Goal: Task Accomplishment & Management: Use online tool/utility

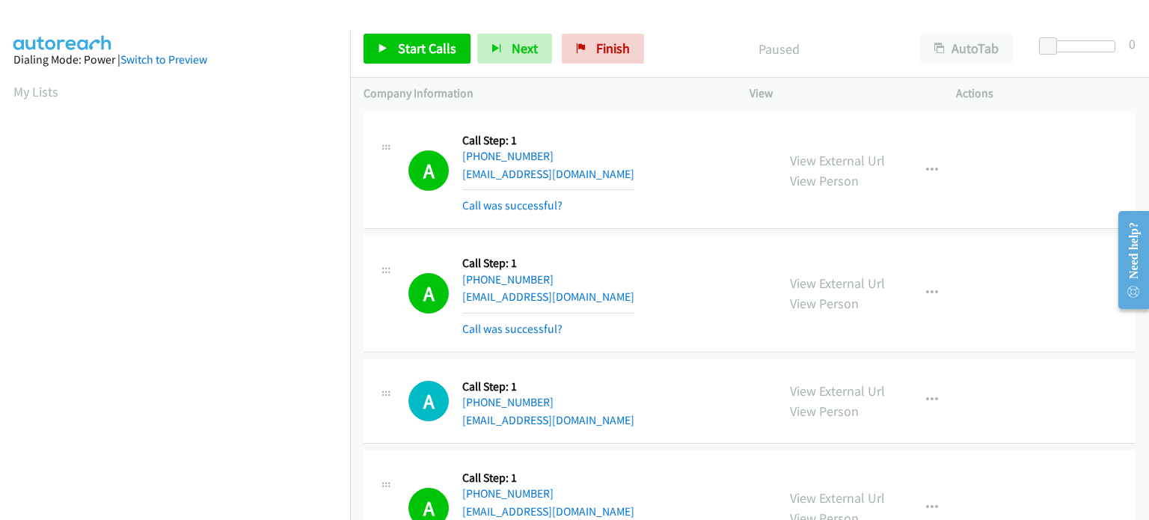
scroll to position [1796, 0]
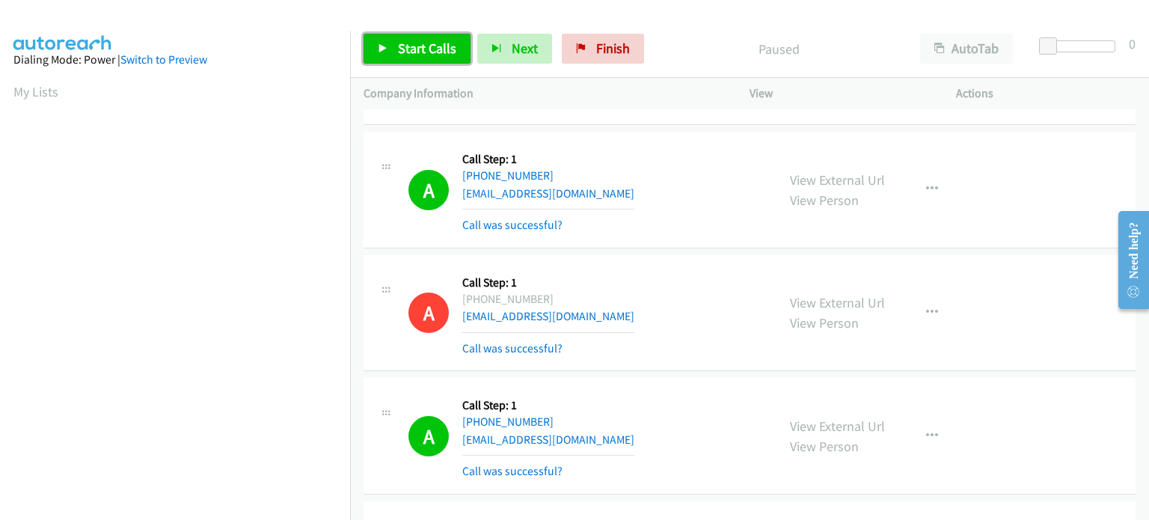
click at [431, 42] on span "Start Calls" at bounding box center [427, 48] width 58 height 17
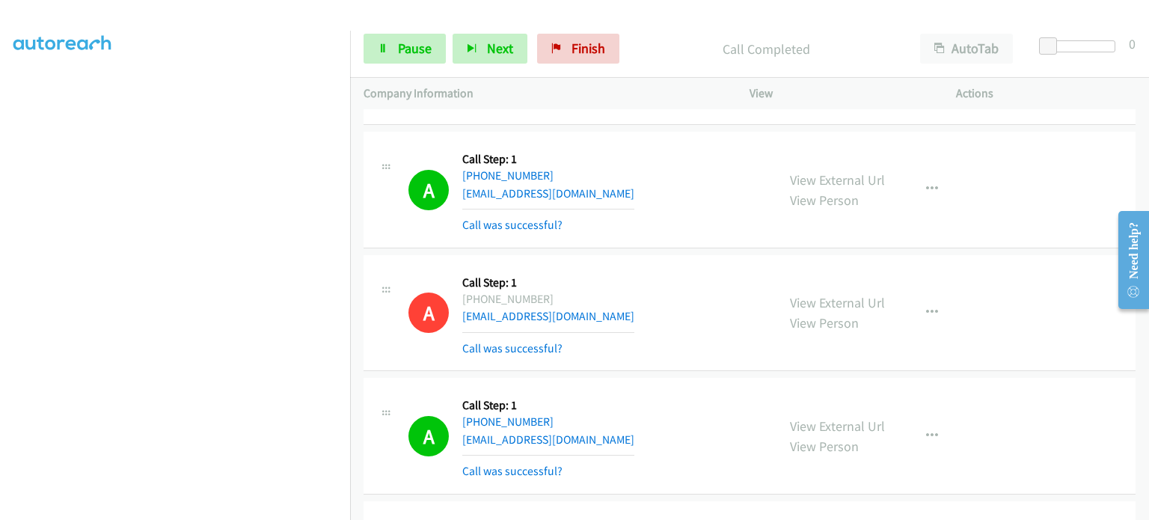
scroll to position [0, 0]
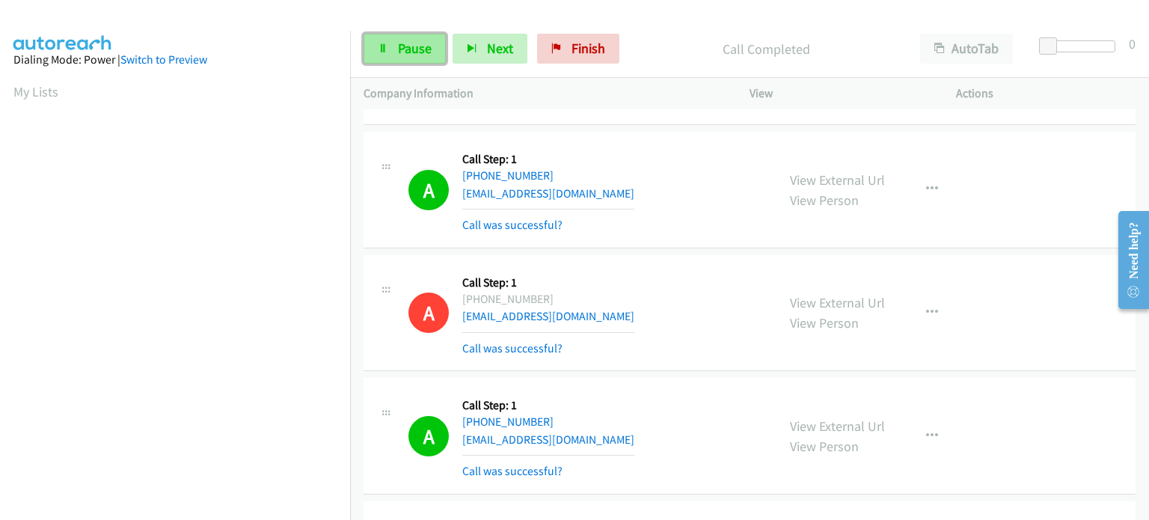
click at [421, 48] on span "Pause" at bounding box center [415, 48] width 34 height 17
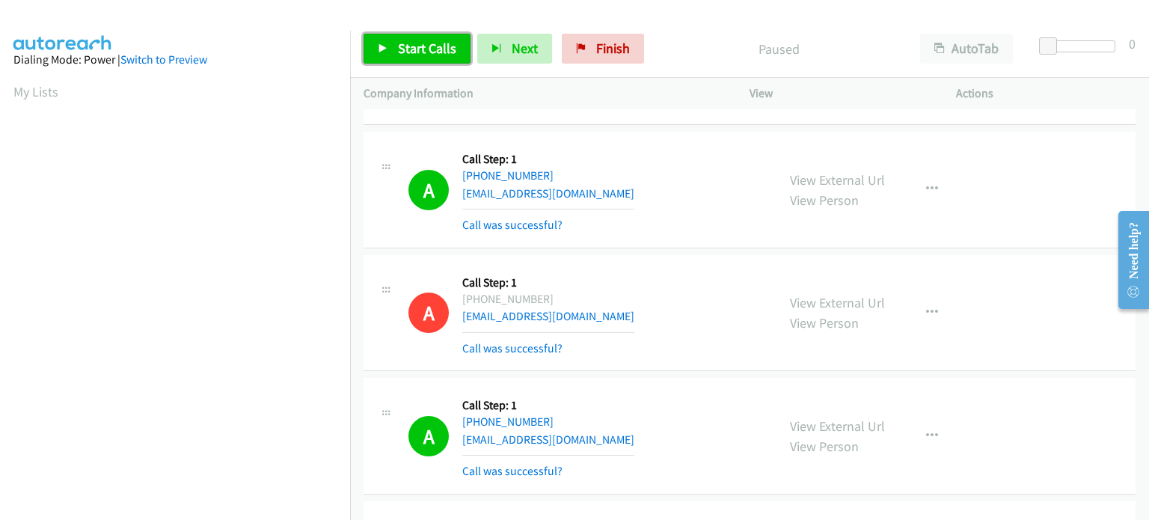
click at [406, 46] on span "Start Calls" at bounding box center [427, 48] width 58 height 17
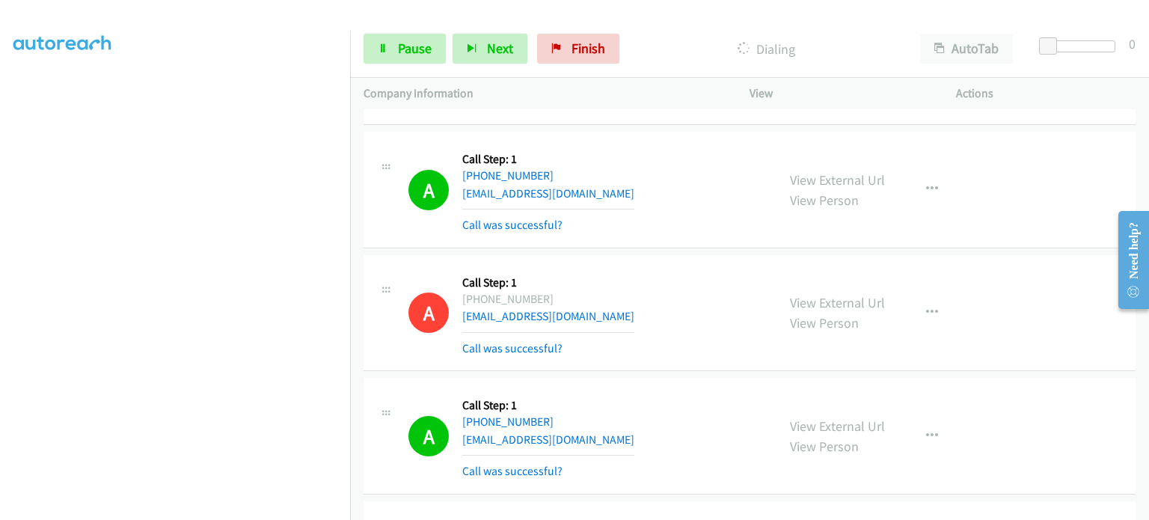
scroll to position [319, 0]
click at [173, 507] on section at bounding box center [174, 165] width 323 height 716
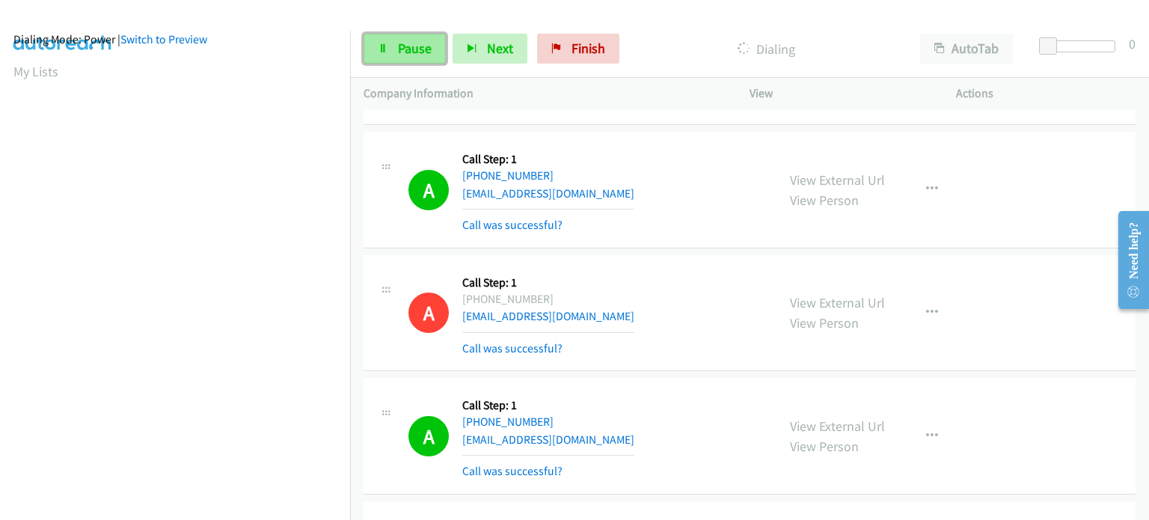
click at [376, 52] on link "Pause" at bounding box center [405, 49] width 82 height 30
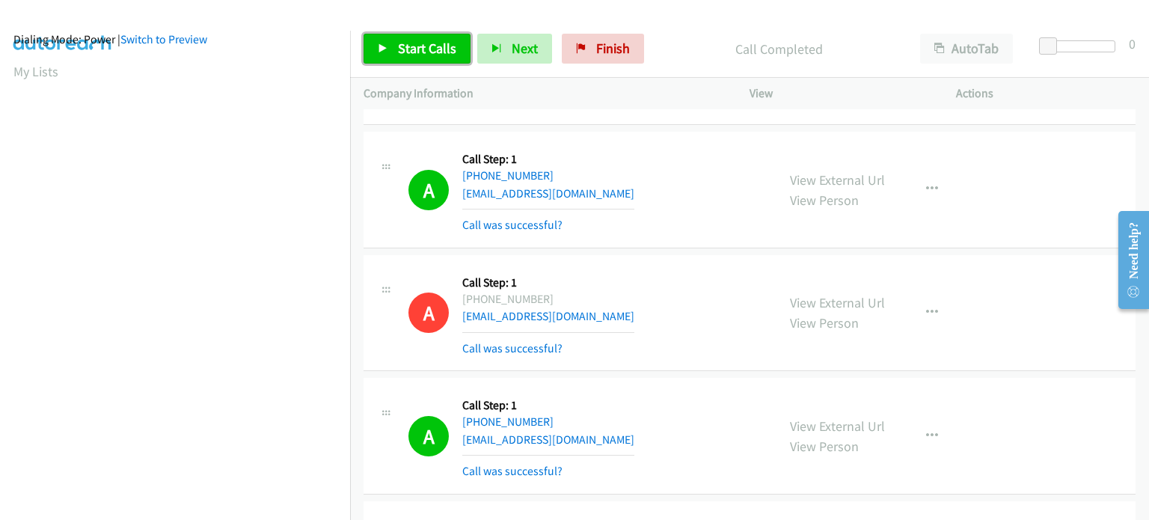
click at [401, 50] on span "Start Calls" at bounding box center [427, 48] width 58 height 17
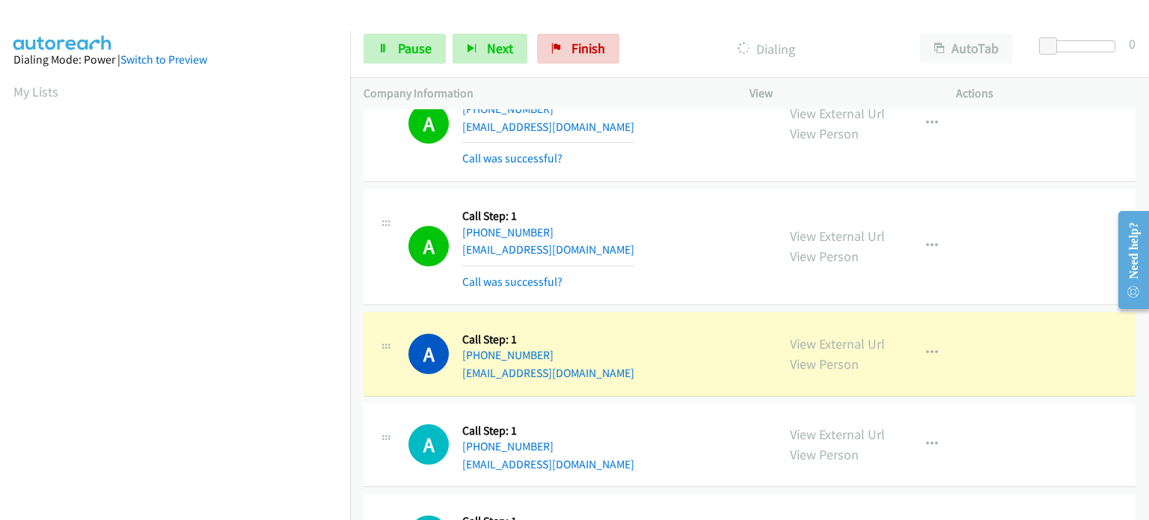
scroll to position [4489, 0]
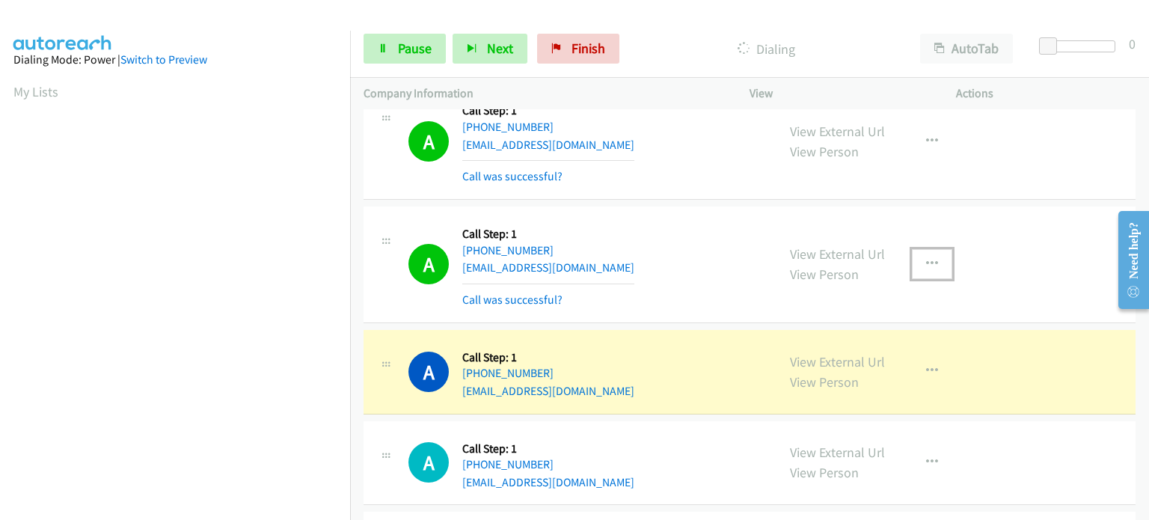
click at [932, 250] on button "button" at bounding box center [932, 264] width 40 height 30
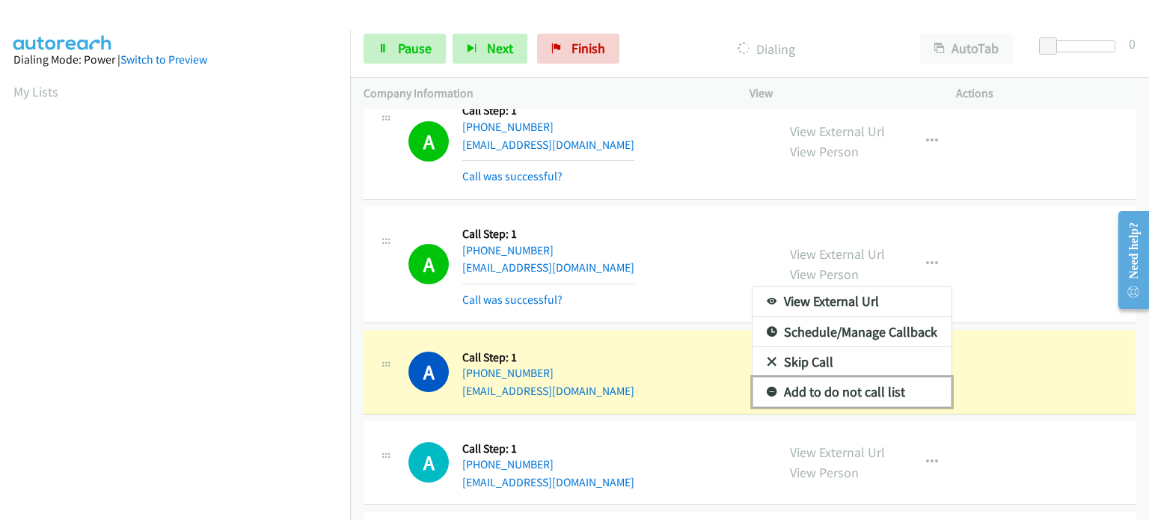
click at [828, 382] on link "Add to do not call list" at bounding box center [852, 392] width 199 height 30
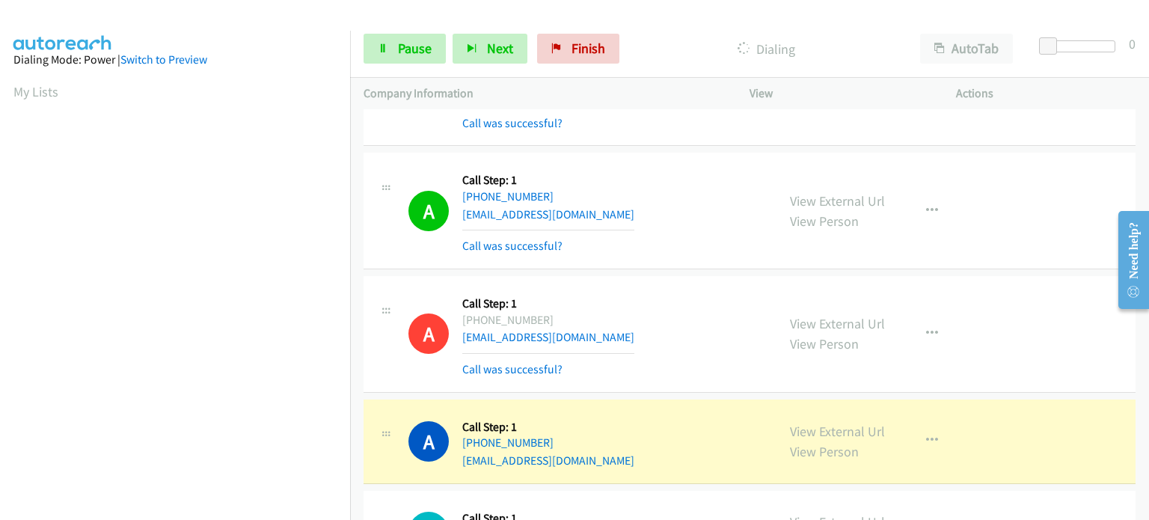
scroll to position [4414, 0]
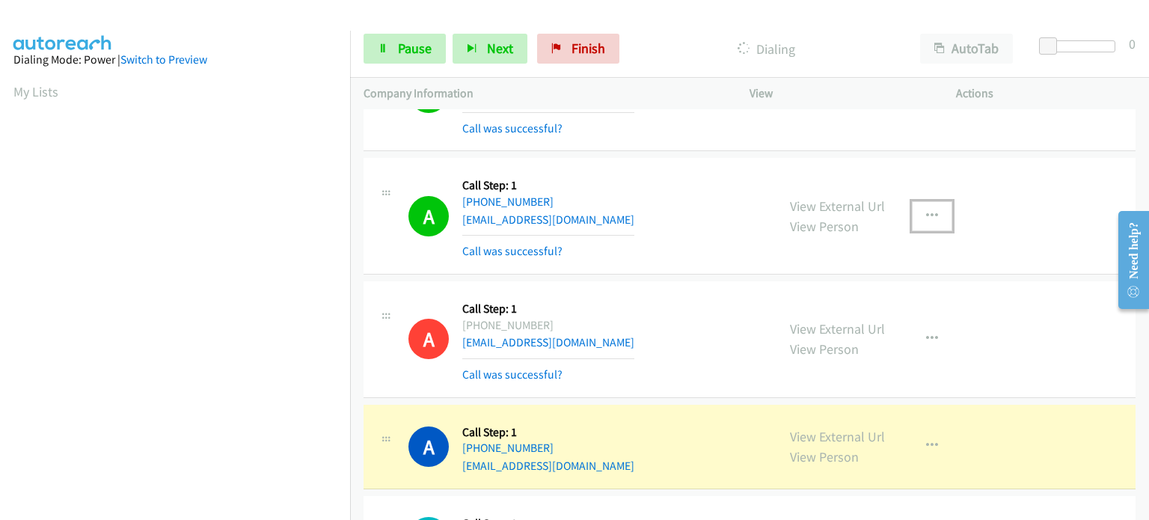
click at [931, 210] on icon "button" at bounding box center [932, 216] width 12 height 12
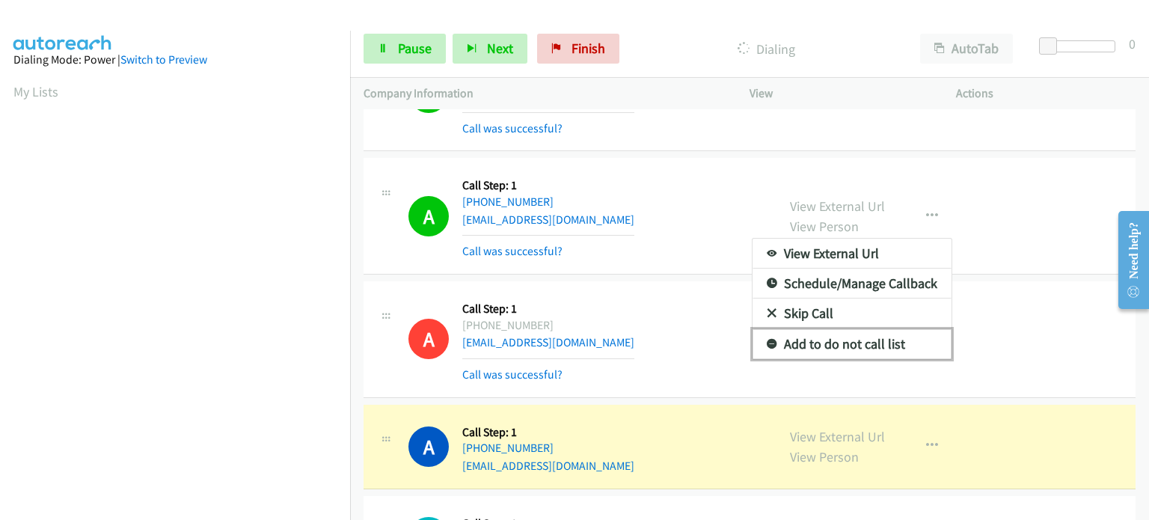
click at [833, 334] on link "Add to do not call list" at bounding box center [852, 344] width 199 height 30
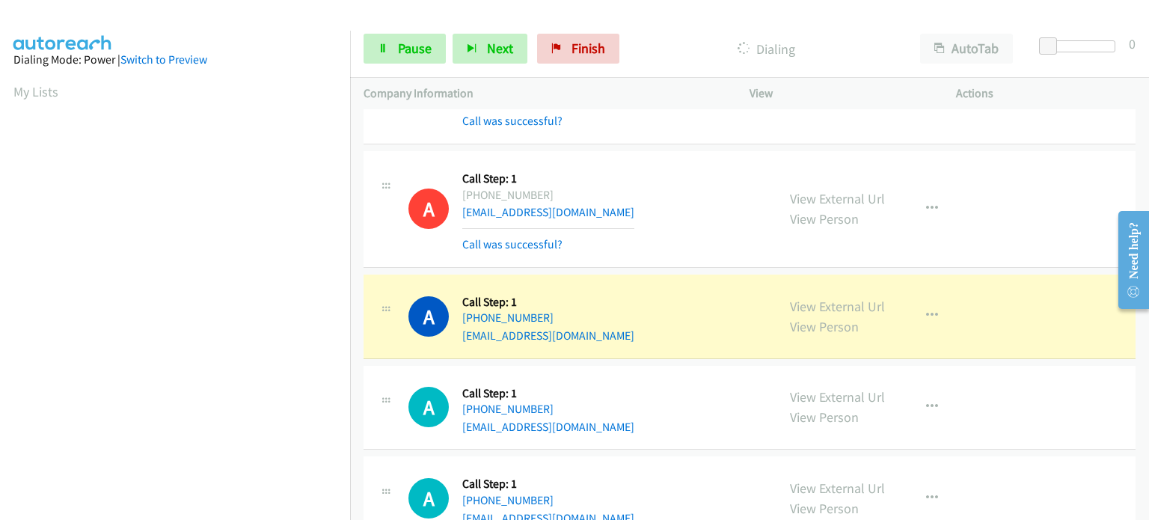
scroll to position [4639, 0]
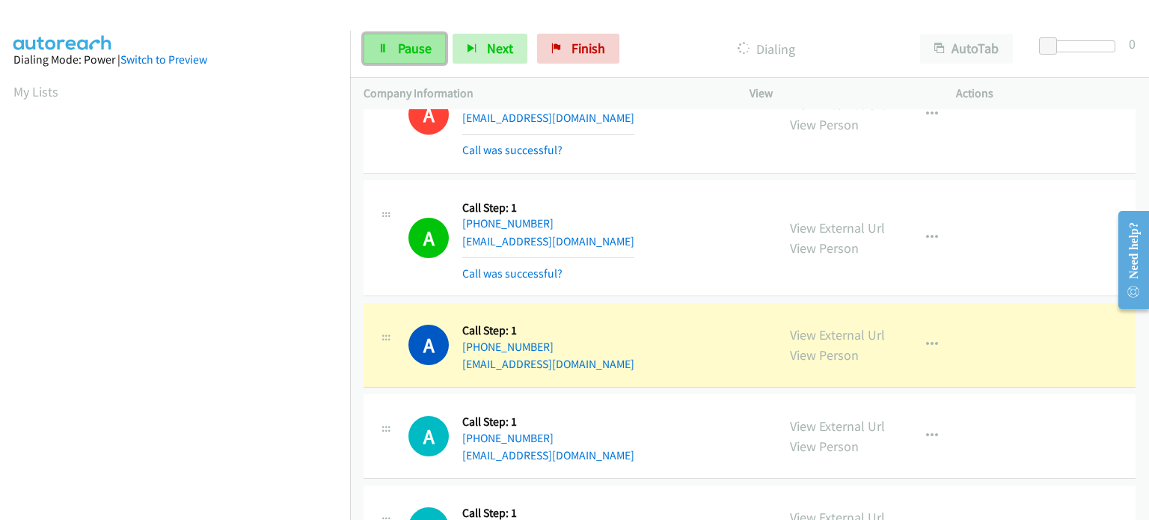
click at [396, 53] on link "Pause" at bounding box center [405, 49] width 82 height 30
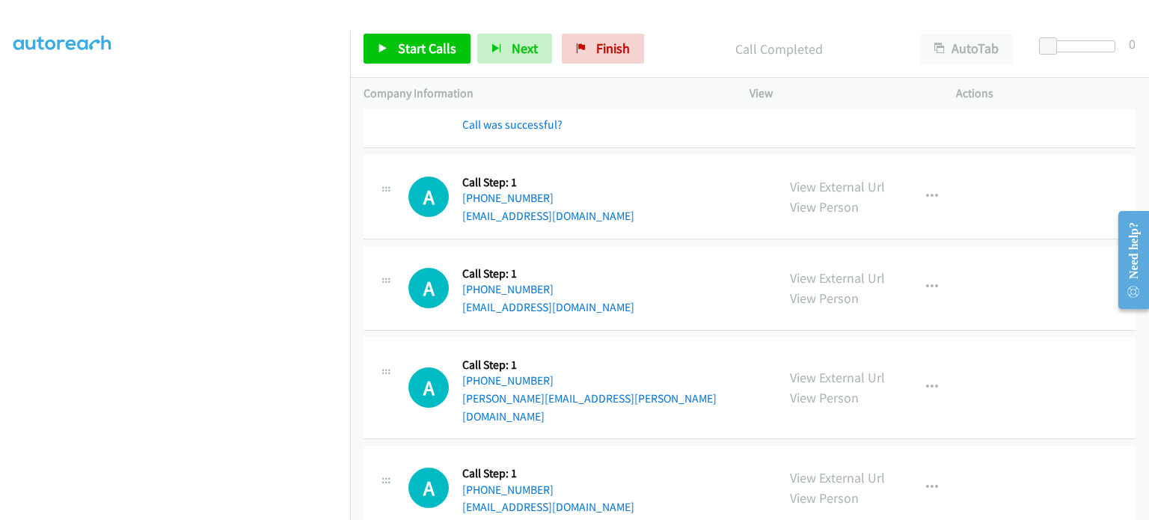
scroll to position [4863, 0]
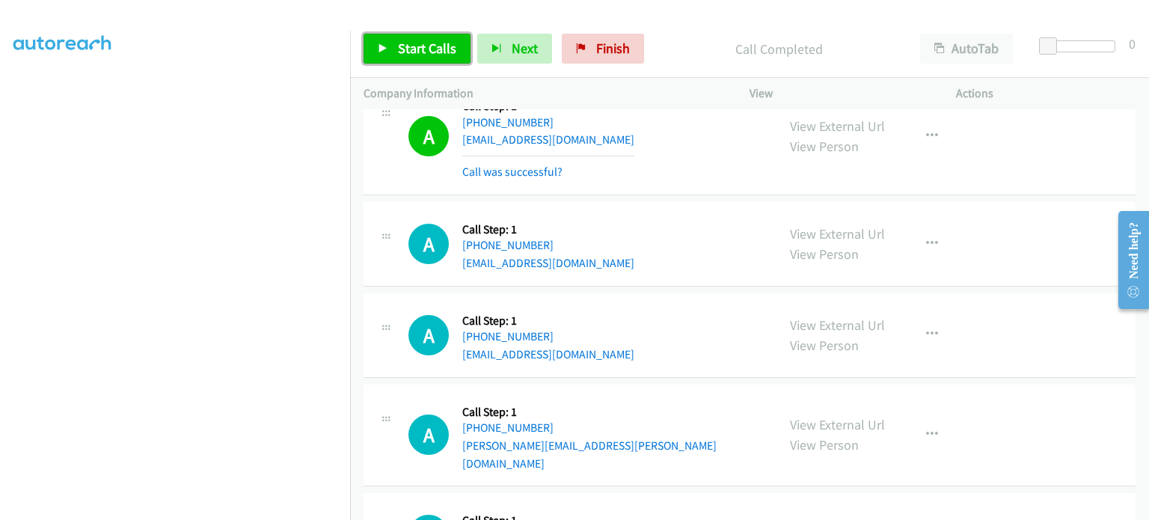
click at [396, 43] on link "Start Calls" at bounding box center [417, 49] width 107 height 30
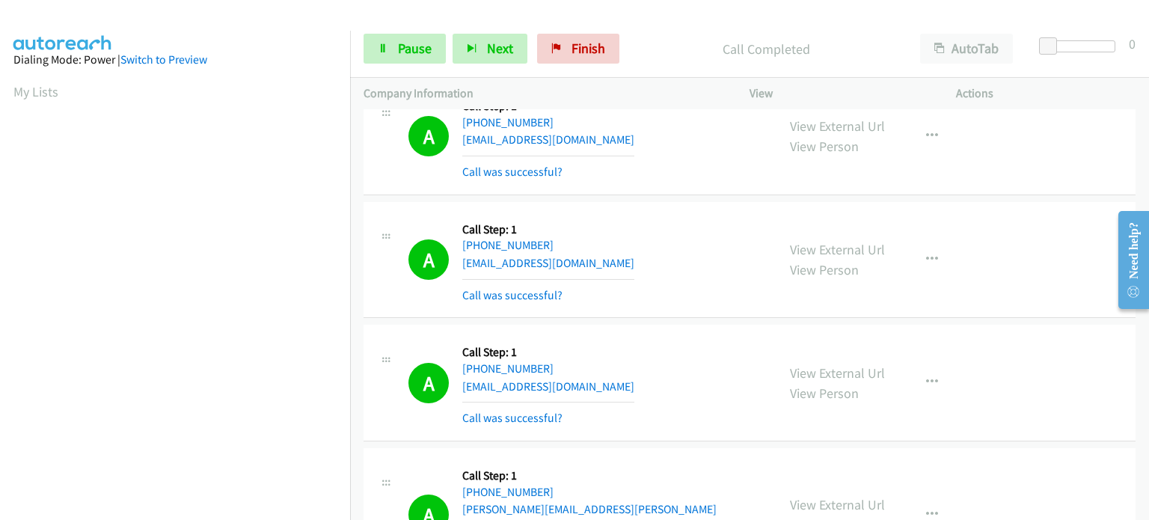
scroll to position [0, 0]
click at [398, 52] on span "Pause" at bounding box center [415, 48] width 34 height 17
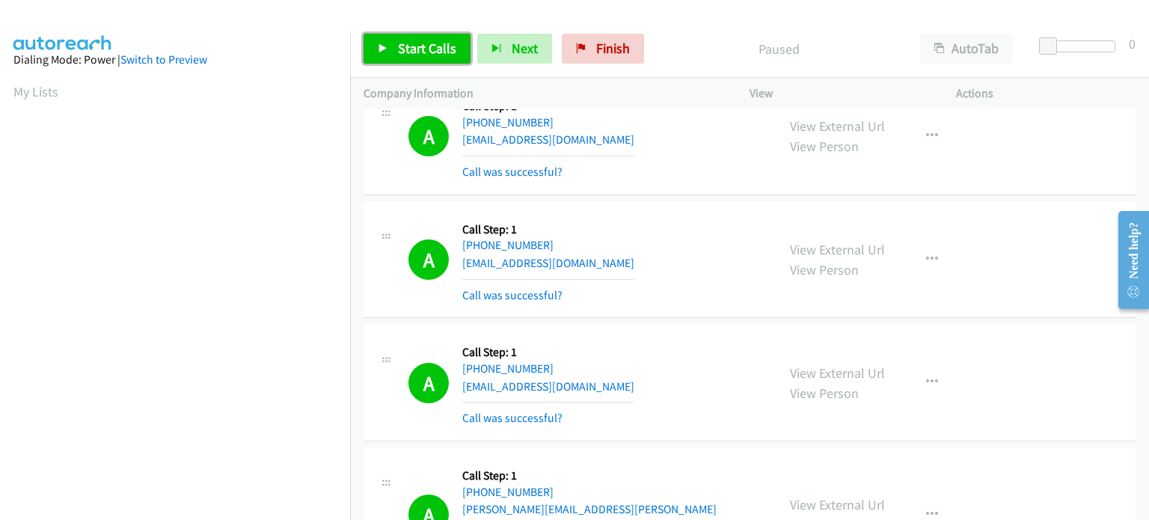
click at [398, 52] on span "Start Calls" at bounding box center [427, 48] width 58 height 17
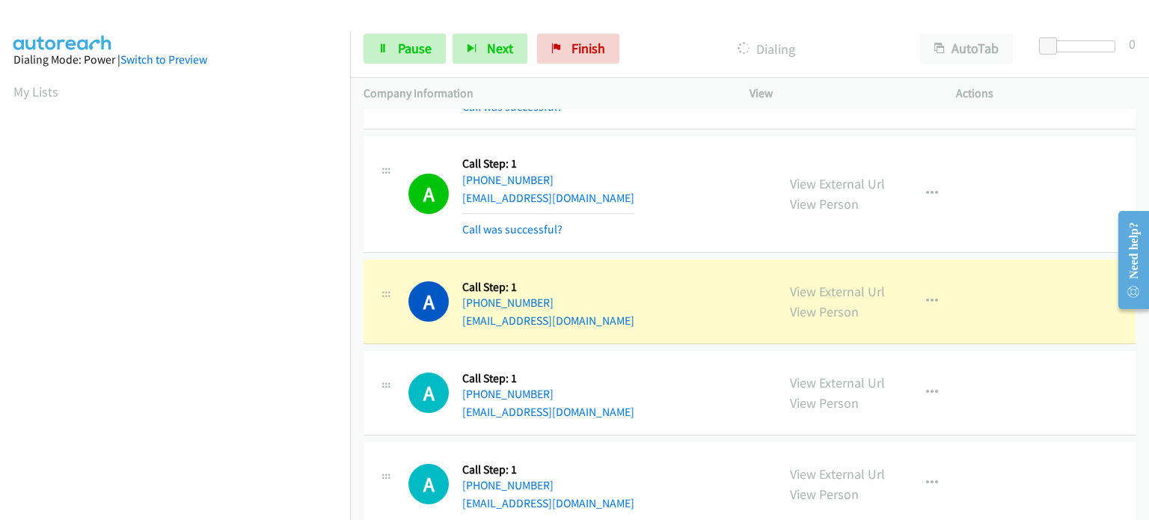
scroll to position [5911, 0]
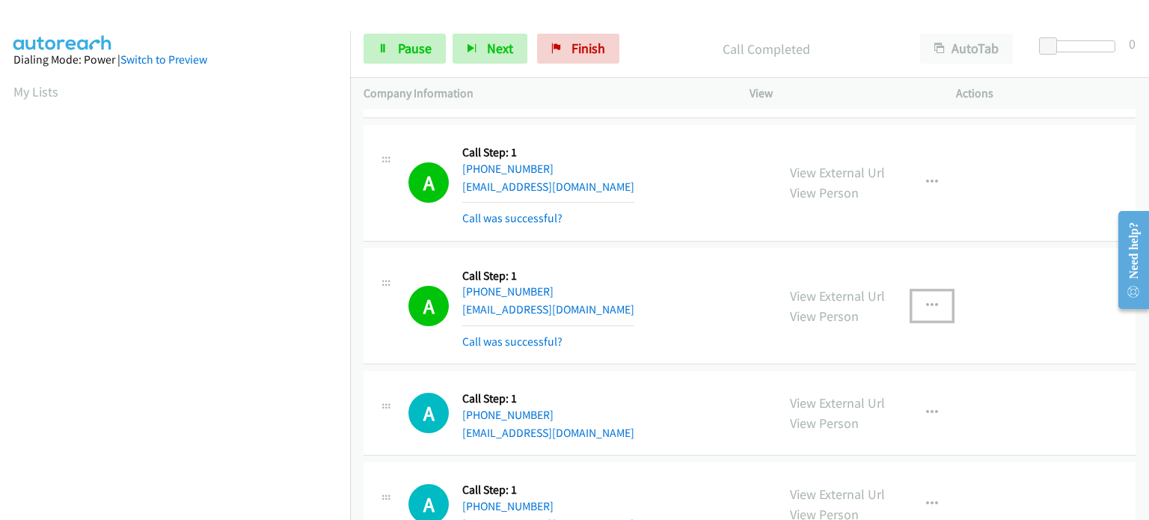
click at [926, 300] on icon "button" at bounding box center [932, 306] width 12 height 12
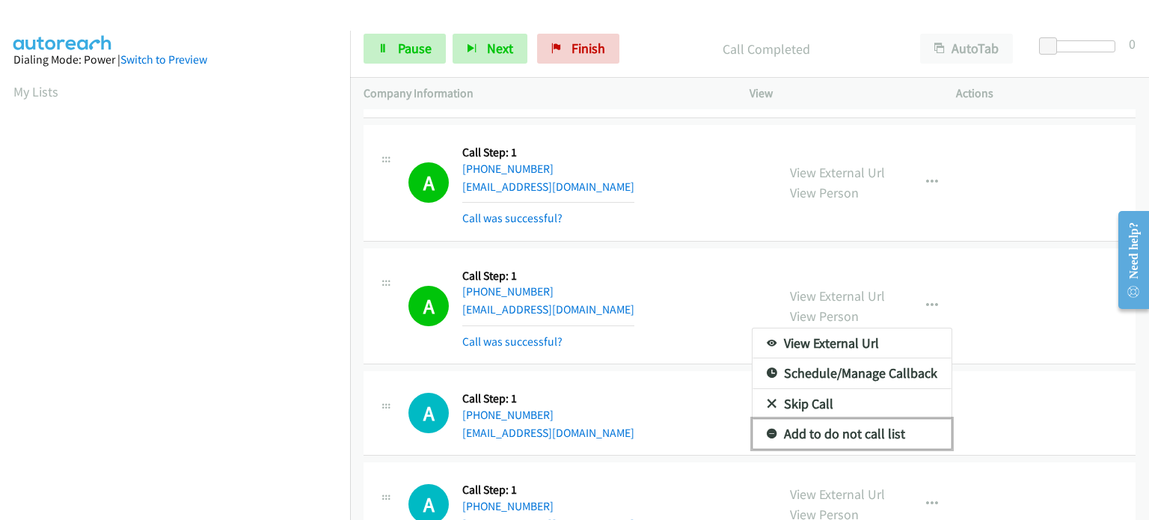
click at [857, 419] on link "Add to do not call list" at bounding box center [852, 434] width 199 height 30
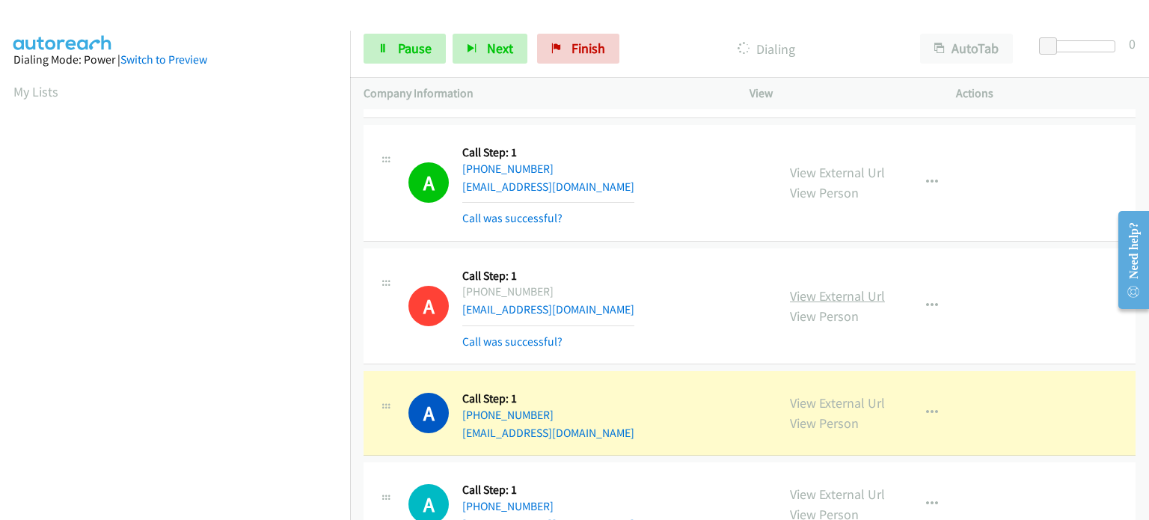
scroll to position [319, 0]
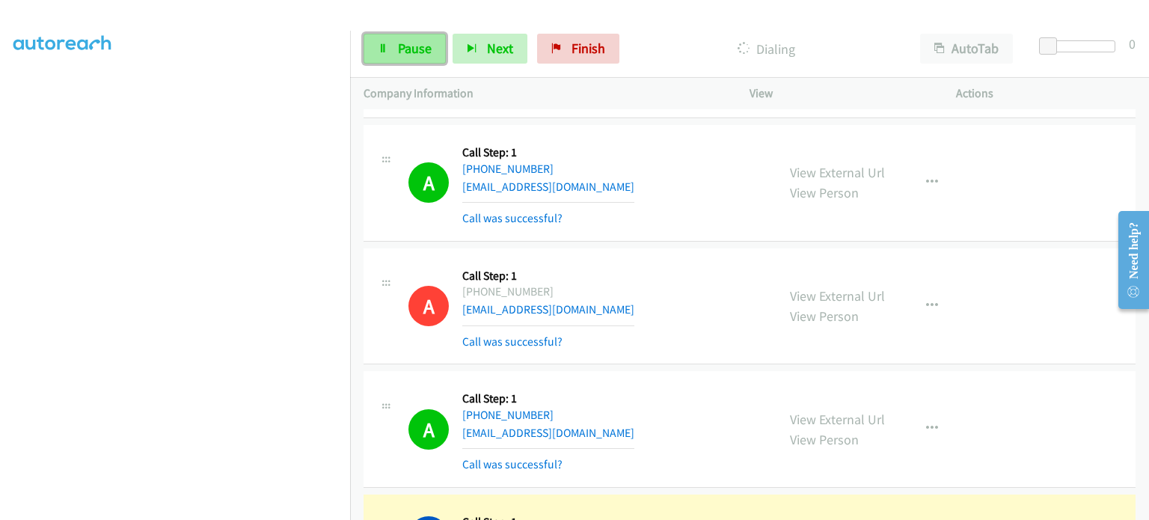
click at [392, 52] on link "Pause" at bounding box center [405, 49] width 82 height 30
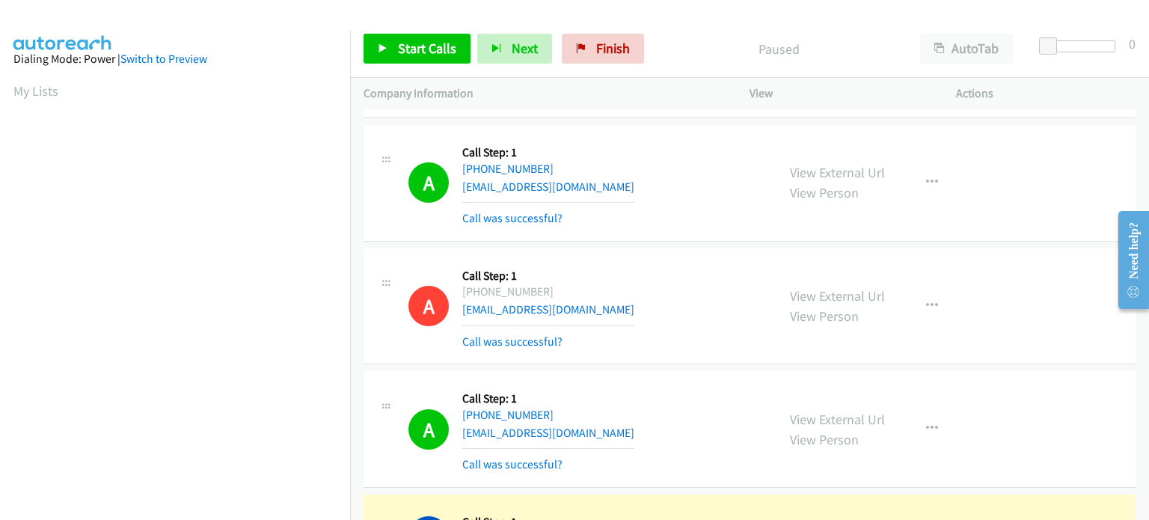
scroll to position [0, 0]
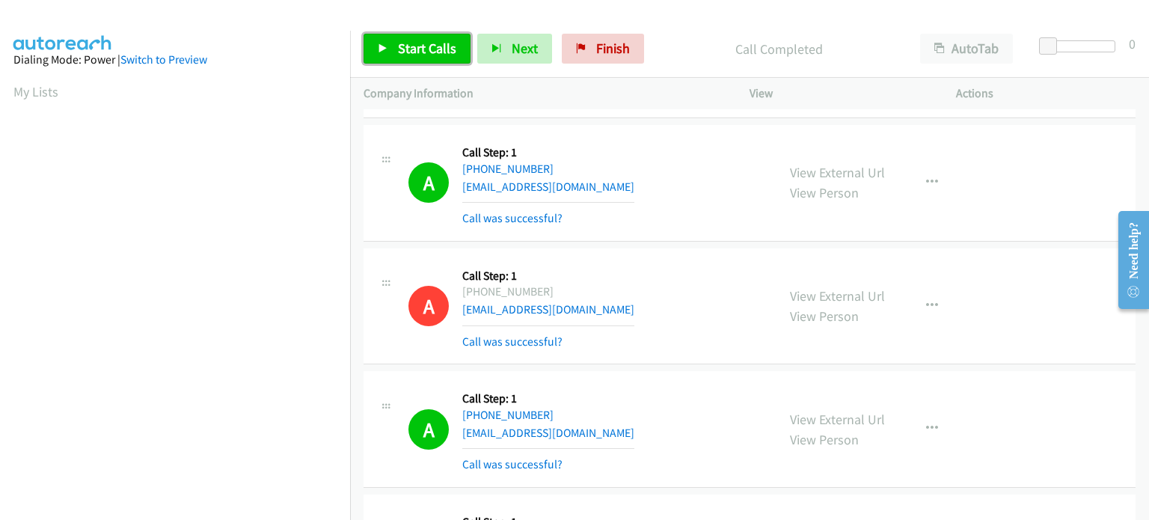
click at [416, 47] on span "Start Calls" at bounding box center [427, 48] width 58 height 17
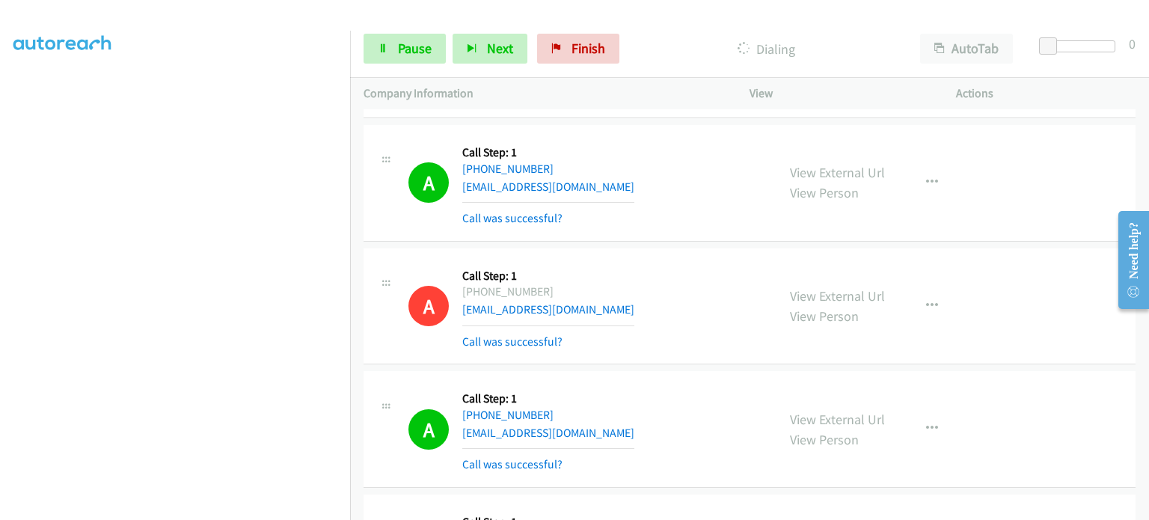
scroll to position [20, 0]
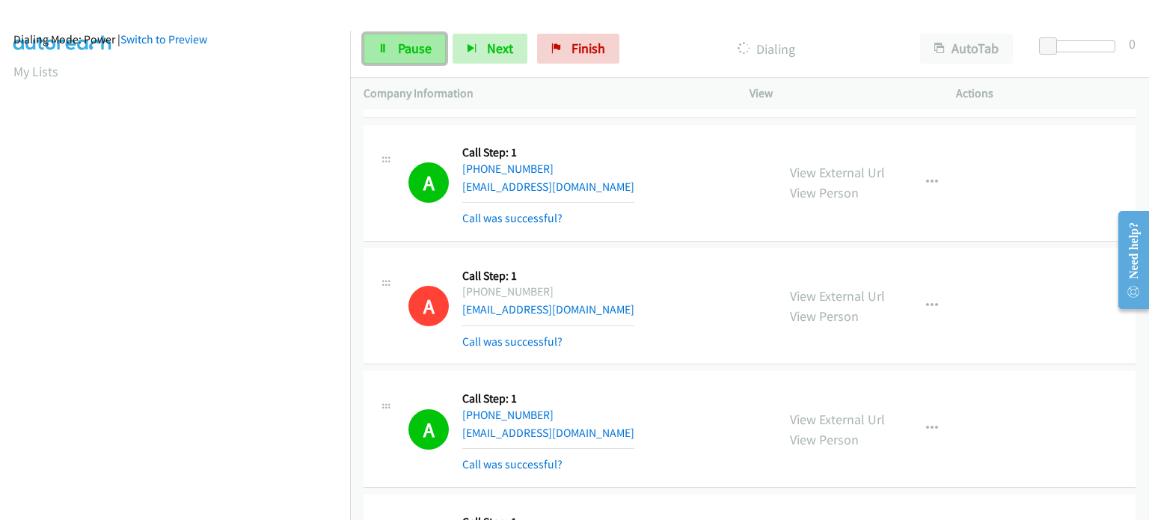
click at [401, 52] on span "Pause" at bounding box center [415, 48] width 34 height 17
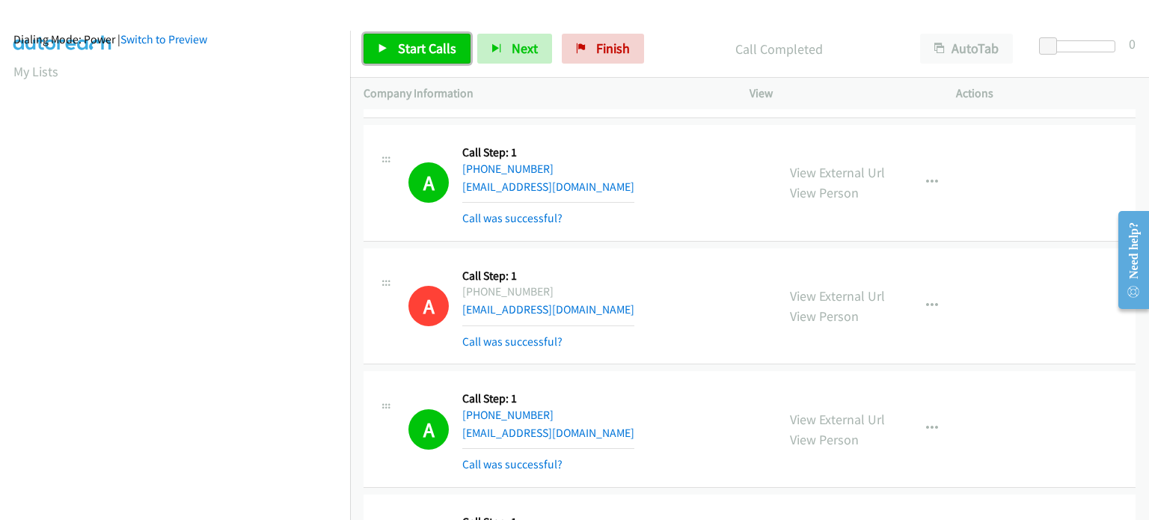
click at [411, 44] on span "Start Calls" at bounding box center [427, 48] width 58 height 17
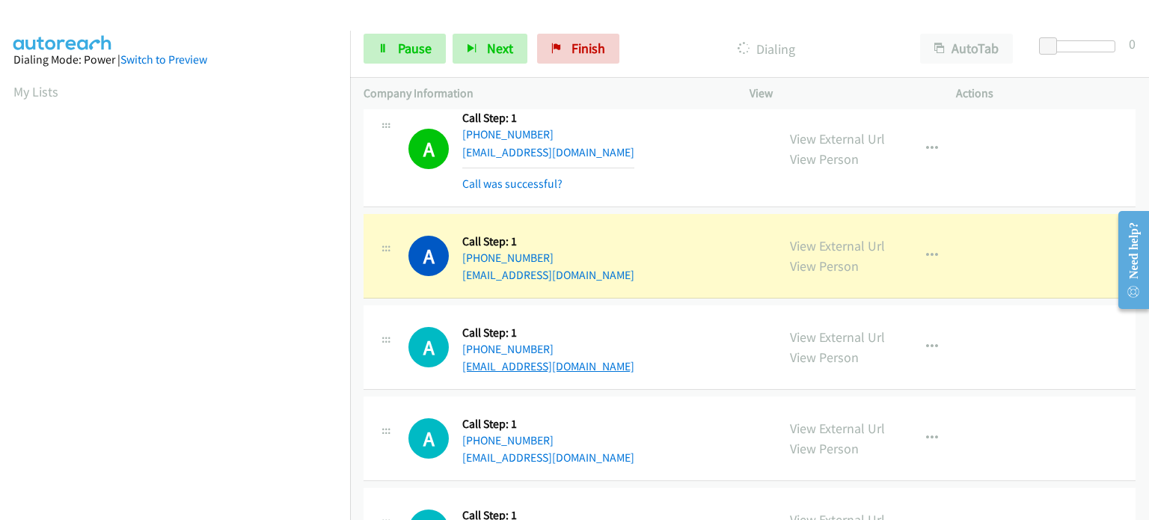
scroll to position [6435, 0]
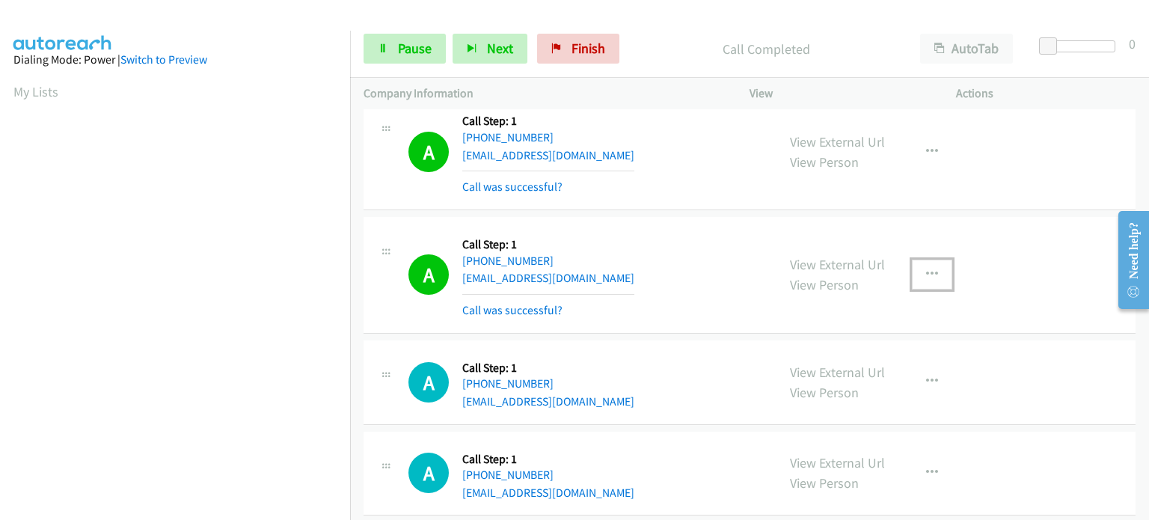
click at [926, 269] on icon "button" at bounding box center [932, 275] width 12 height 12
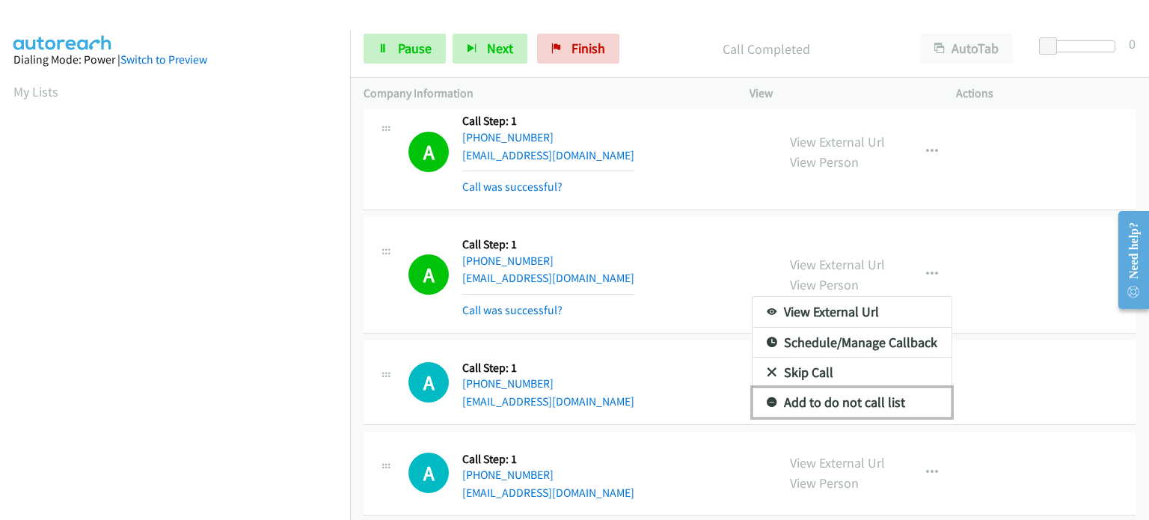
click at [851, 388] on link "Add to do not call list" at bounding box center [852, 403] width 199 height 30
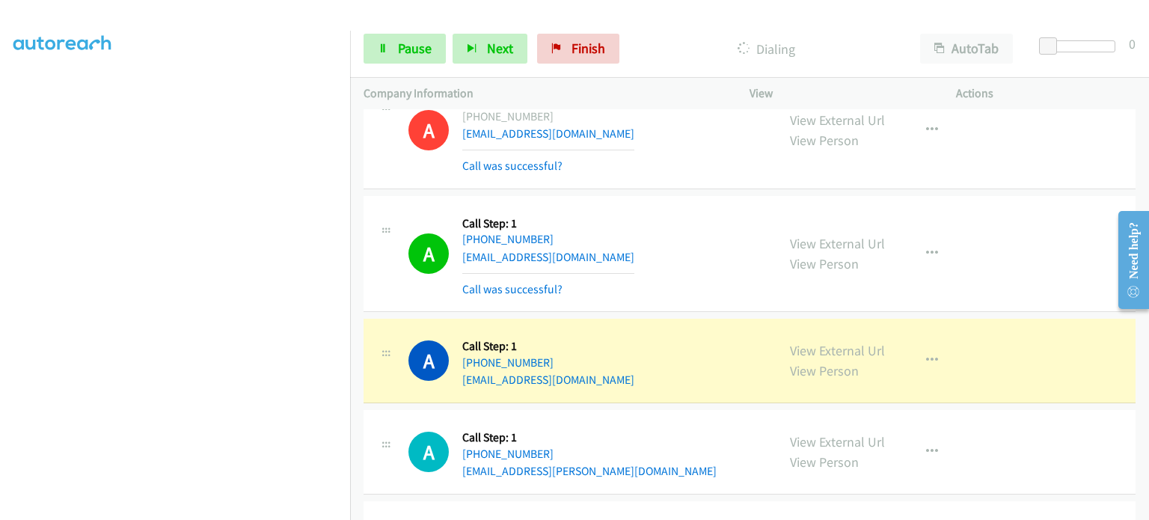
scroll to position [6584, 0]
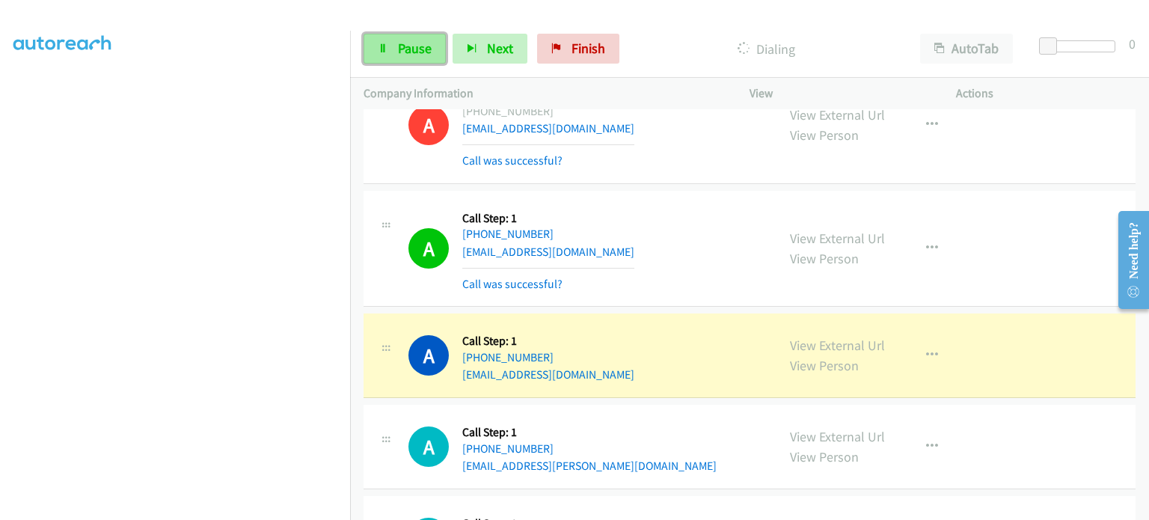
click at [407, 40] on span "Pause" at bounding box center [415, 48] width 34 height 17
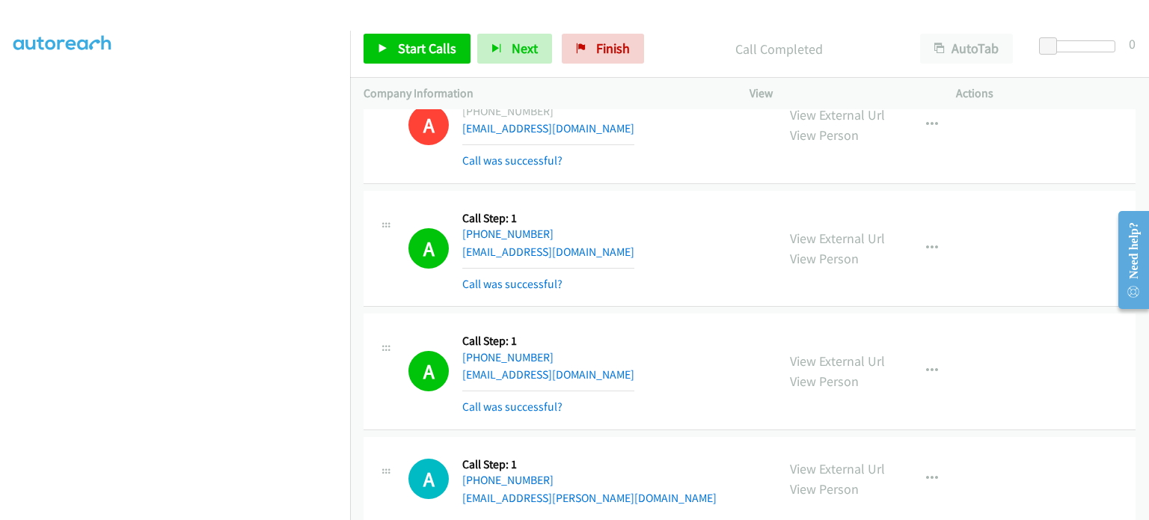
click at [359, 248] on td "A Callback Scheduled Call Step: 1 America/New_York [PHONE_NUMBER] [EMAIL_ADDRES…" at bounding box center [749, 248] width 799 height 123
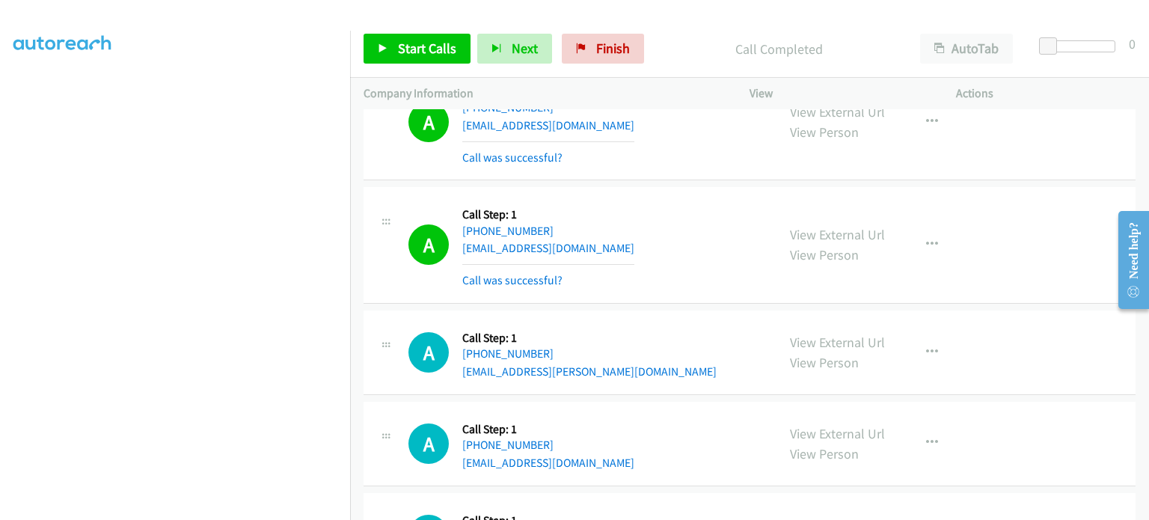
scroll to position [6734, 0]
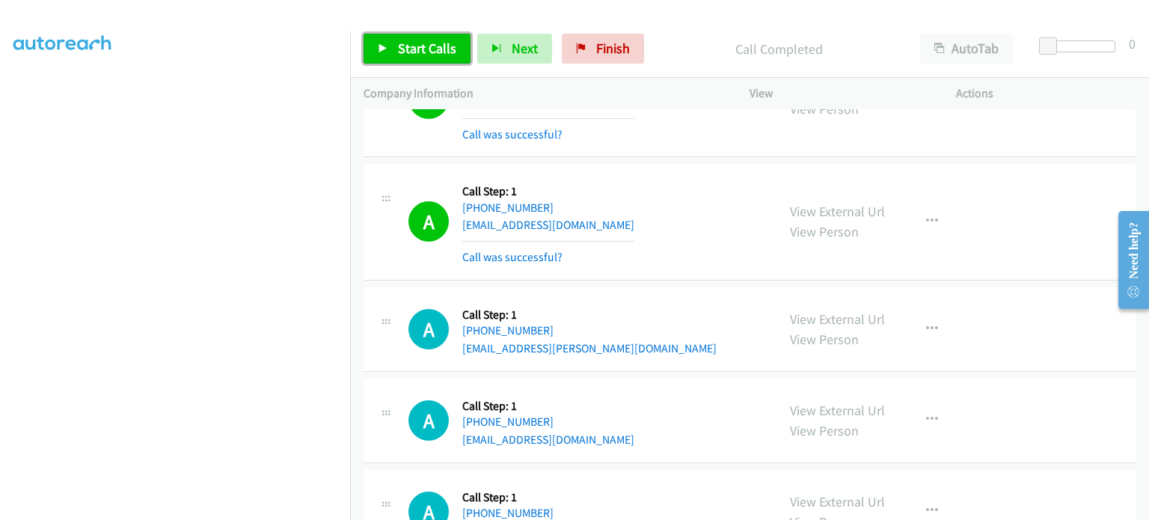
click at [400, 46] on span "Start Calls" at bounding box center [427, 48] width 58 height 17
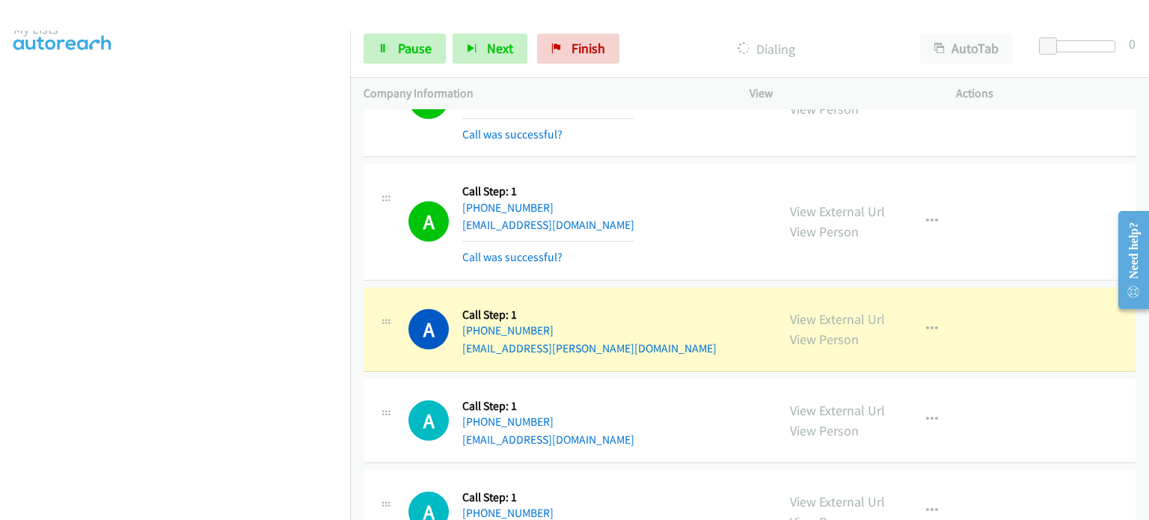
scroll to position [0, 0]
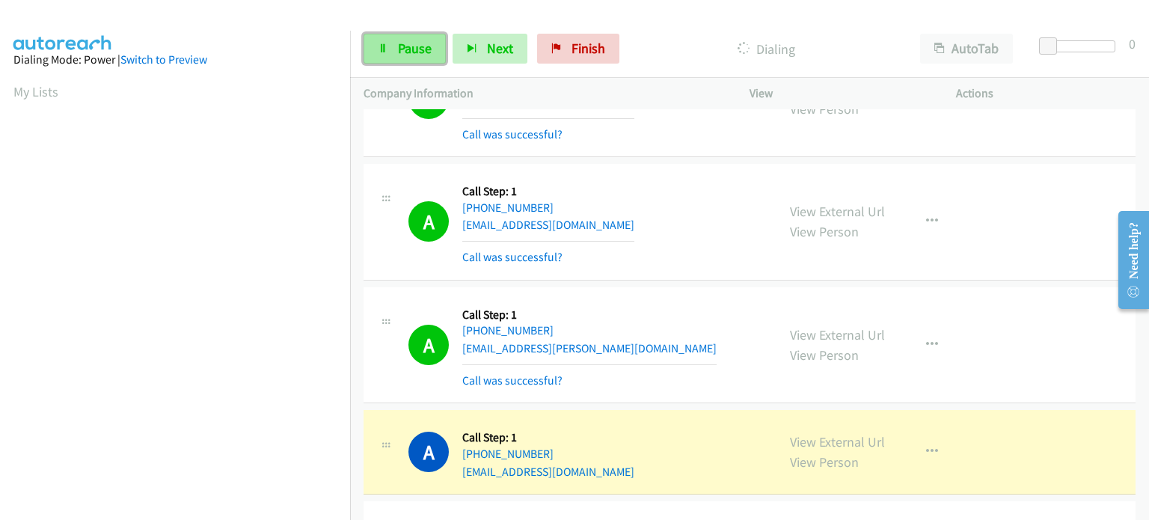
click at [413, 51] on span "Pause" at bounding box center [415, 48] width 34 height 17
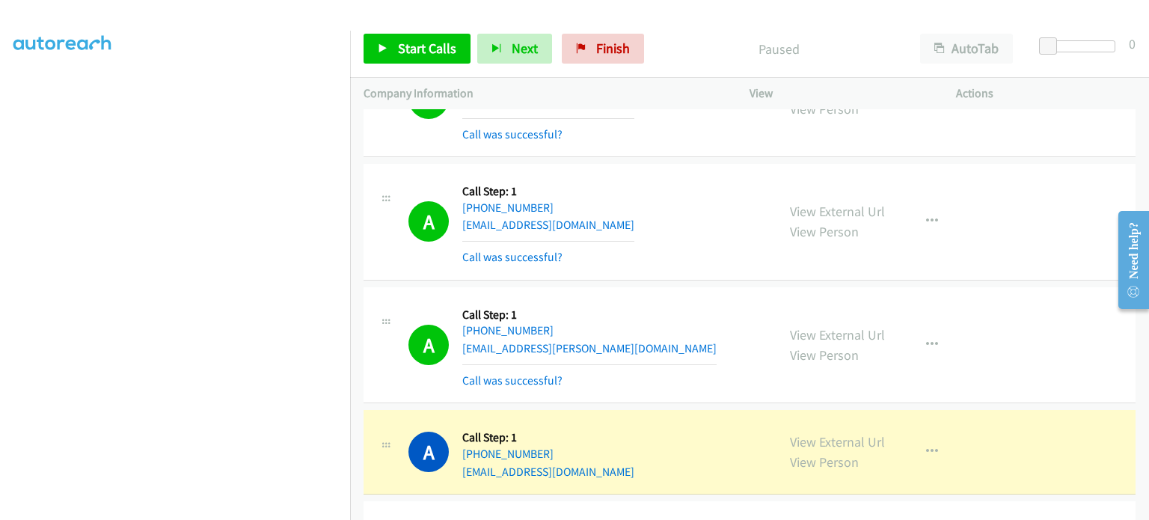
scroll to position [95, 0]
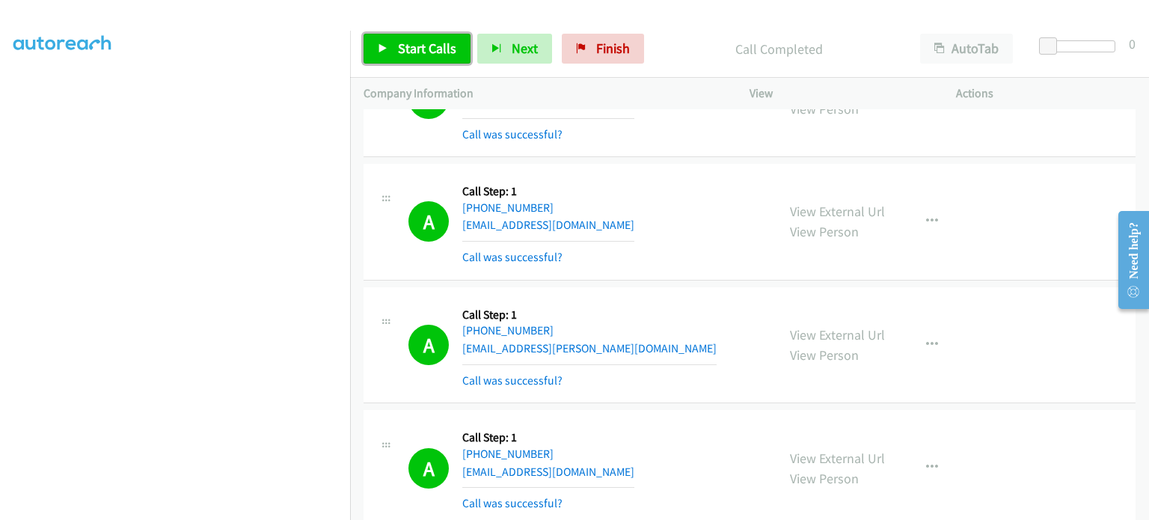
click at [409, 46] on span "Start Calls" at bounding box center [427, 48] width 58 height 17
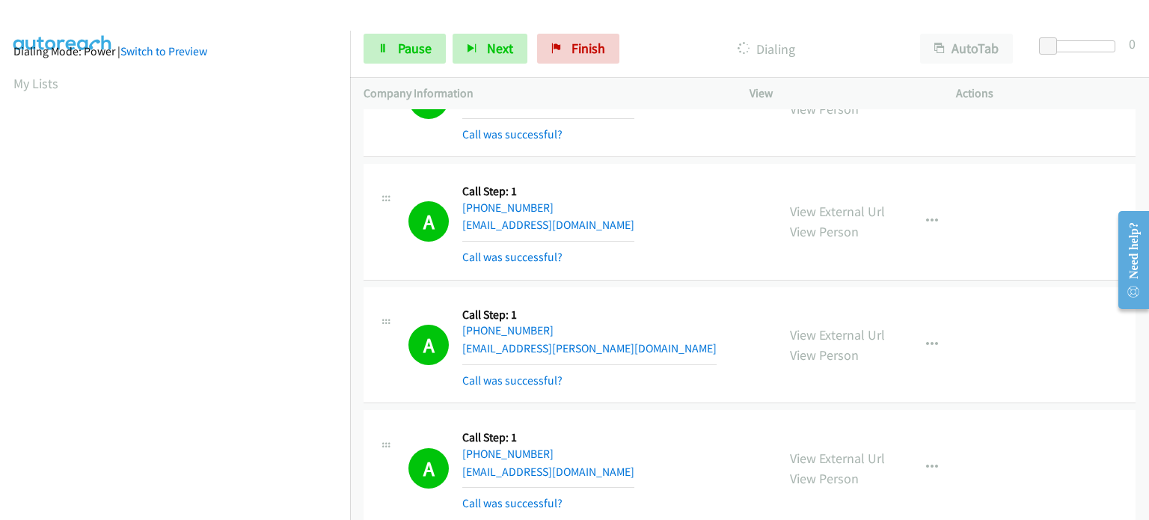
scroll to position [0, 0]
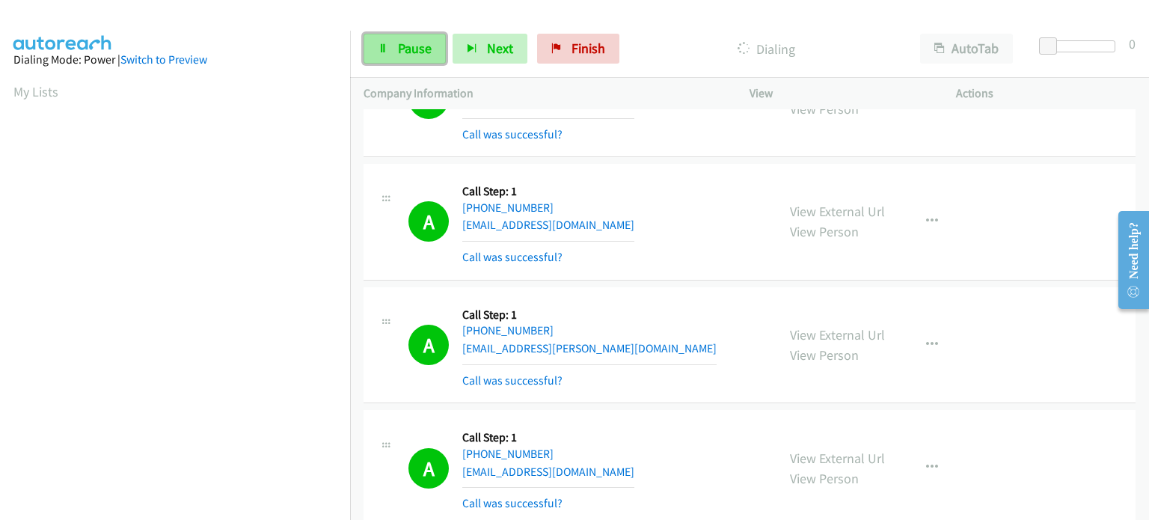
click at [417, 48] on span "Pause" at bounding box center [415, 48] width 34 height 17
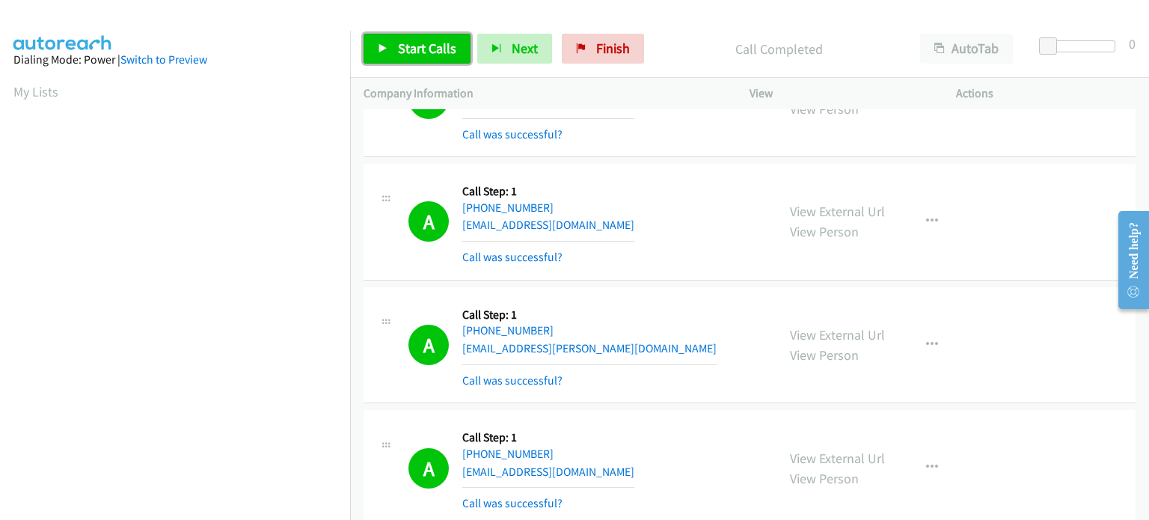
click at [405, 53] on span "Start Calls" at bounding box center [427, 48] width 58 height 17
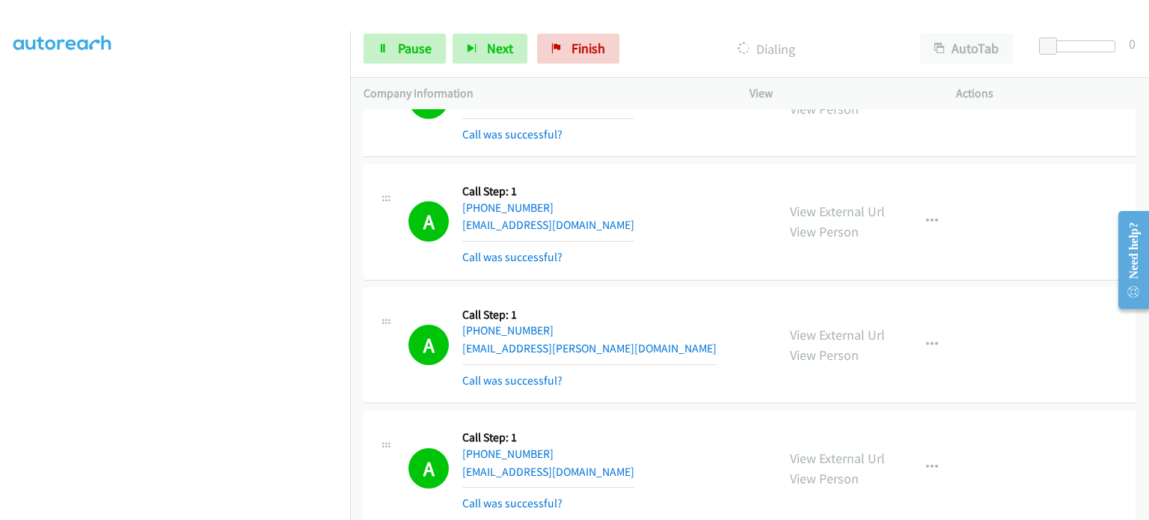
scroll to position [168, 0]
click at [422, 34] on link "Pause" at bounding box center [405, 49] width 82 height 30
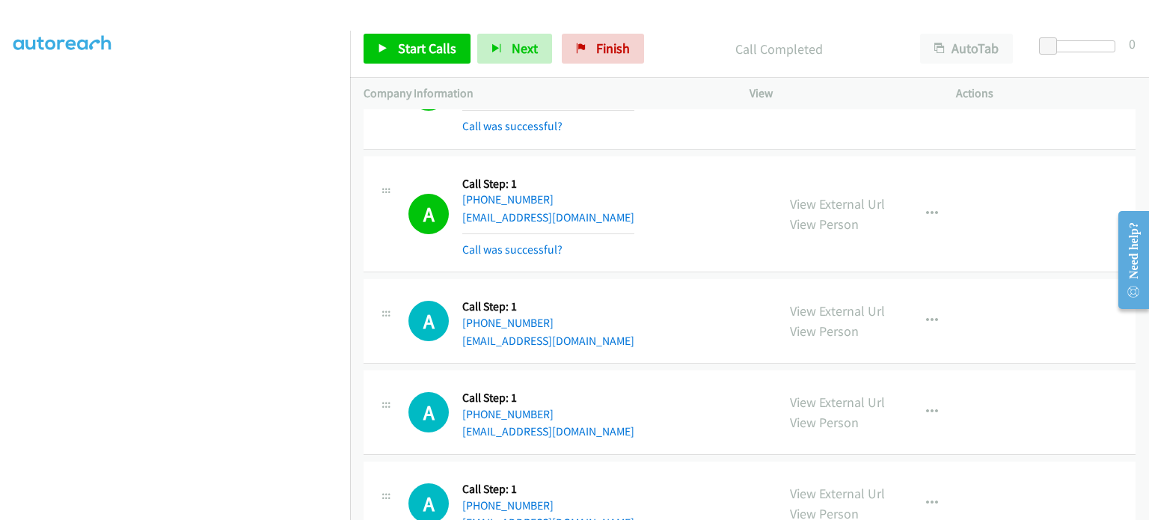
scroll to position [7707, 0]
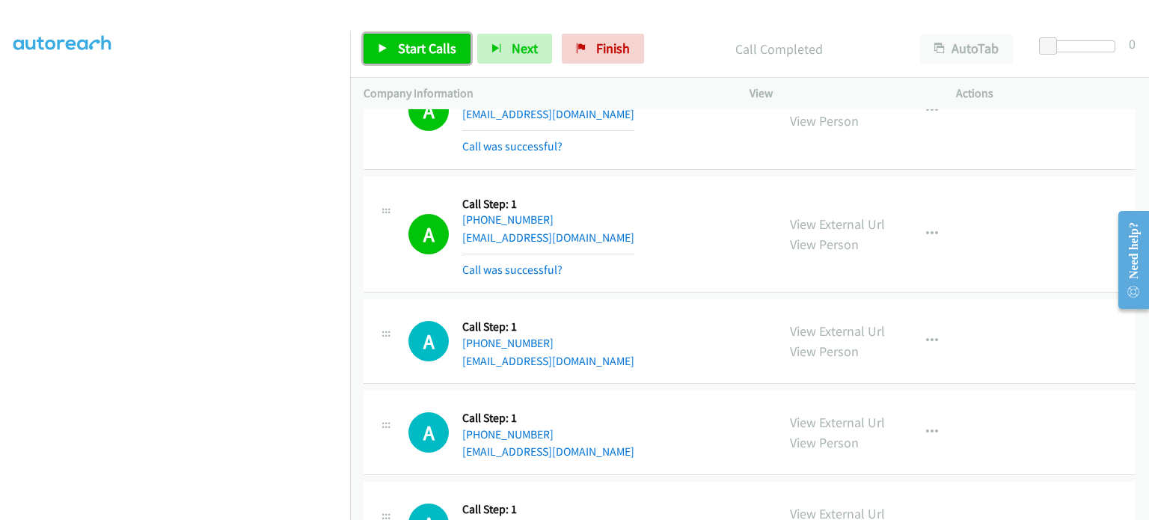
click at [416, 40] on span "Start Calls" at bounding box center [427, 48] width 58 height 17
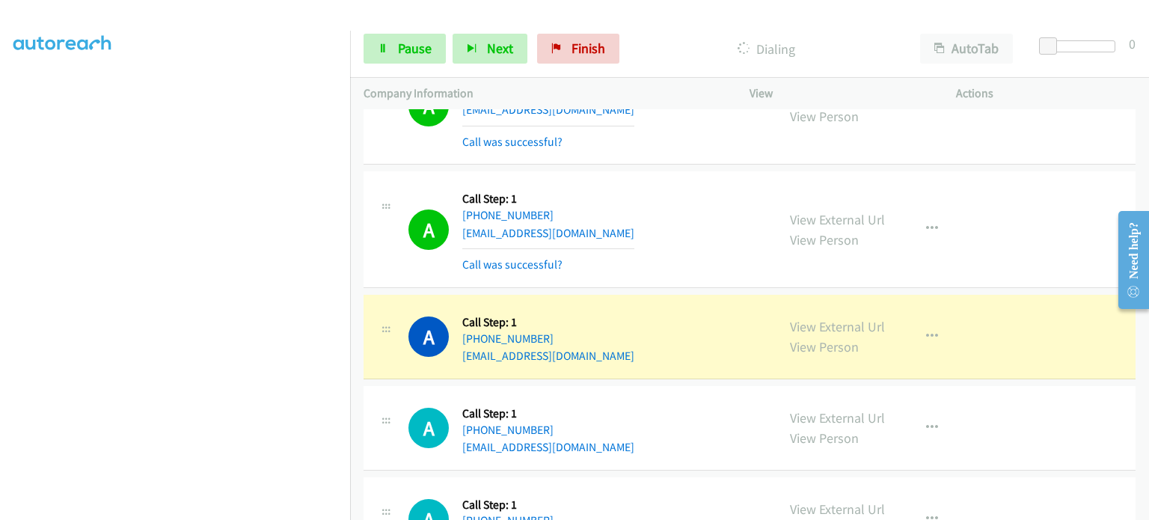
scroll to position [0, 0]
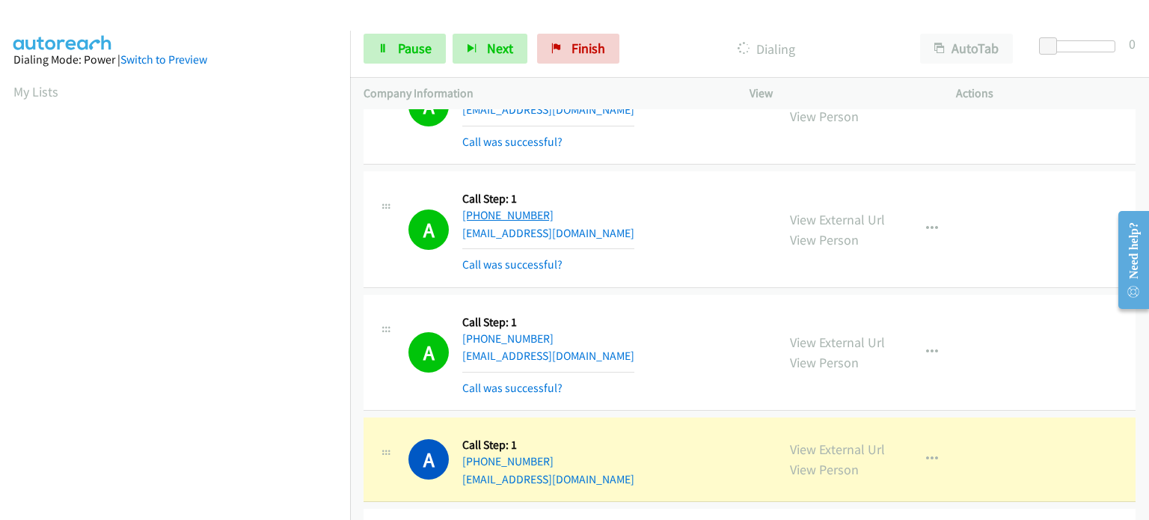
drag, startPoint x: 581, startPoint y: 171, endPoint x: 472, endPoint y: 181, distance: 108.9
click at [472, 207] on div "[PHONE_NUMBER]" at bounding box center [548, 216] width 172 height 18
copy link "[PHONE_NUMBER]"
click at [415, 44] on span "Pause" at bounding box center [415, 48] width 34 height 17
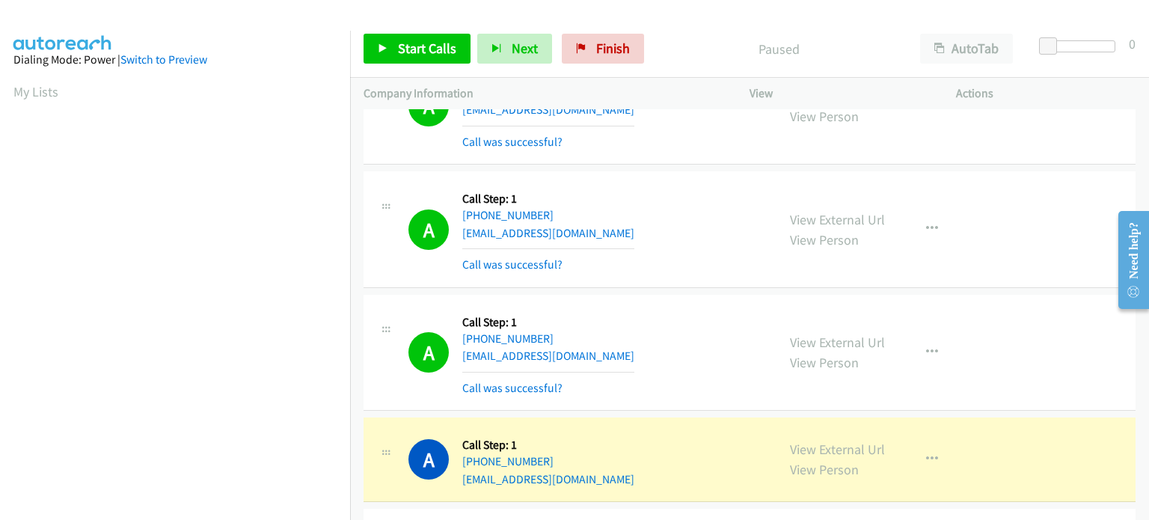
scroll to position [319, 0]
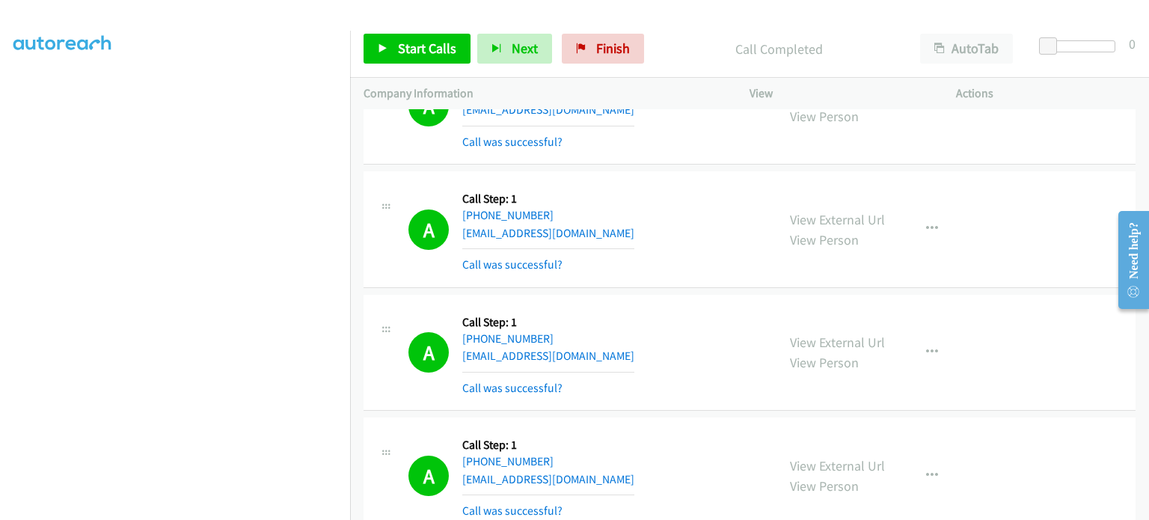
click at [560, 207] on div "[PHONE_NUMBER]" at bounding box center [548, 216] width 172 height 18
drag, startPoint x: 560, startPoint y: 176, endPoint x: 476, endPoint y: 181, distance: 84.7
click at [476, 207] on div "[PHONE_NUMBER]" at bounding box center [548, 216] width 172 height 18
copy link "[PHONE_NUMBER]"
click at [430, 46] on span "Start Calls" at bounding box center [427, 48] width 58 height 17
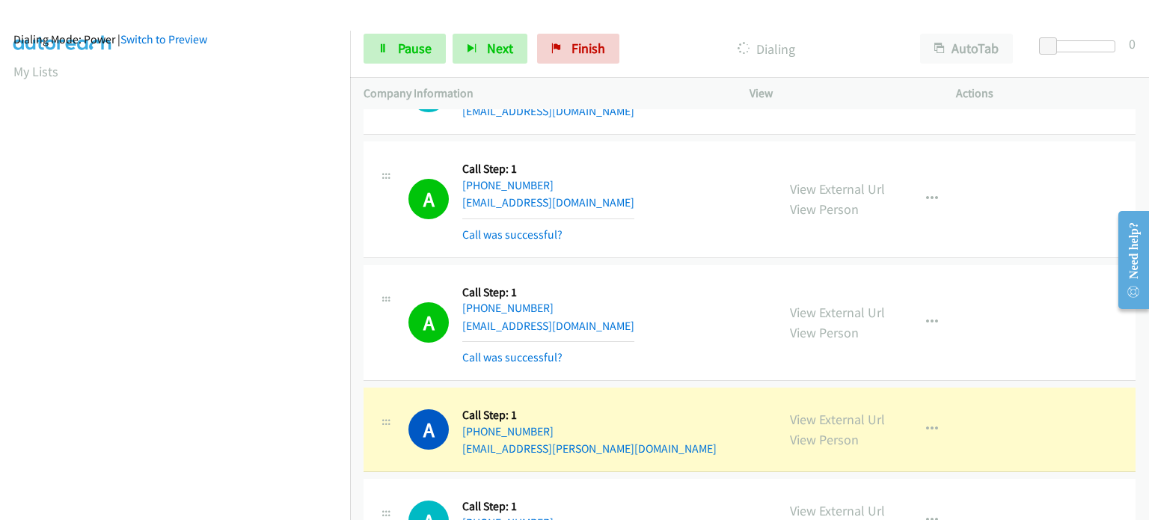
scroll to position [8605, 0]
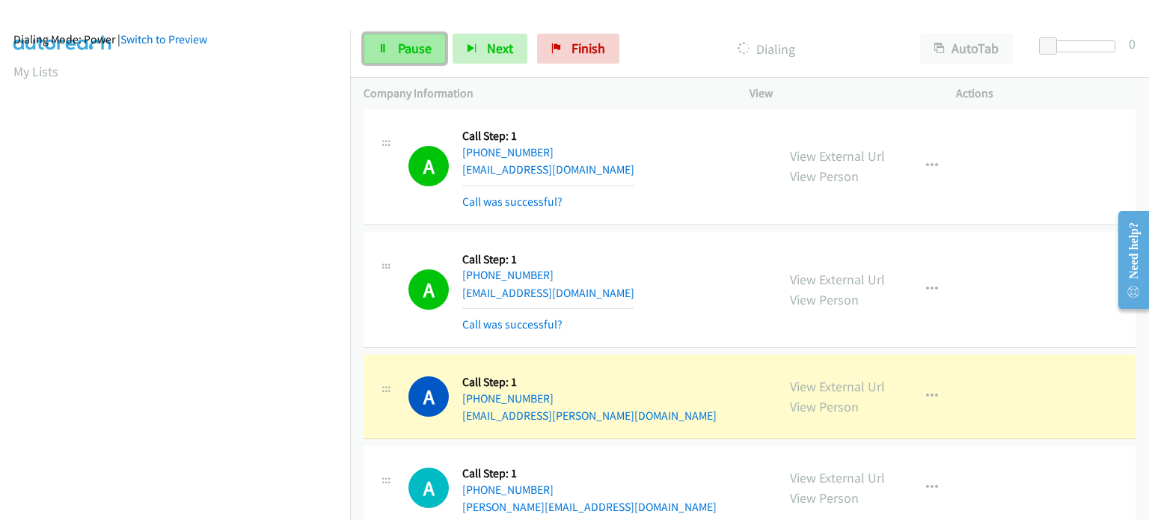
click at [418, 62] on link "Pause" at bounding box center [405, 49] width 82 height 30
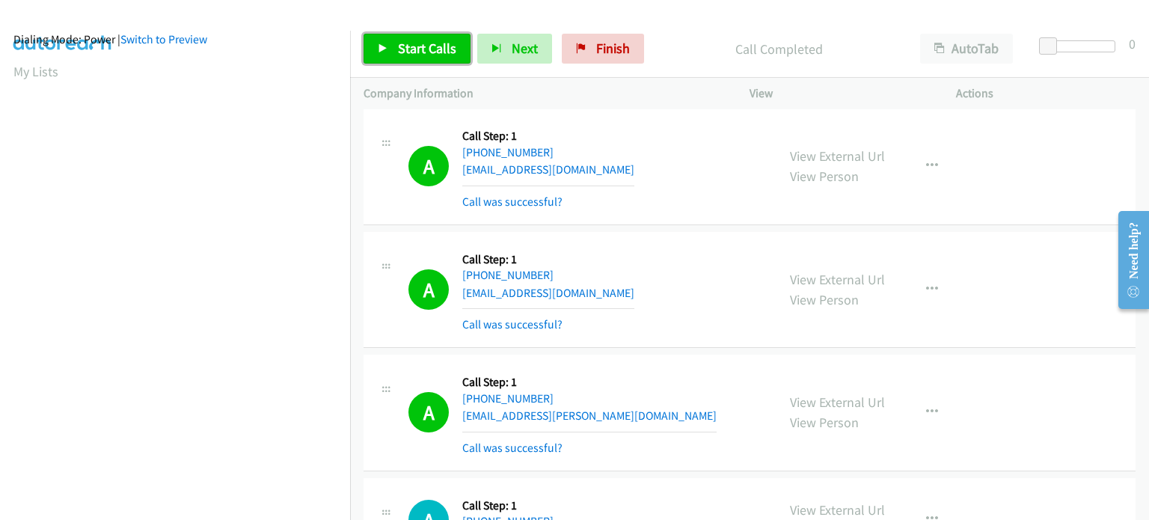
click at [393, 56] on link "Start Calls" at bounding box center [417, 49] width 107 height 30
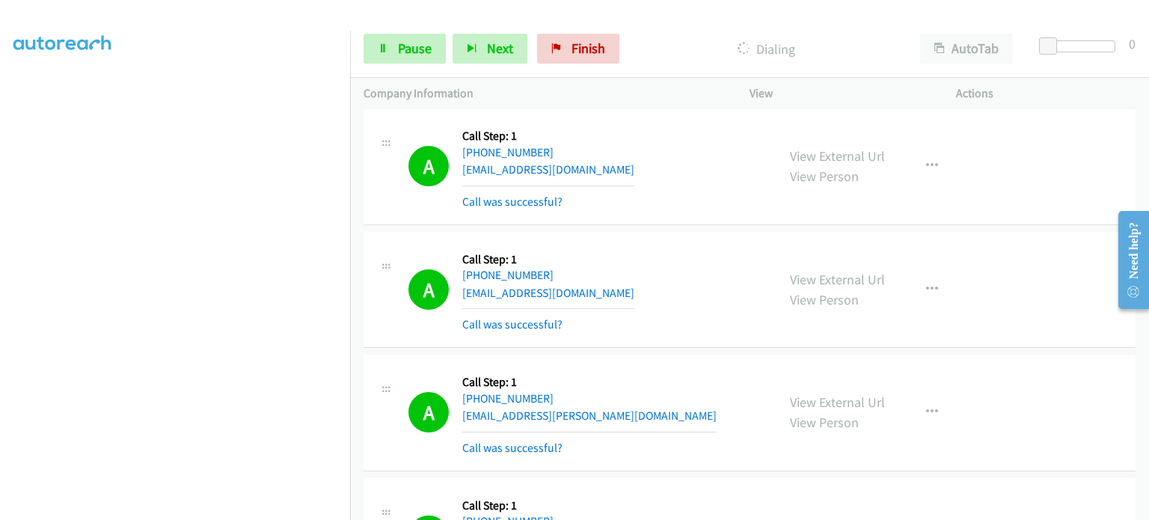
scroll to position [95, 0]
click at [398, 56] on span "Pause" at bounding box center [415, 48] width 34 height 17
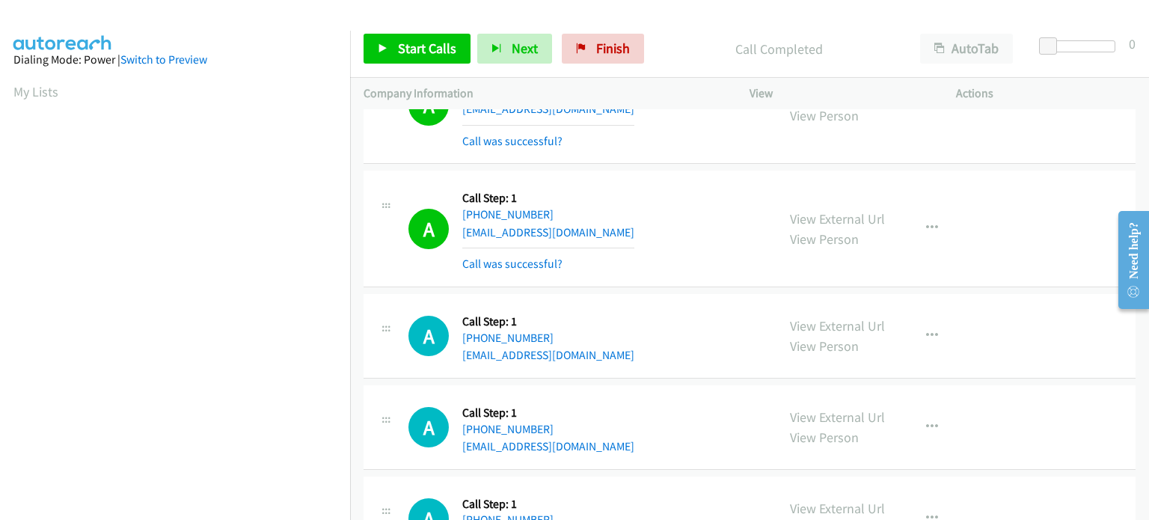
scroll to position [9278, 0]
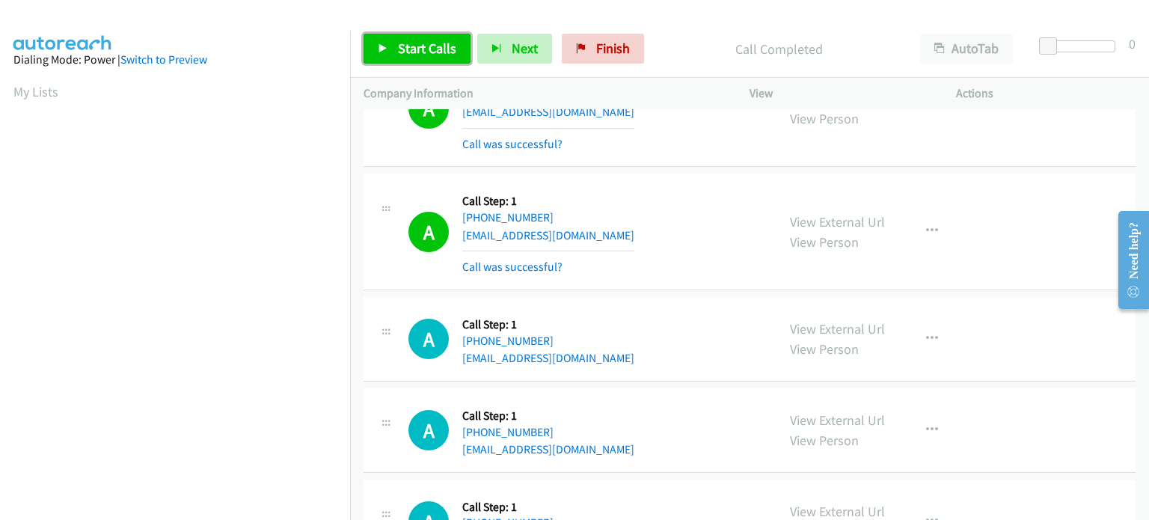
click at [410, 43] on span "Start Calls" at bounding box center [427, 48] width 58 height 17
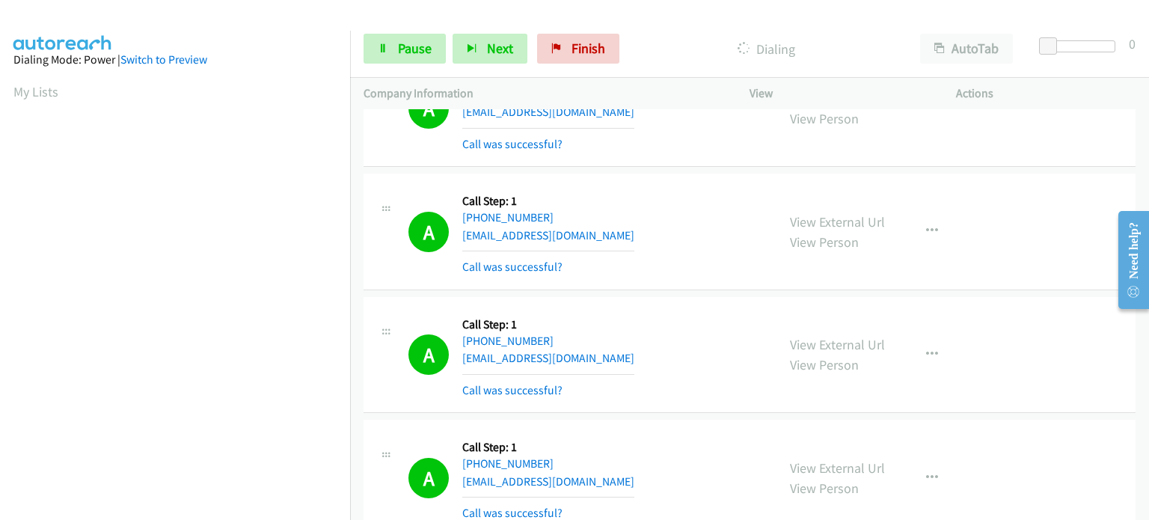
scroll to position [319, 0]
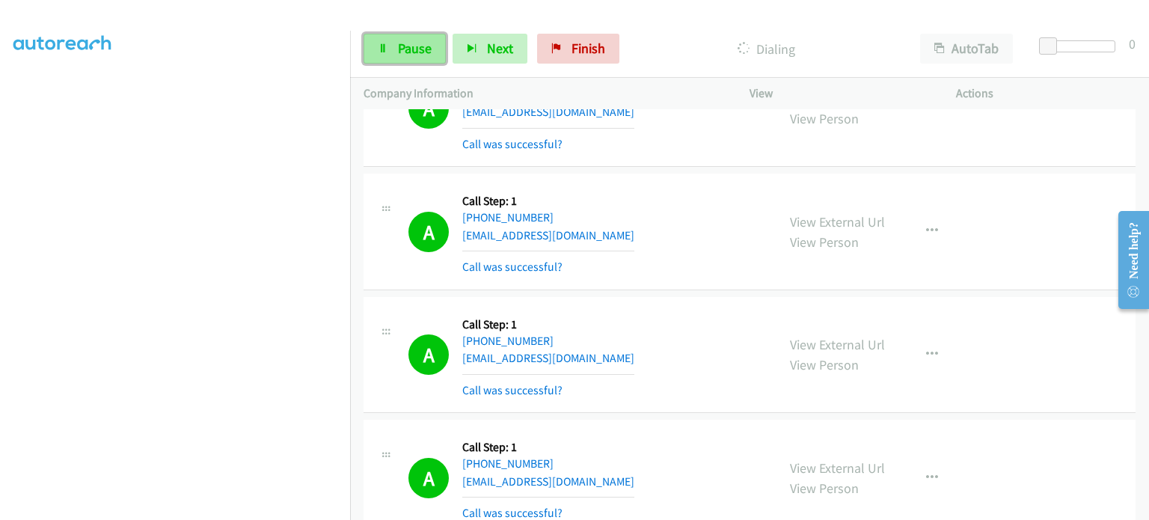
click at [400, 48] on span "Pause" at bounding box center [415, 48] width 34 height 17
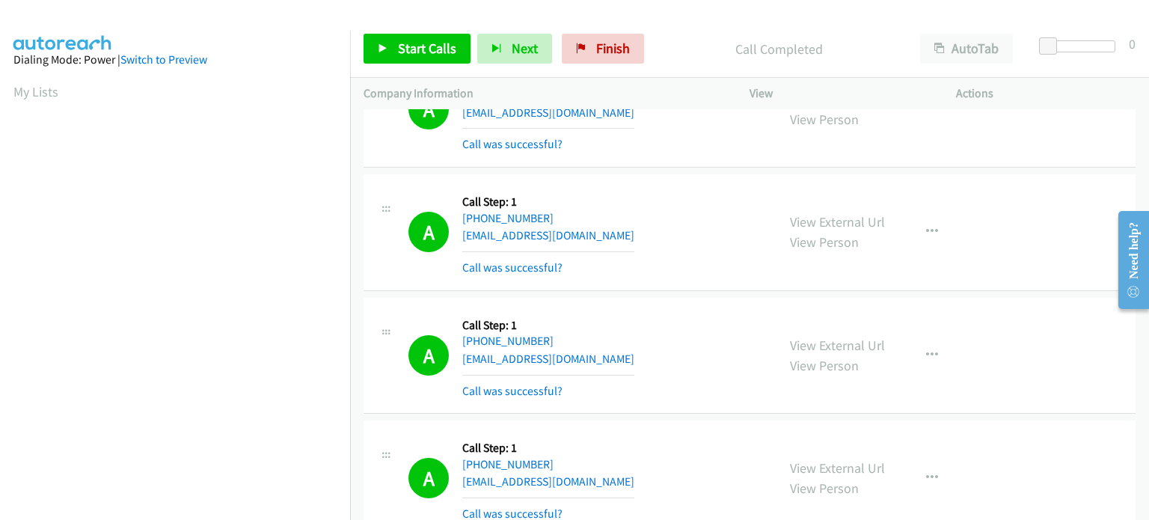
scroll to position [9652, 0]
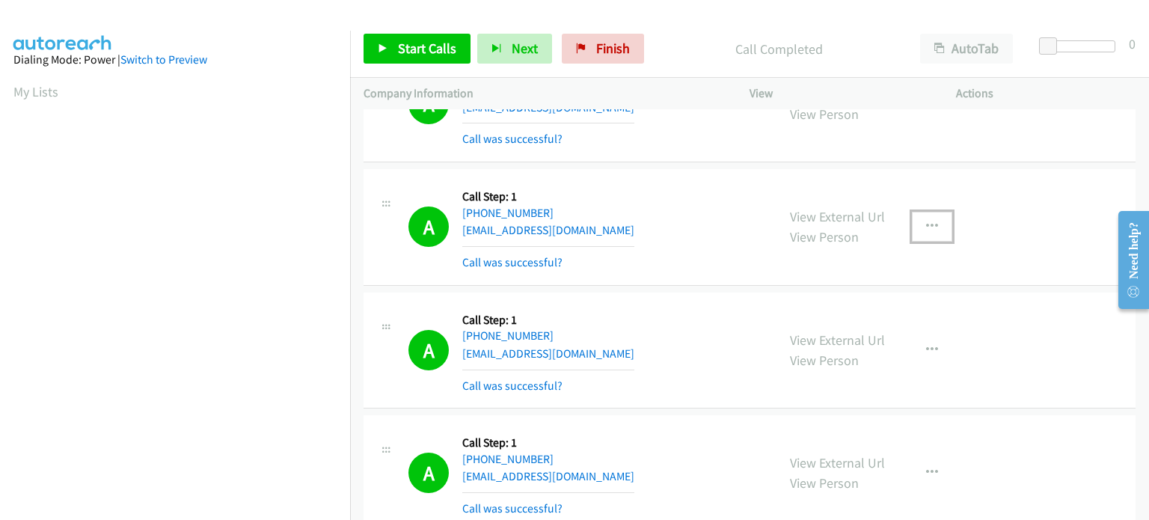
click at [926, 221] on icon "button" at bounding box center [932, 227] width 12 height 12
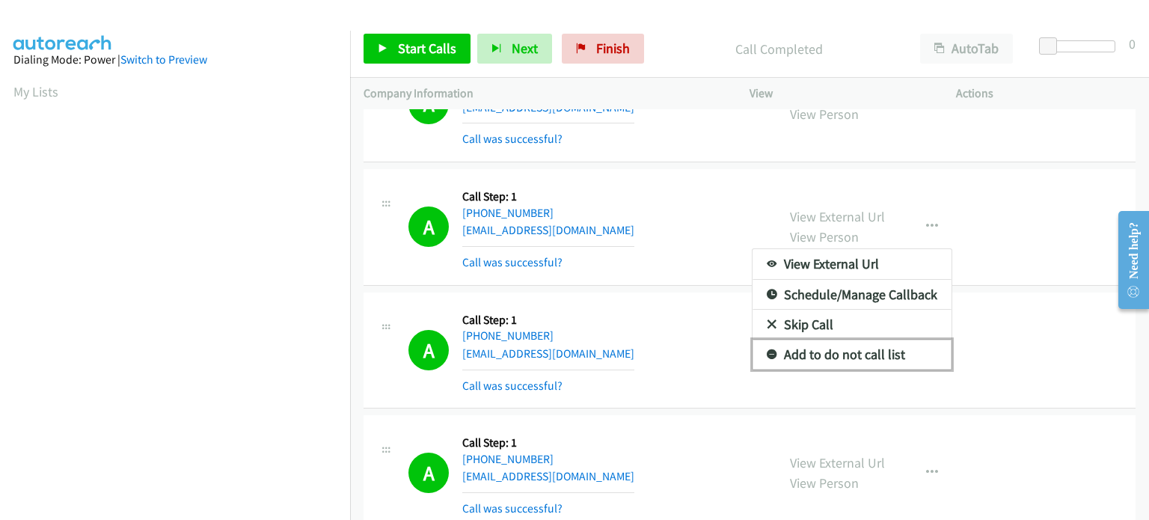
click at [854, 340] on link "Add to do not call list" at bounding box center [852, 355] width 199 height 30
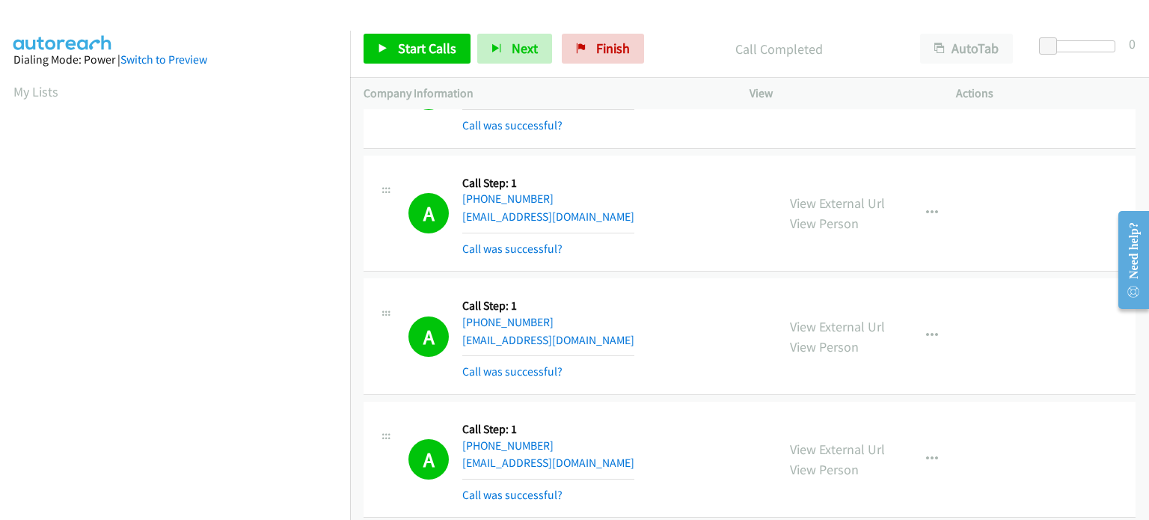
scroll to position [9053, 0]
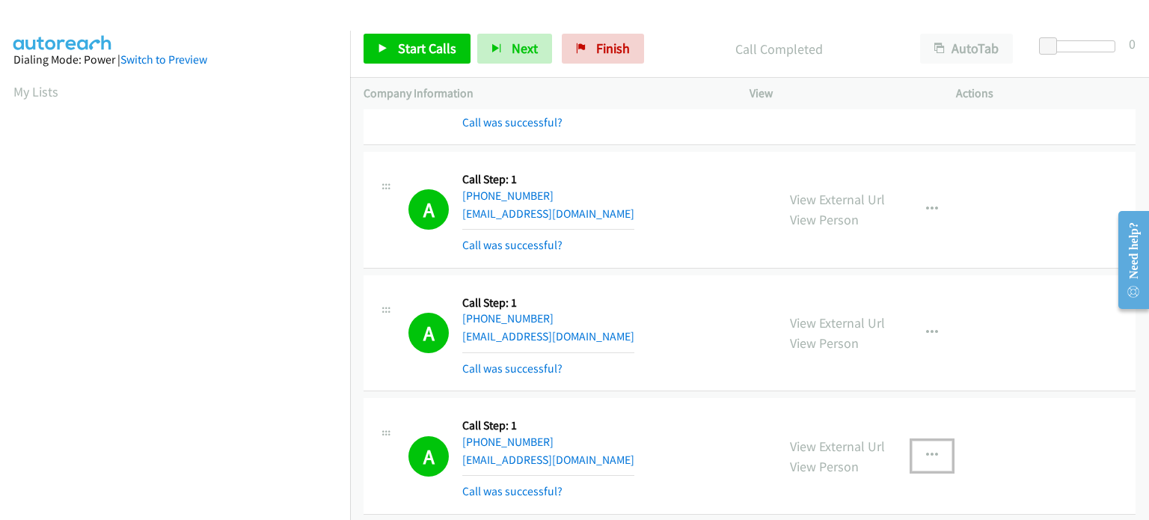
click at [926, 450] on icon "button" at bounding box center [932, 456] width 12 height 12
click at [762, 373] on div at bounding box center [574, 260] width 1149 height 520
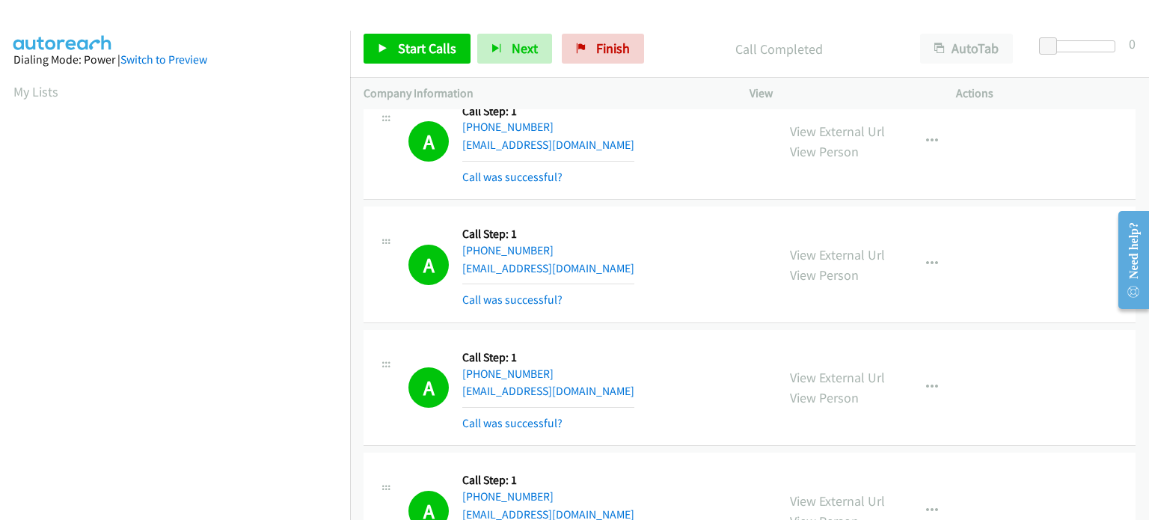
scroll to position [9278, 0]
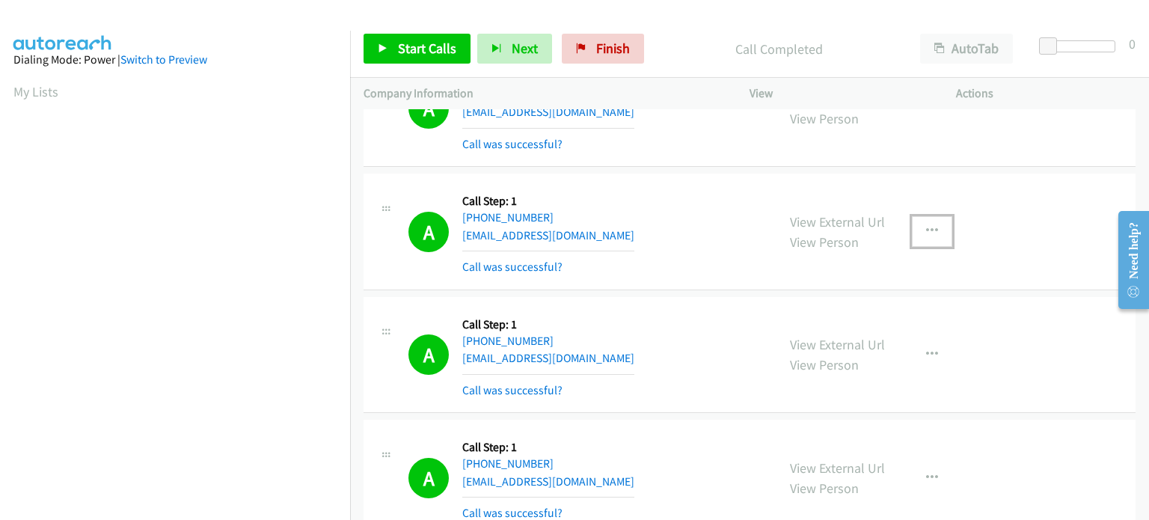
click at [928, 225] on icon "button" at bounding box center [932, 231] width 12 height 12
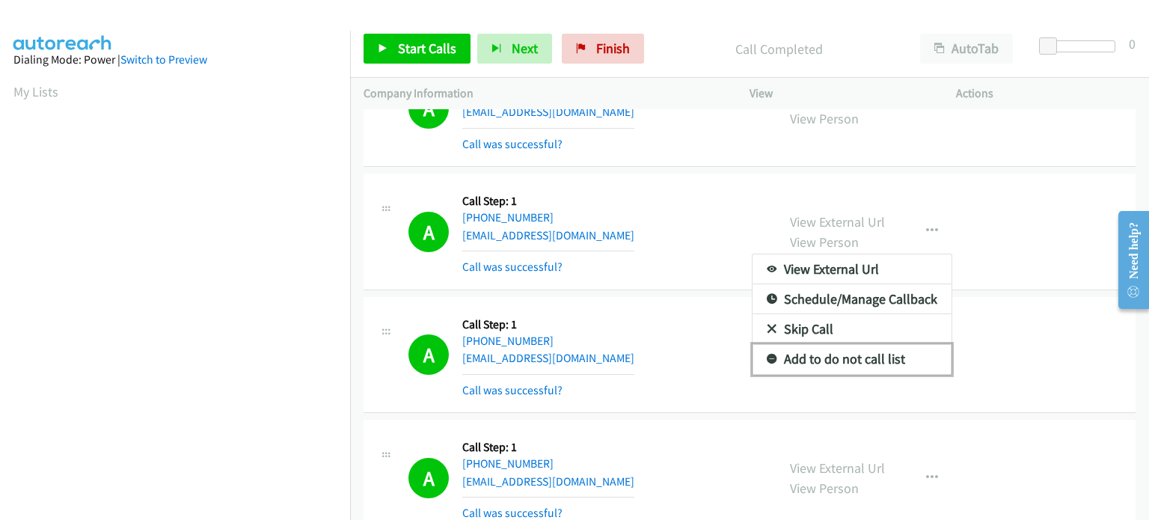
click at [815, 344] on link "Add to do not call list" at bounding box center [852, 359] width 199 height 30
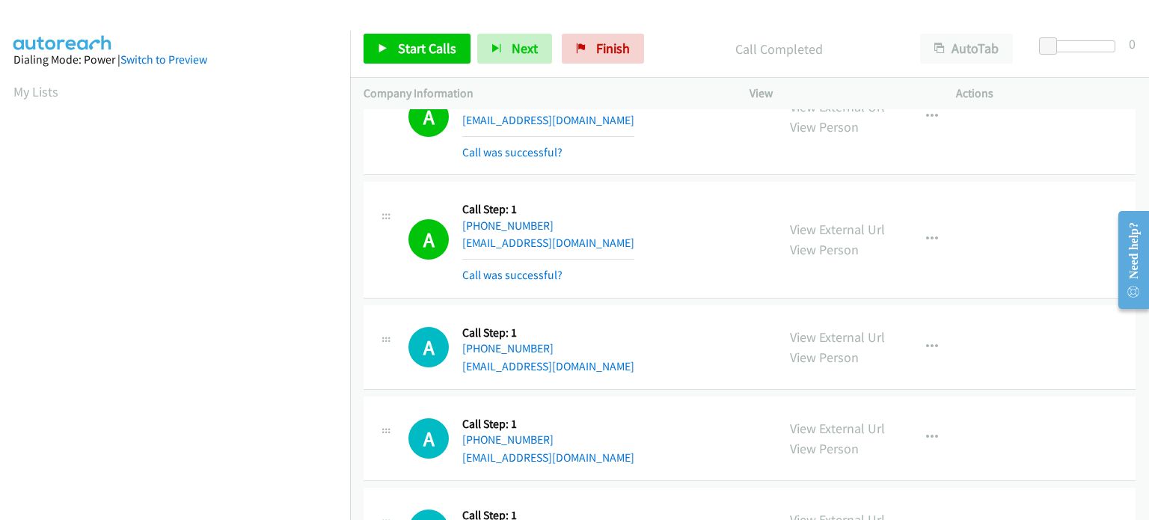
scroll to position [9802, 0]
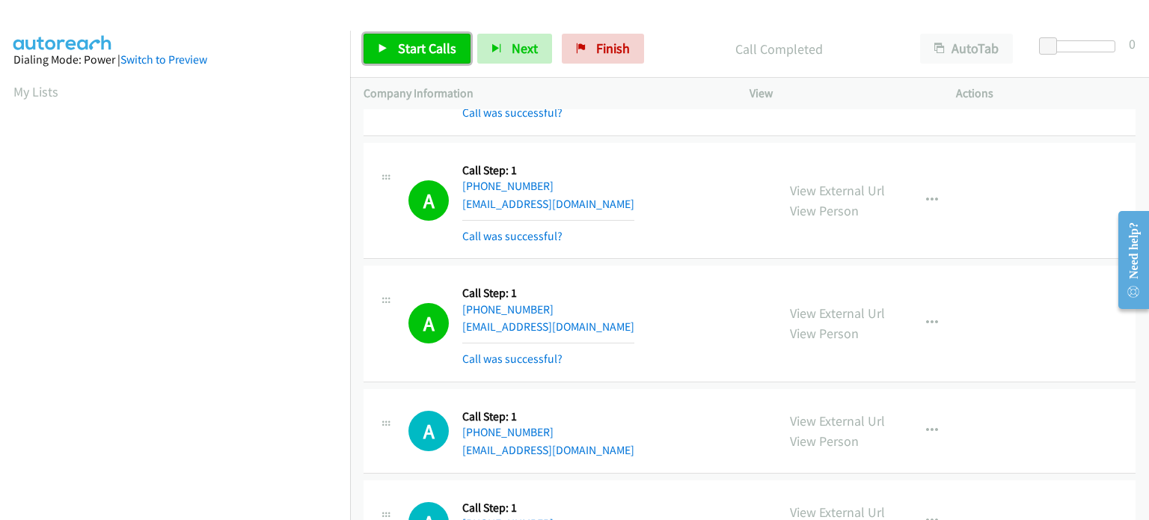
click at [405, 41] on span "Start Calls" at bounding box center [427, 48] width 58 height 17
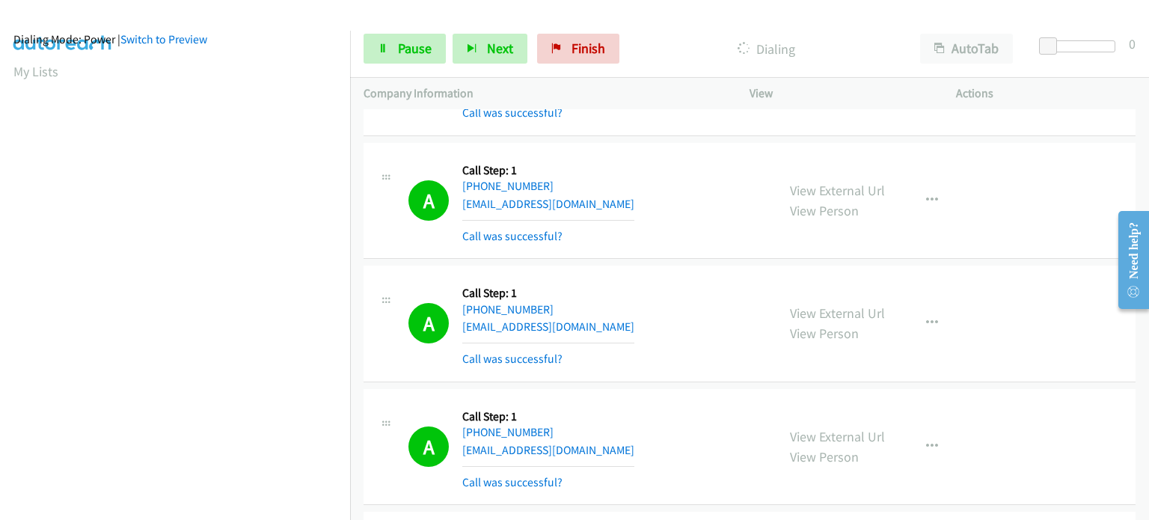
scroll to position [319, 0]
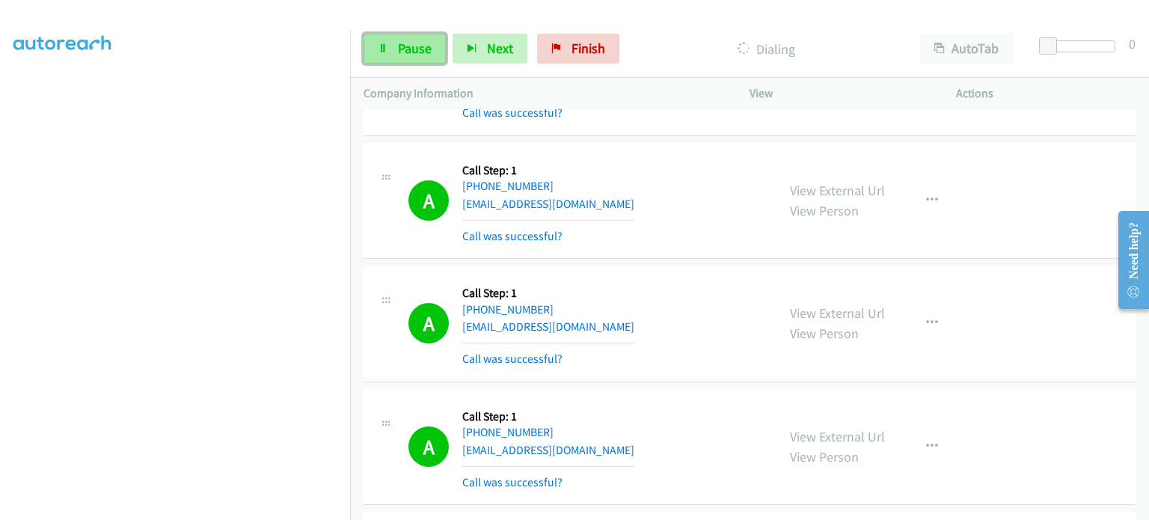
click at [398, 50] on span "Pause" at bounding box center [415, 48] width 34 height 17
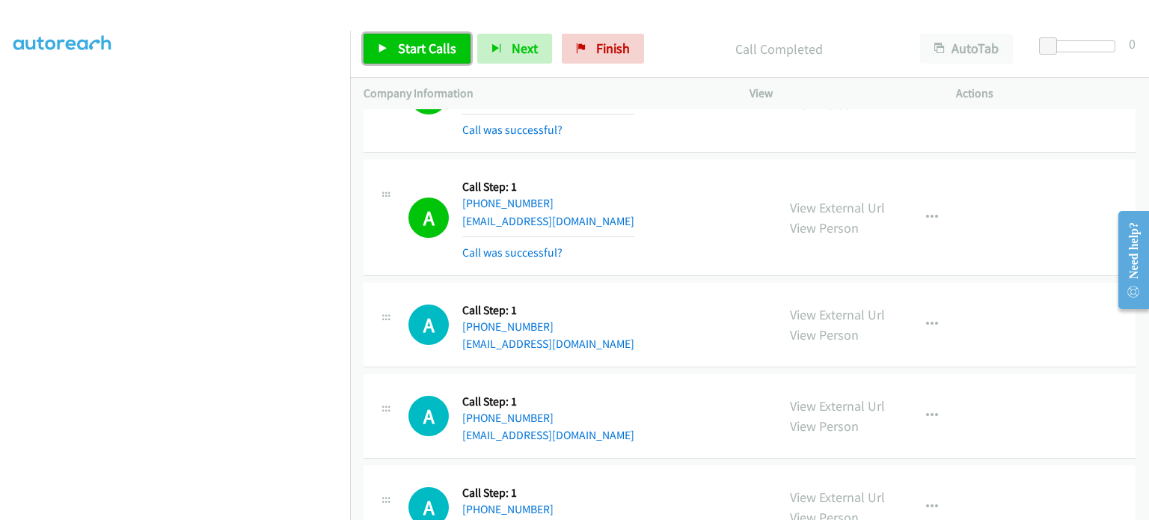
click at [419, 50] on span "Start Calls" at bounding box center [427, 48] width 58 height 17
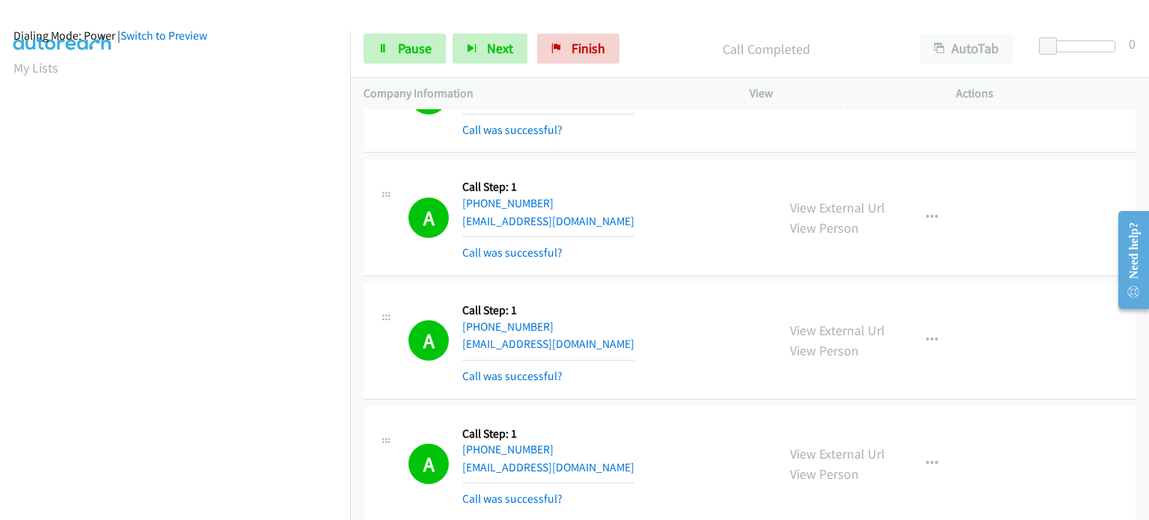
scroll to position [0, 0]
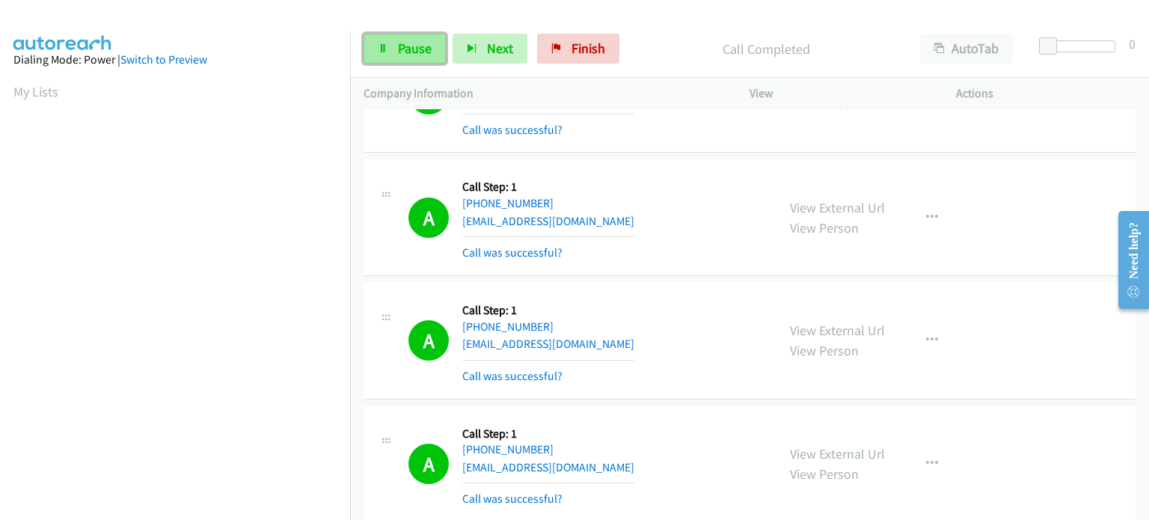
click at [413, 46] on span "Pause" at bounding box center [415, 48] width 34 height 17
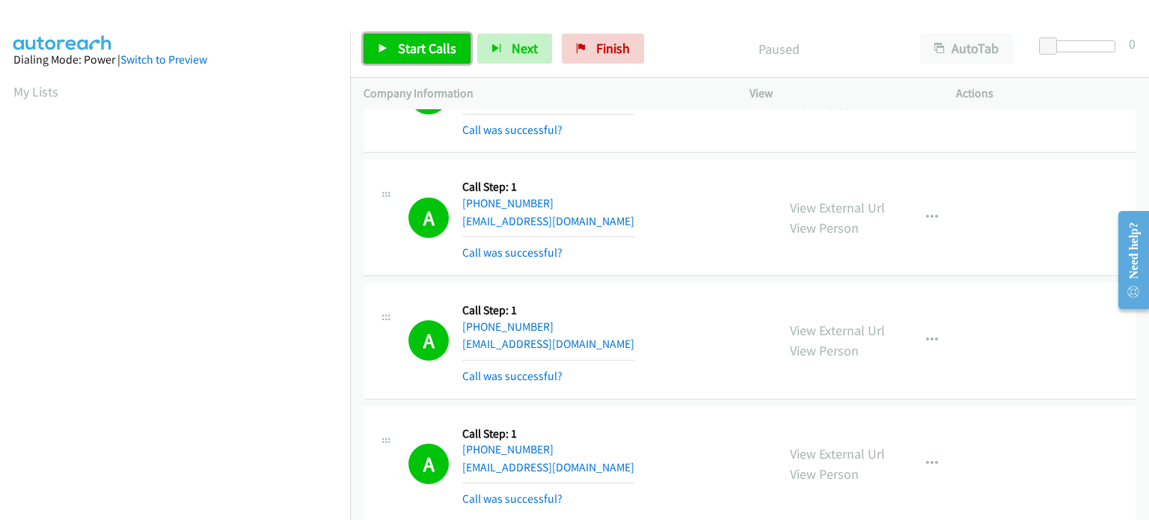
click at [413, 46] on span "Start Calls" at bounding box center [427, 48] width 58 height 17
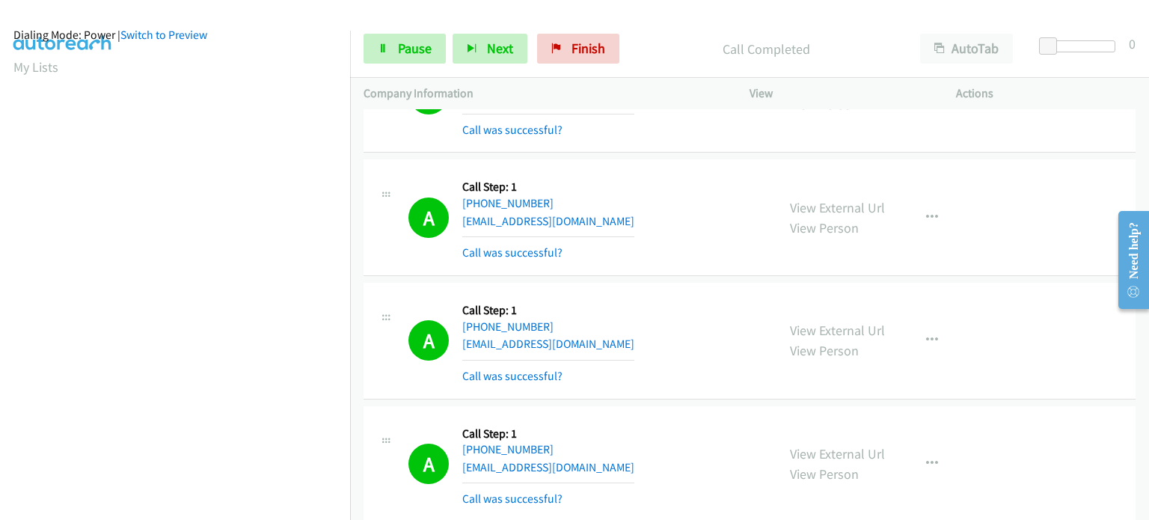
scroll to position [20, 0]
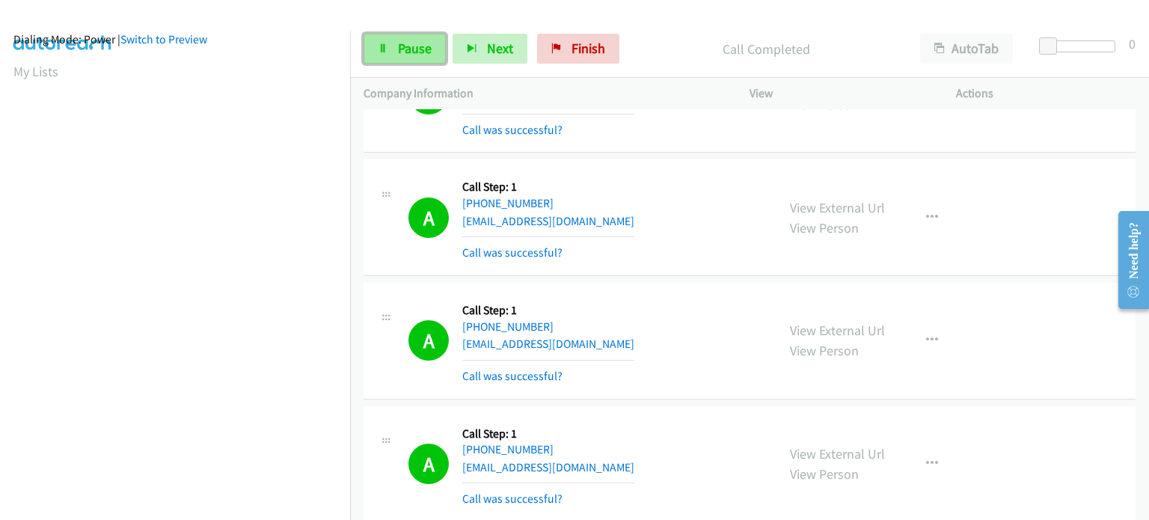
click at [400, 44] on span "Pause" at bounding box center [415, 48] width 34 height 17
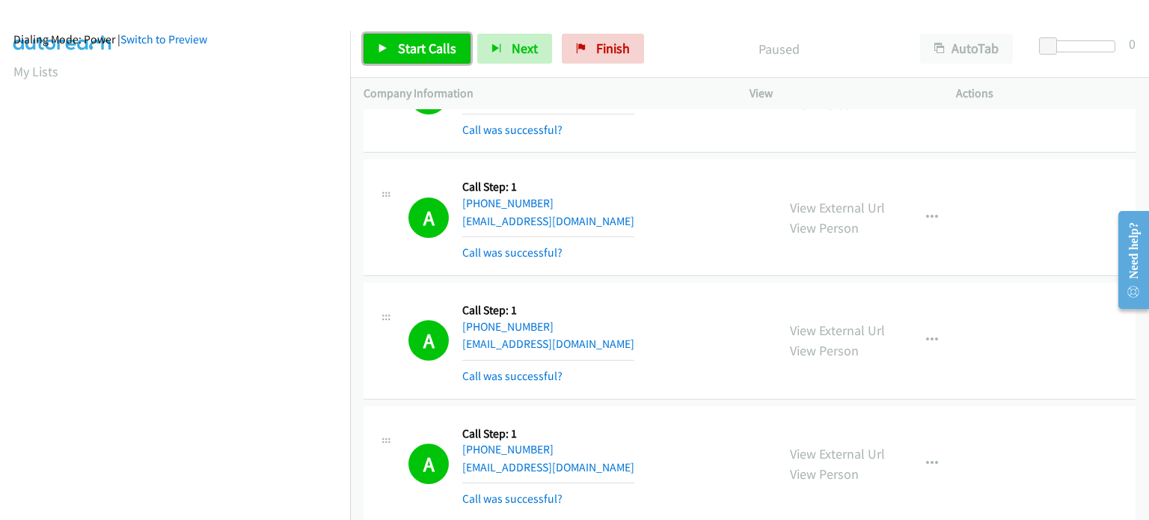
click at [400, 44] on span "Start Calls" at bounding box center [427, 48] width 58 height 17
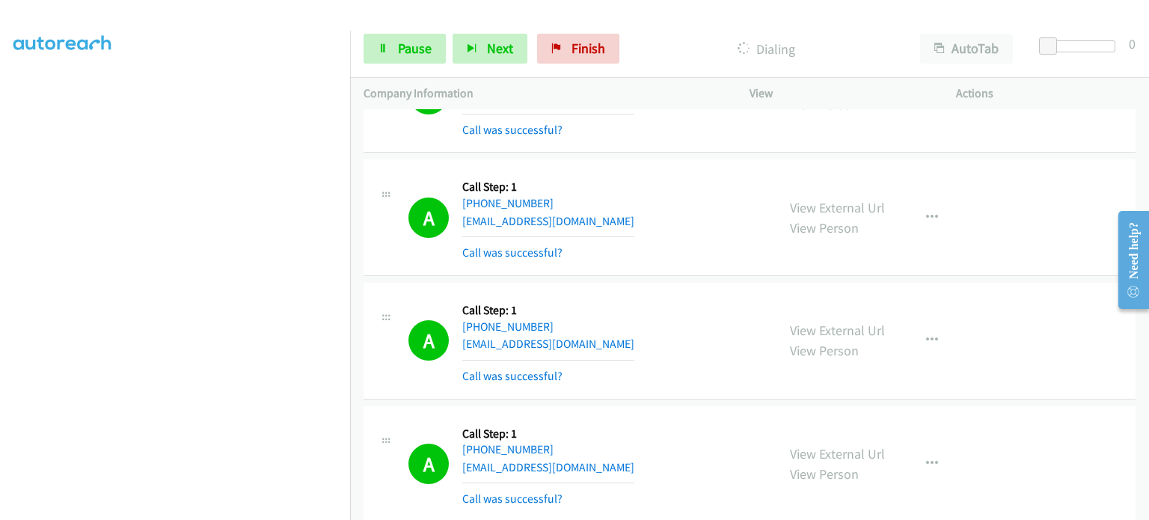
scroll to position [319, 0]
click at [183, 507] on section at bounding box center [174, 165] width 323 height 716
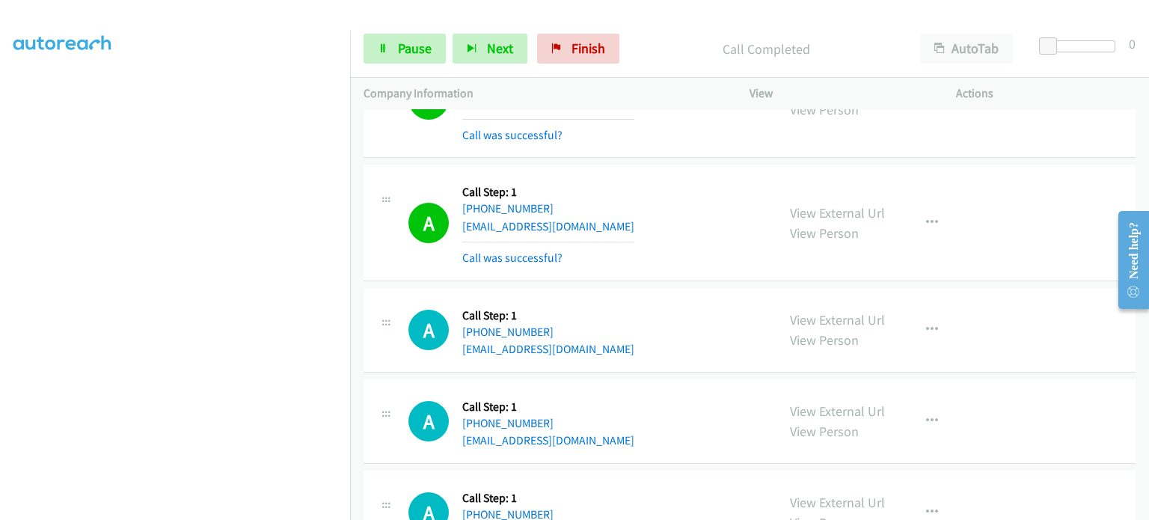
scroll to position [12676, 0]
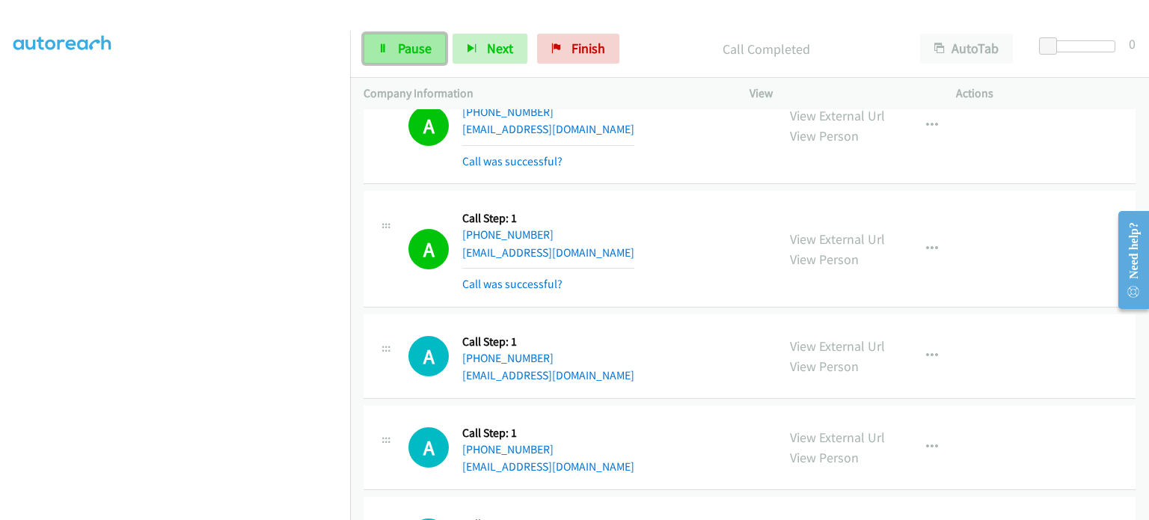
click at [386, 50] on icon at bounding box center [383, 49] width 10 height 10
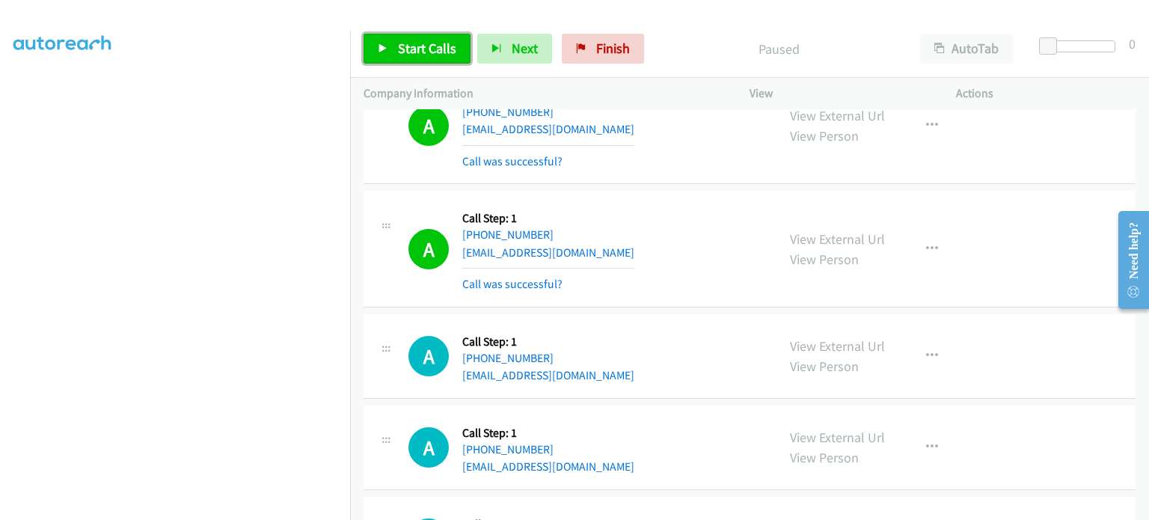
click at [386, 50] on icon at bounding box center [383, 49] width 10 height 10
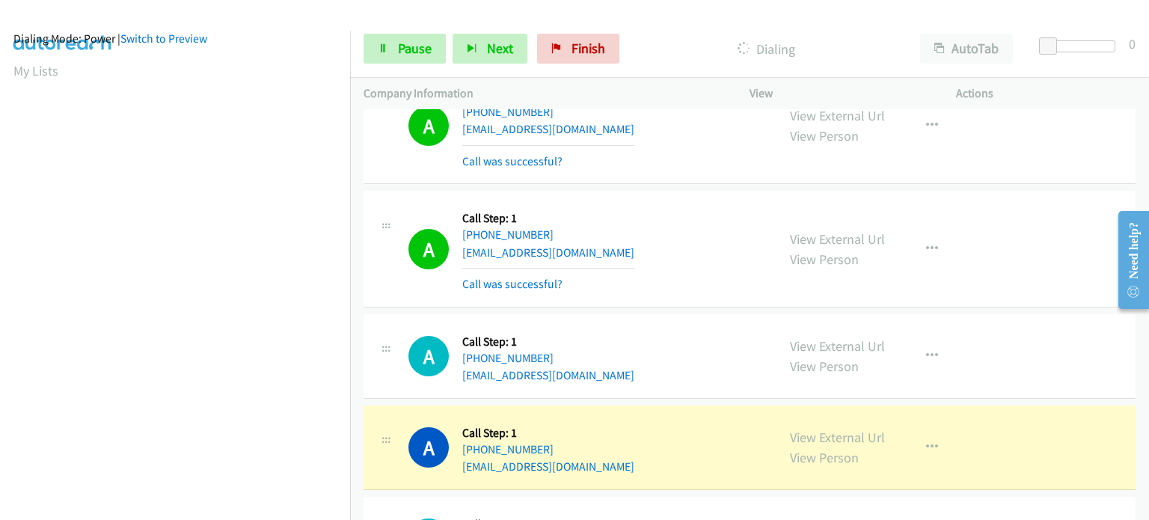
scroll to position [20, 0]
click at [389, 44] on link "Pause" at bounding box center [405, 49] width 82 height 30
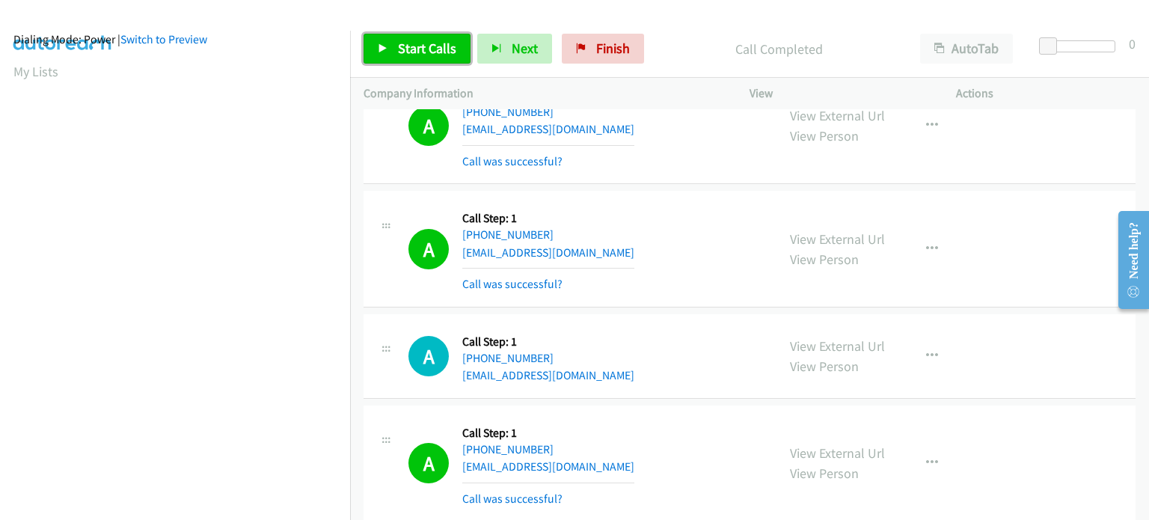
click at [430, 50] on span "Start Calls" at bounding box center [427, 48] width 58 height 17
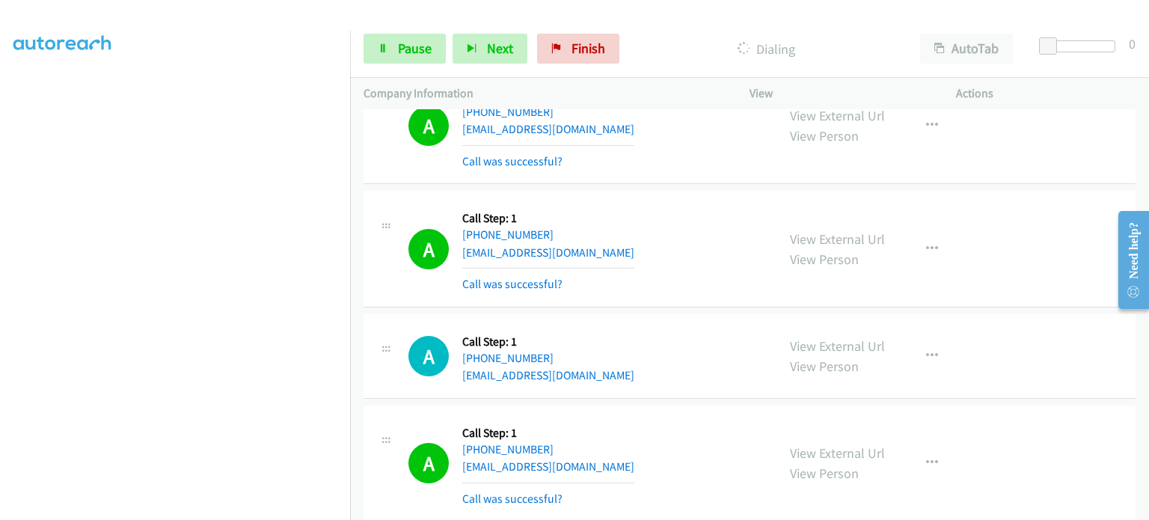
scroll to position [319, 0]
click at [378, 46] on icon at bounding box center [383, 49] width 10 height 10
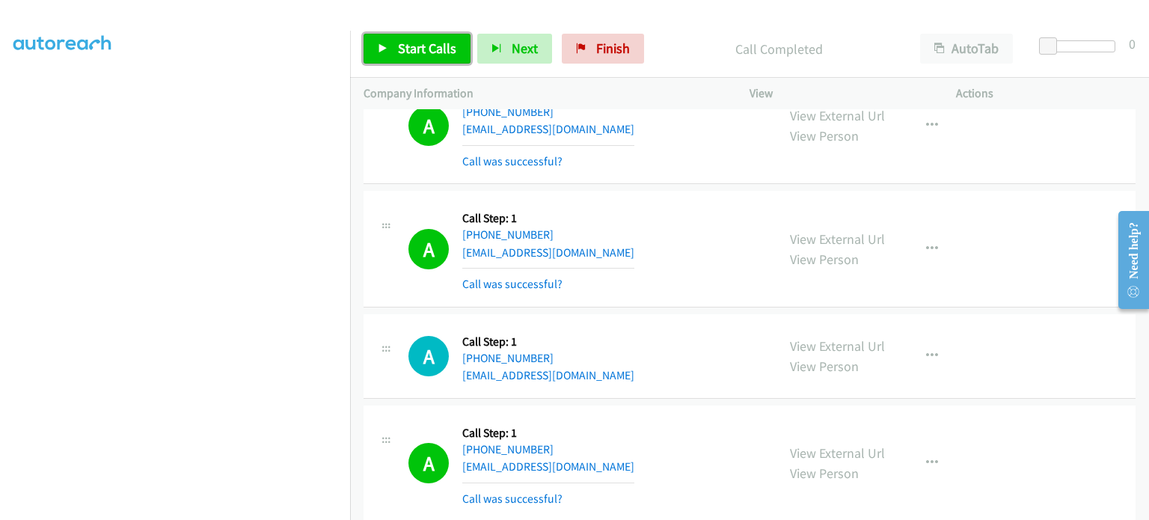
click at [414, 52] on span "Start Calls" at bounding box center [427, 48] width 58 height 17
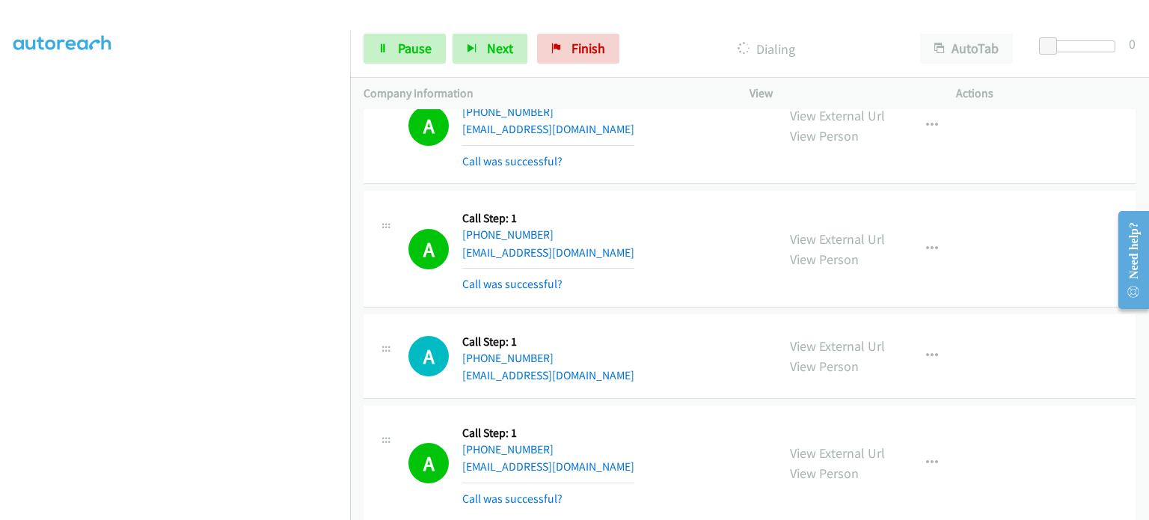
scroll to position [299, 0]
click at [394, 43] on link "Pause" at bounding box center [405, 49] width 82 height 30
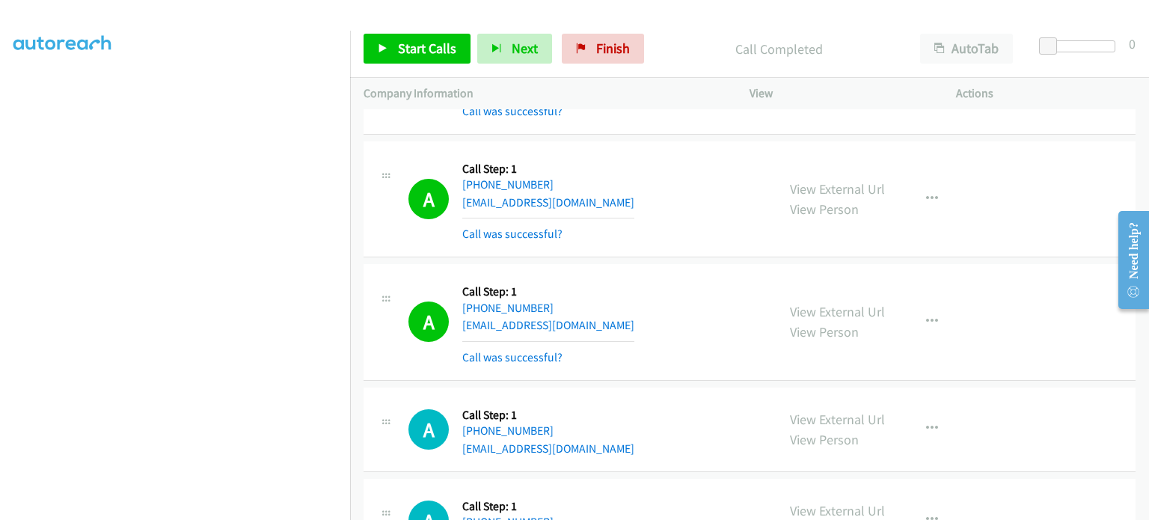
scroll to position [13036, 0]
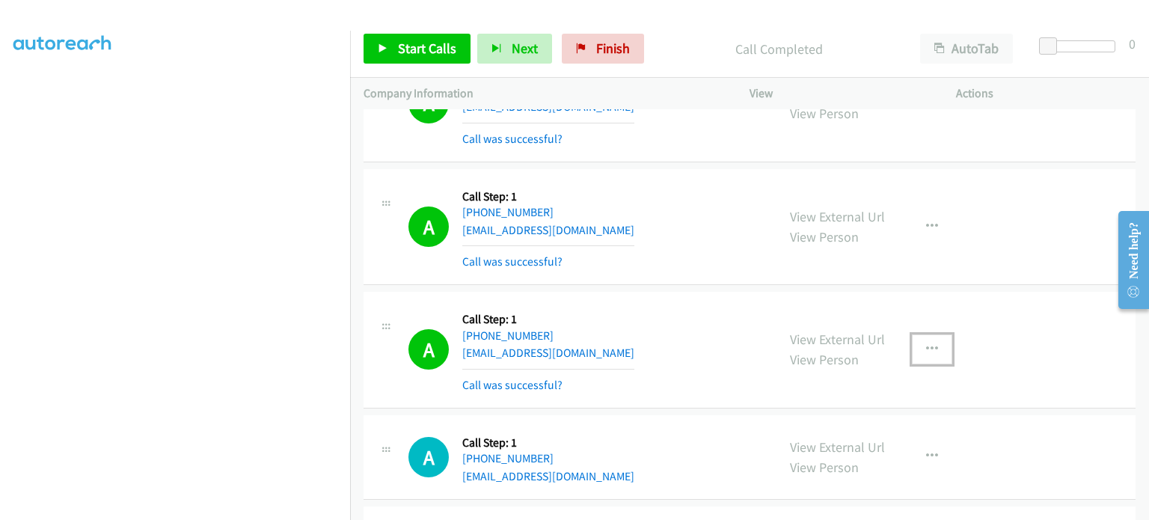
click at [927, 343] on icon "button" at bounding box center [932, 349] width 12 height 12
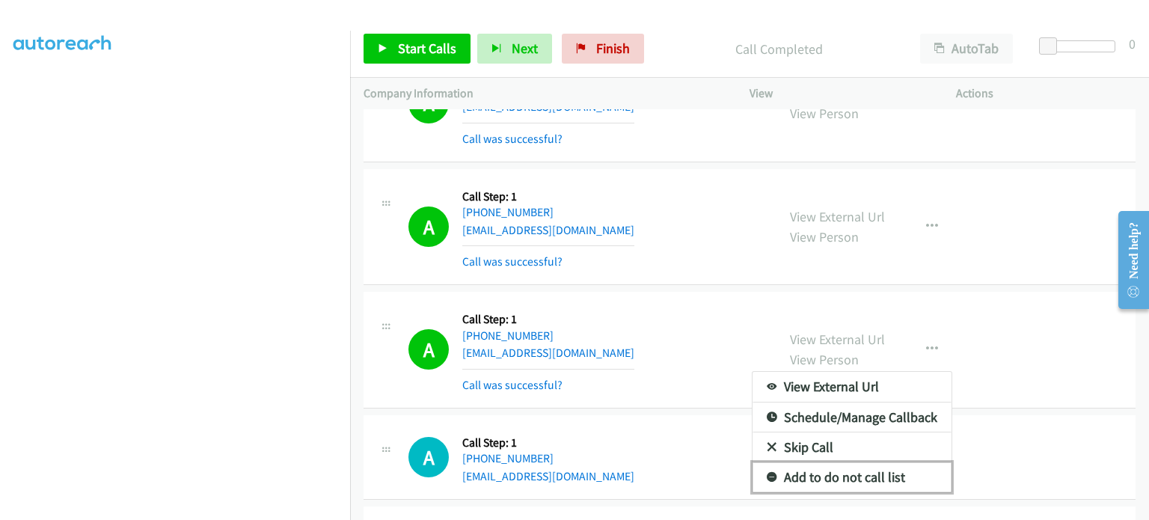
click at [870, 462] on link "Add to do not call list" at bounding box center [852, 477] width 199 height 30
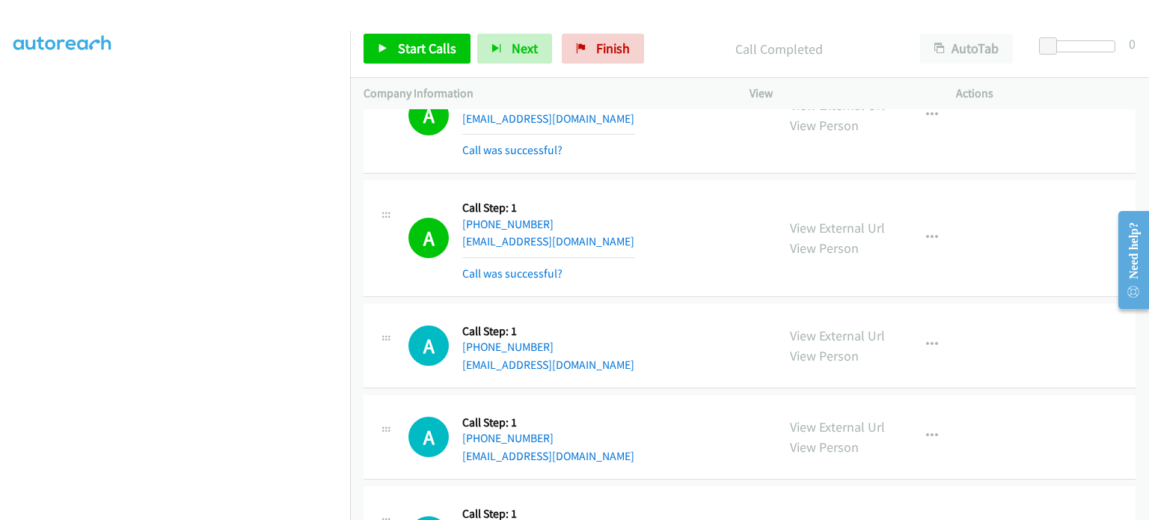
scroll to position [13186, 0]
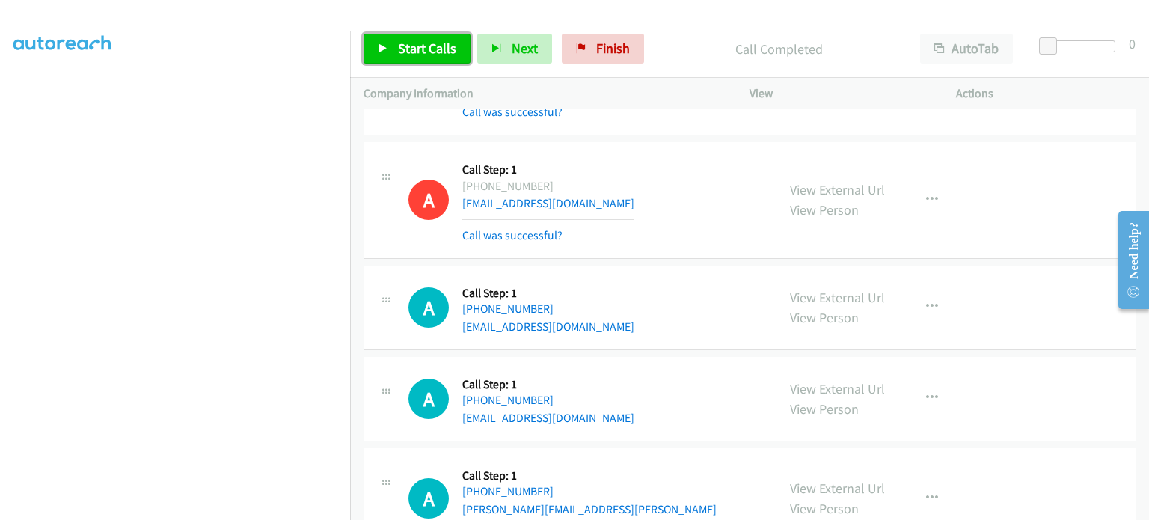
click at [432, 52] on span "Start Calls" at bounding box center [427, 48] width 58 height 17
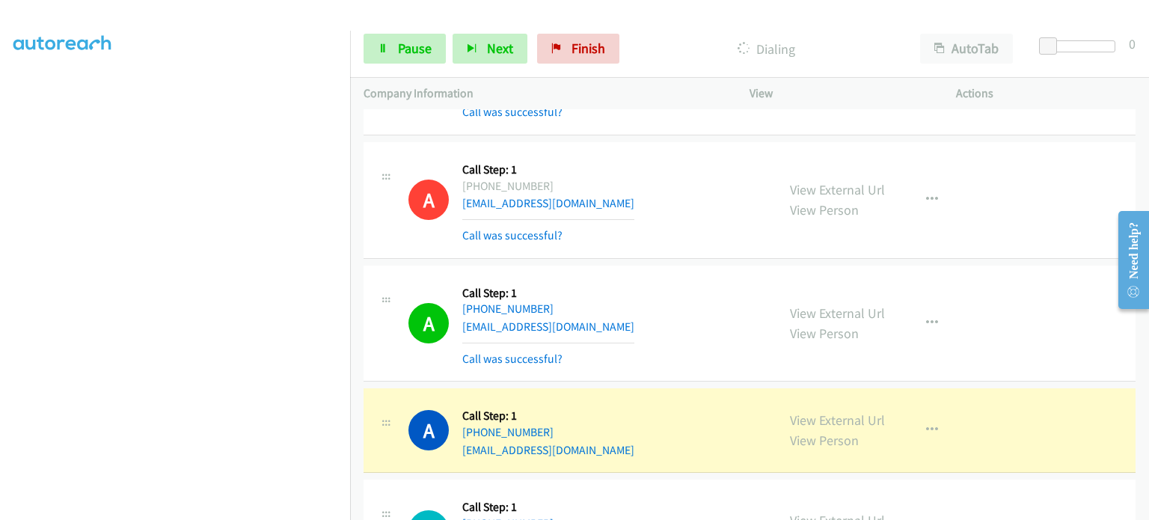
scroll to position [75, 0]
click at [378, 52] on icon at bounding box center [383, 49] width 10 height 10
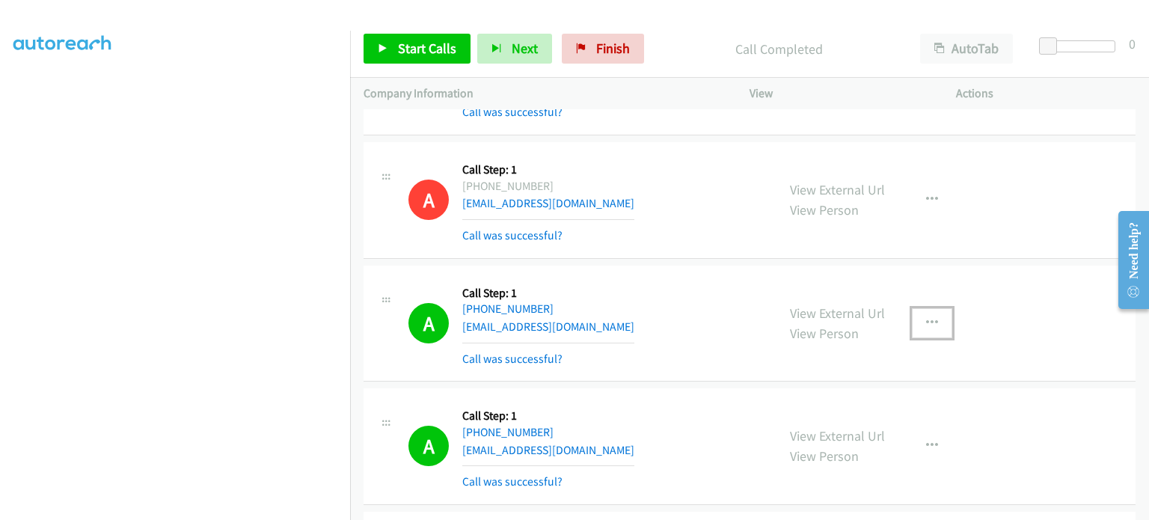
click at [926, 317] on icon "button" at bounding box center [932, 323] width 12 height 12
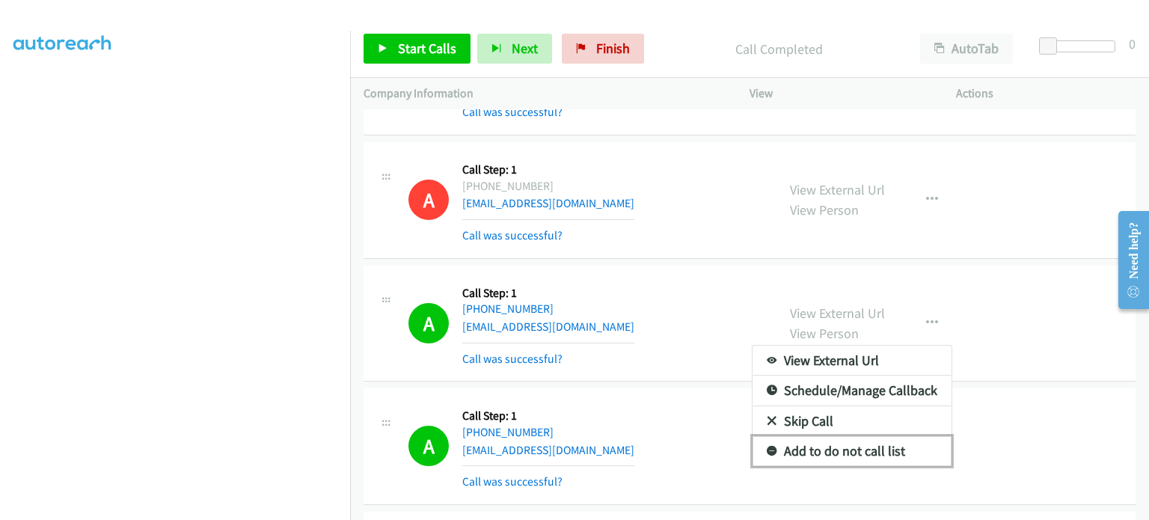
click at [802, 436] on link "Add to do not call list" at bounding box center [852, 451] width 199 height 30
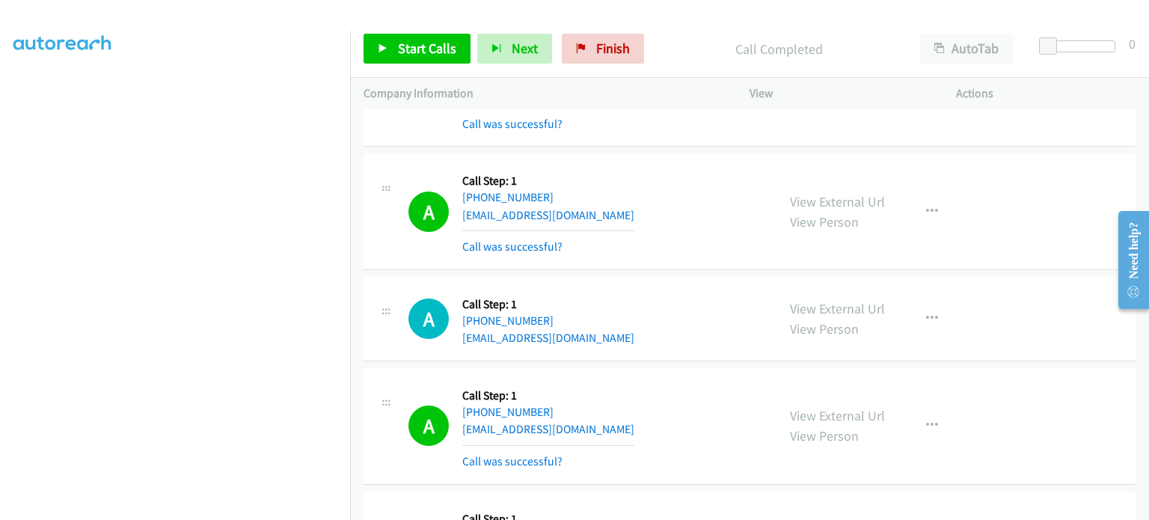
scroll to position [13324, 0]
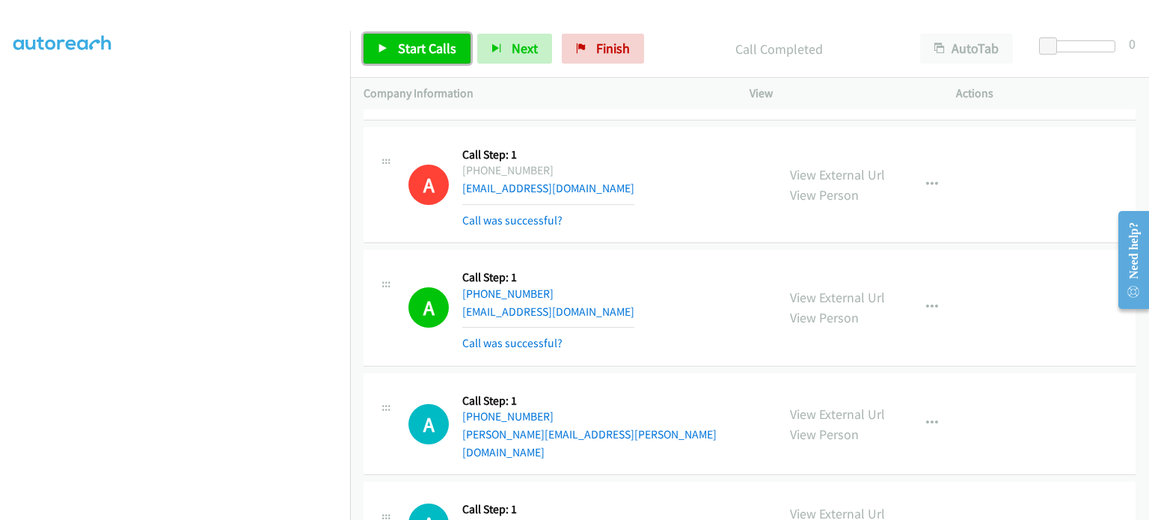
click at [438, 52] on span "Start Calls" at bounding box center [427, 48] width 58 height 17
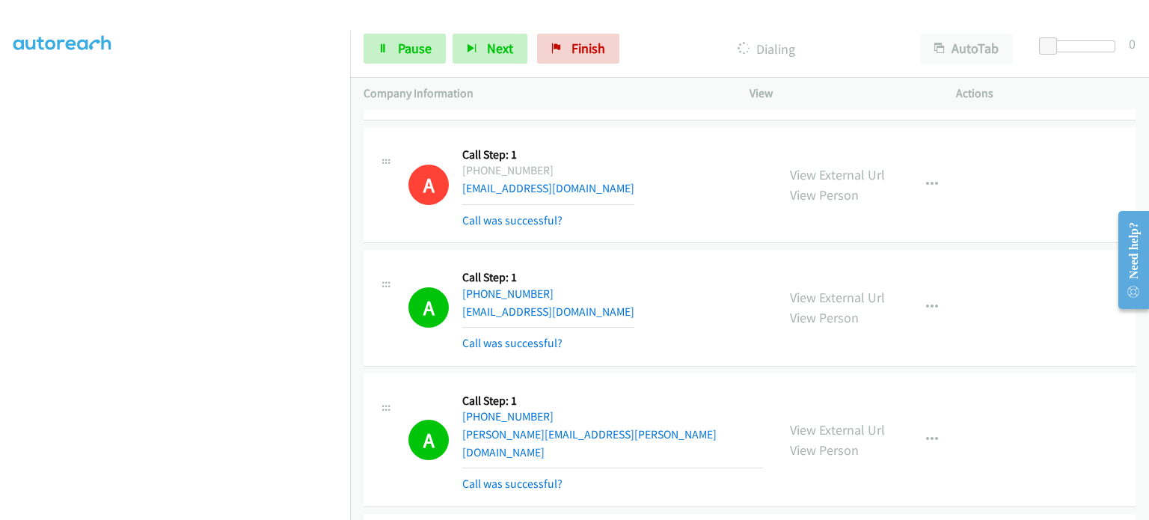
scroll to position [13356, 0]
click at [390, 53] on link "Pause" at bounding box center [405, 49] width 82 height 30
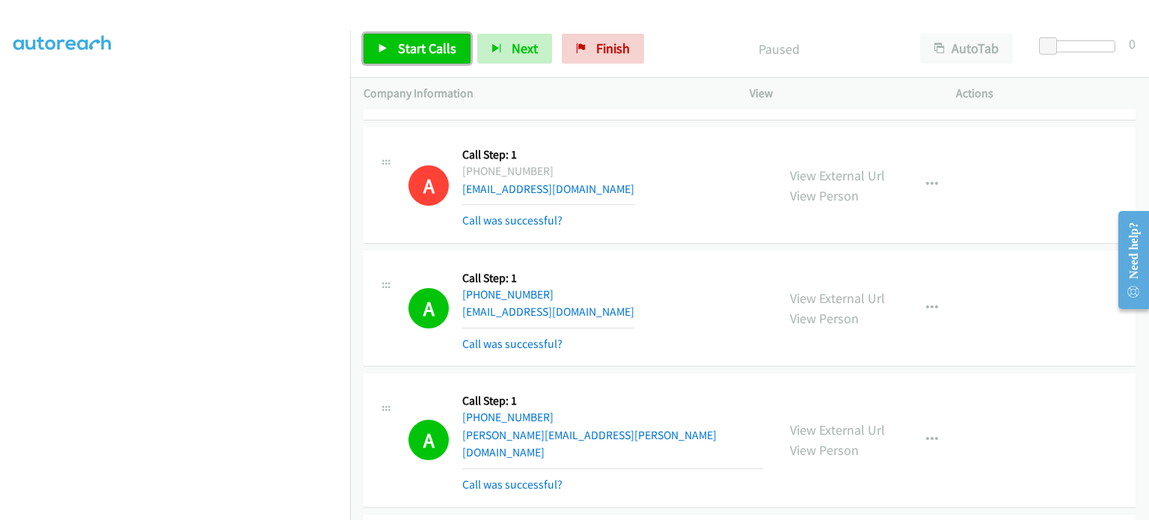
click at [394, 53] on link "Start Calls" at bounding box center [417, 49] width 107 height 30
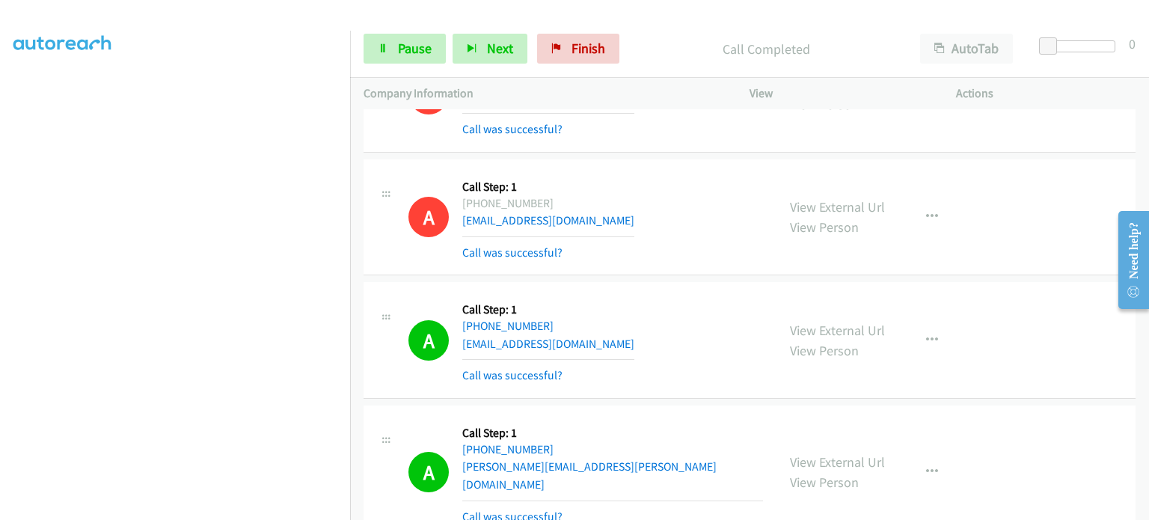
scroll to position [13387, 0]
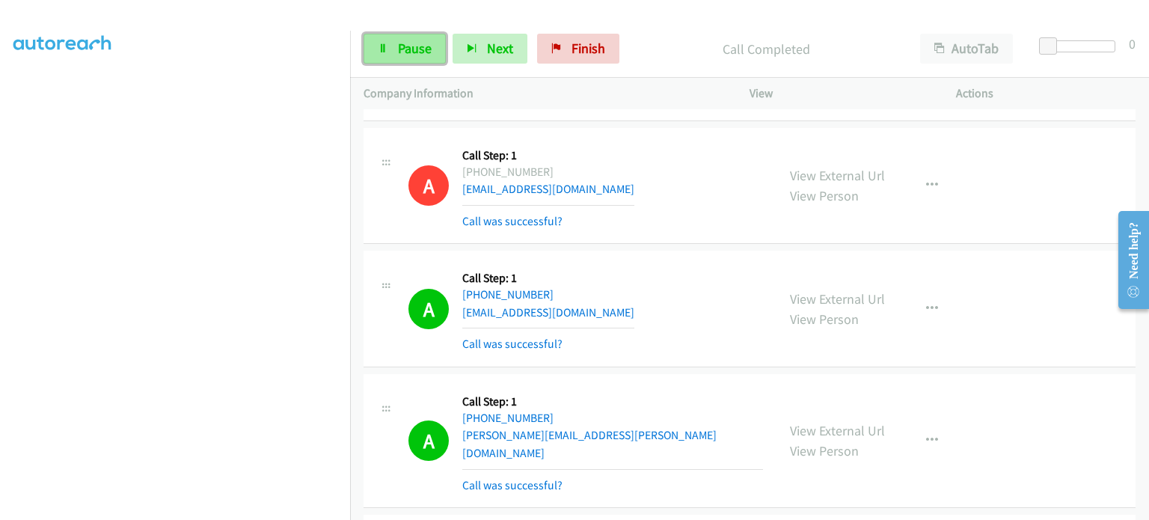
click at [419, 51] on span "Pause" at bounding box center [415, 48] width 34 height 17
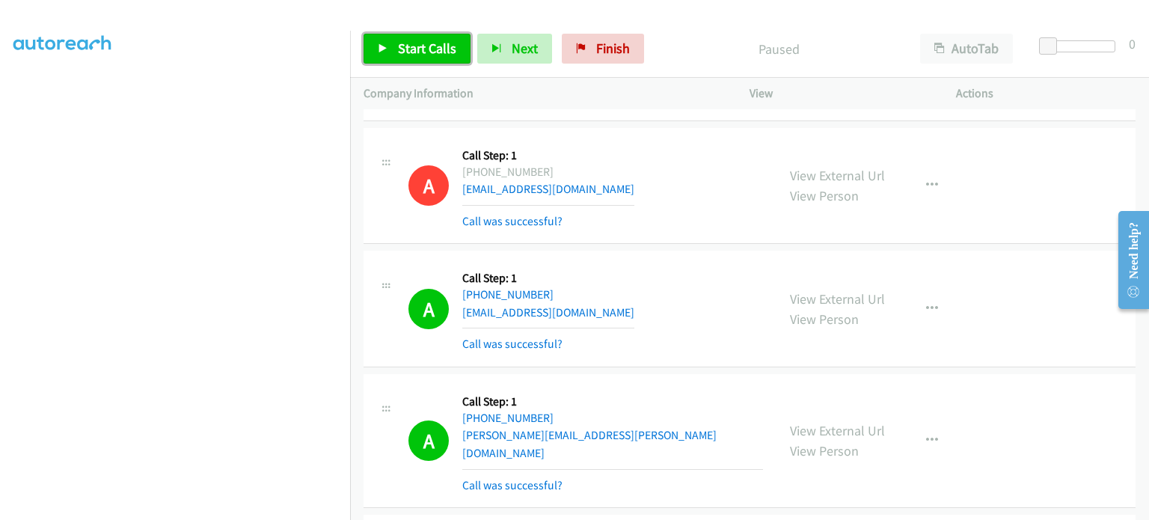
click at [405, 44] on span "Start Calls" at bounding box center [427, 48] width 58 height 17
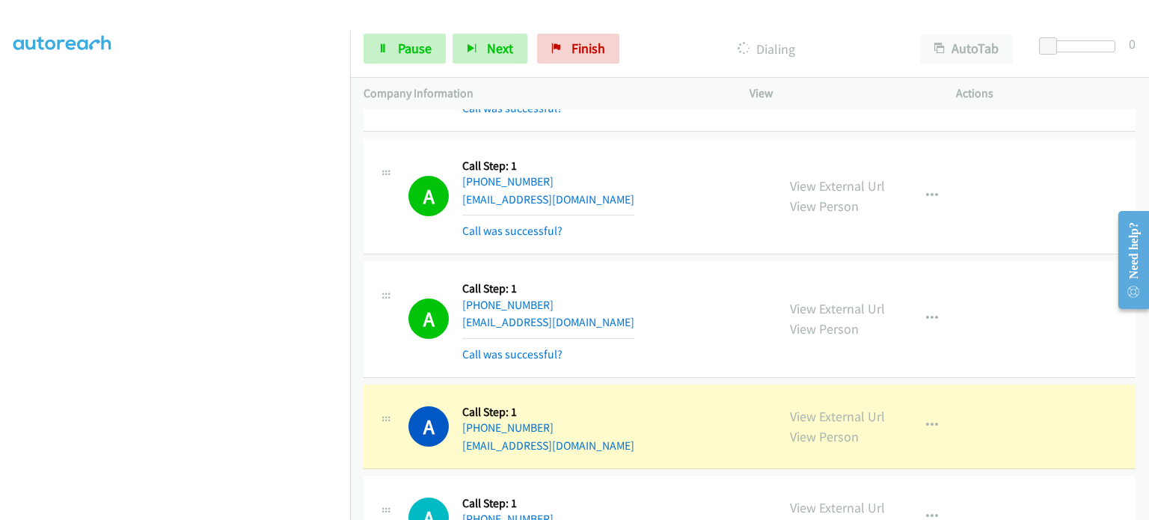
scroll to position [16090, 0]
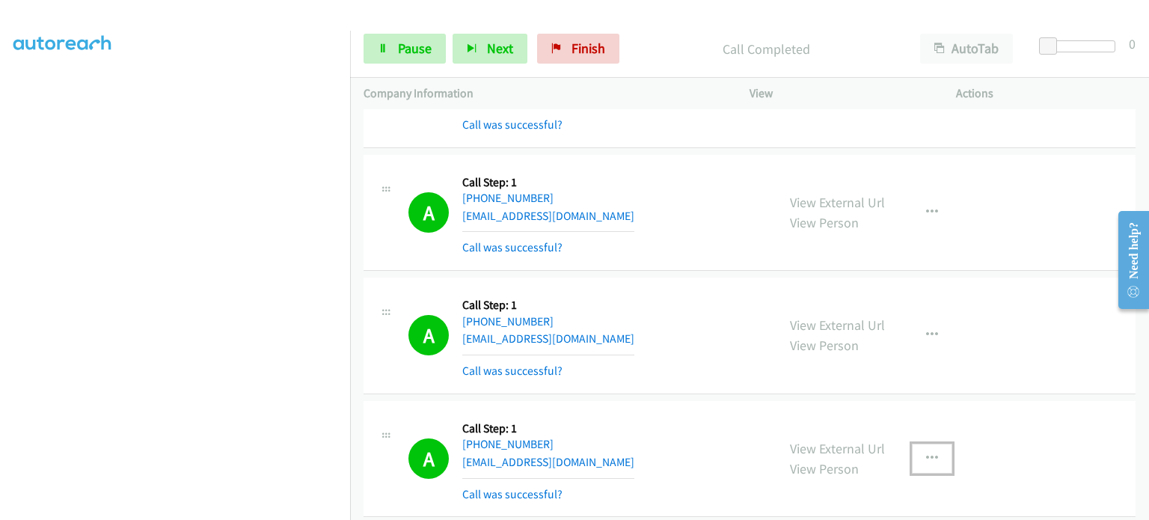
click at [934, 444] on button "button" at bounding box center [932, 459] width 40 height 30
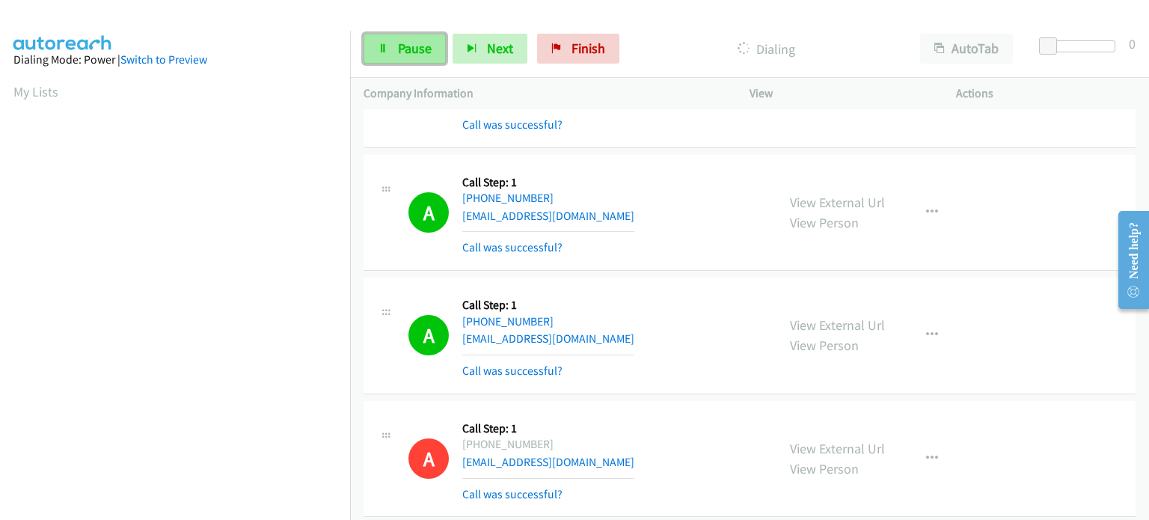
click at [398, 49] on span "Pause" at bounding box center [415, 48] width 34 height 17
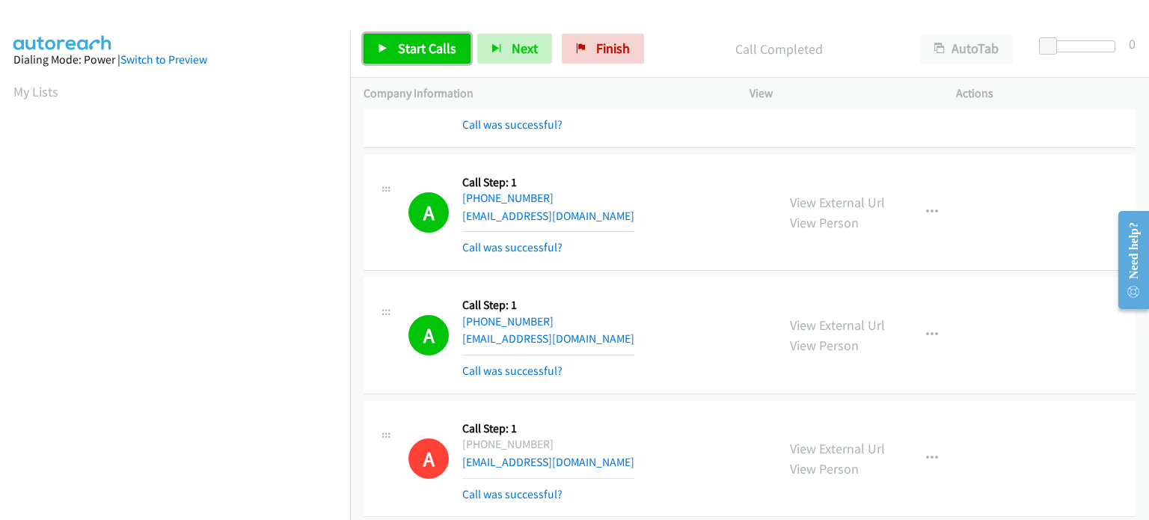
click at [429, 52] on span "Start Calls" at bounding box center [427, 48] width 58 height 17
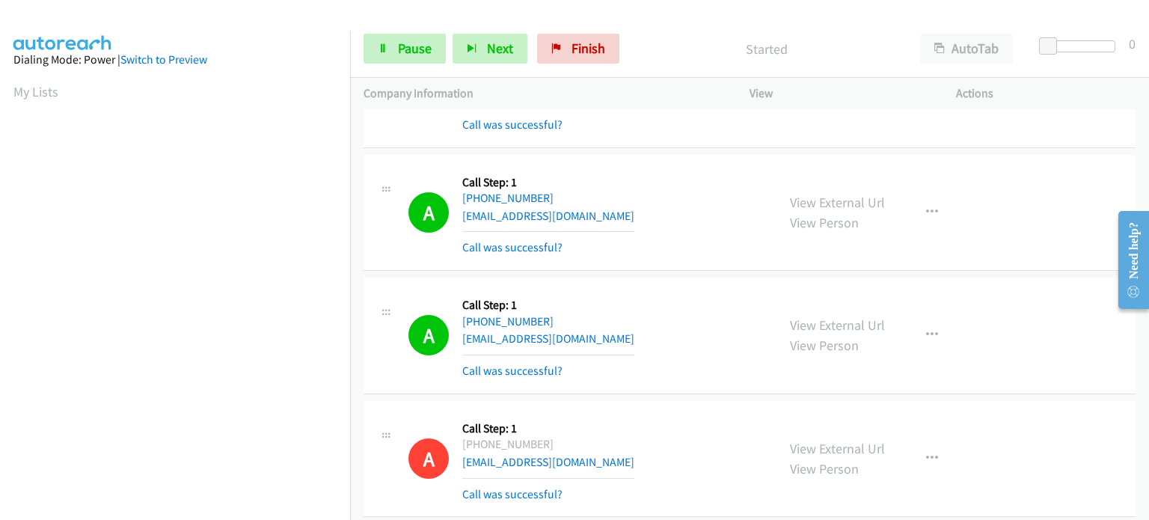
click at [694, 19] on div at bounding box center [568, 29] width 1136 height 58
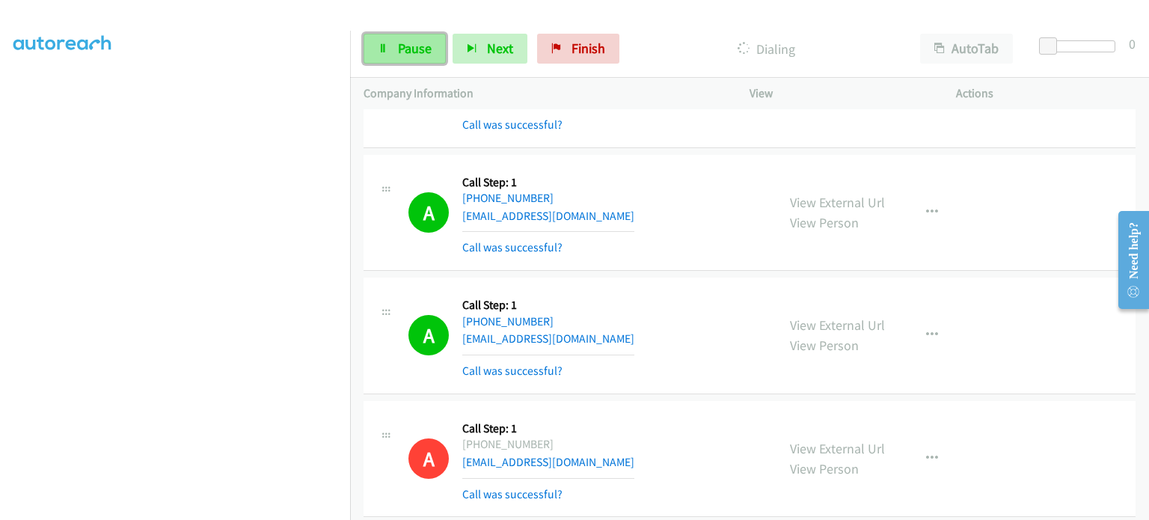
click at [386, 44] on icon at bounding box center [383, 49] width 10 height 10
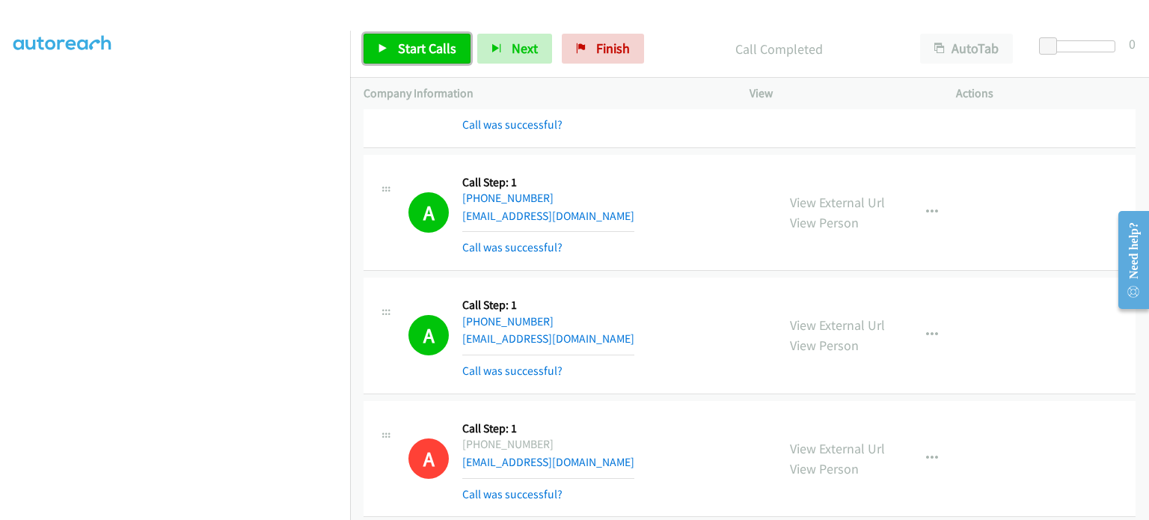
click at [401, 47] on span "Start Calls" at bounding box center [427, 48] width 58 height 17
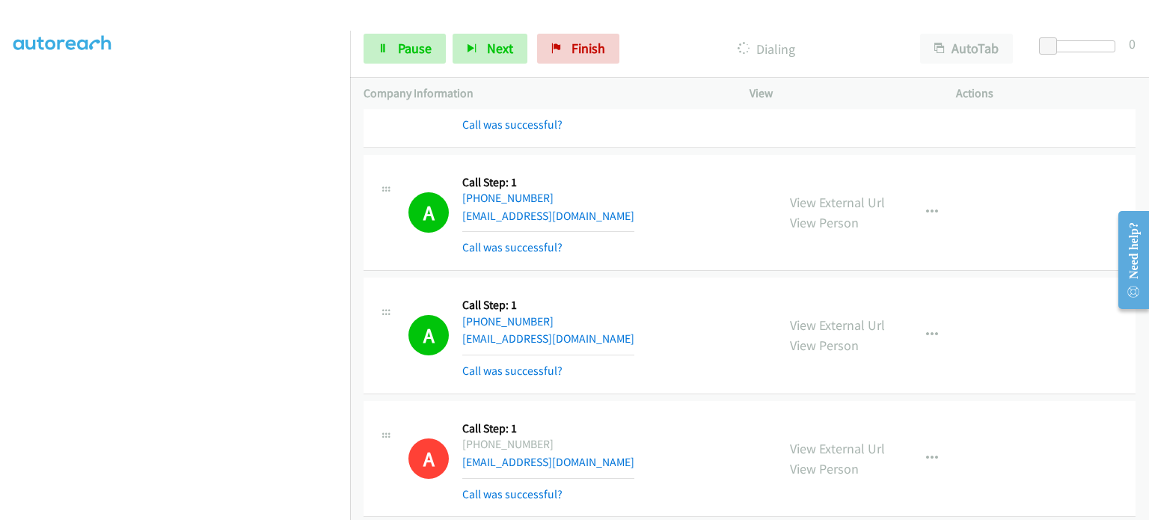
scroll to position [95, 0]
click at [392, 50] on link "Pause" at bounding box center [405, 49] width 82 height 30
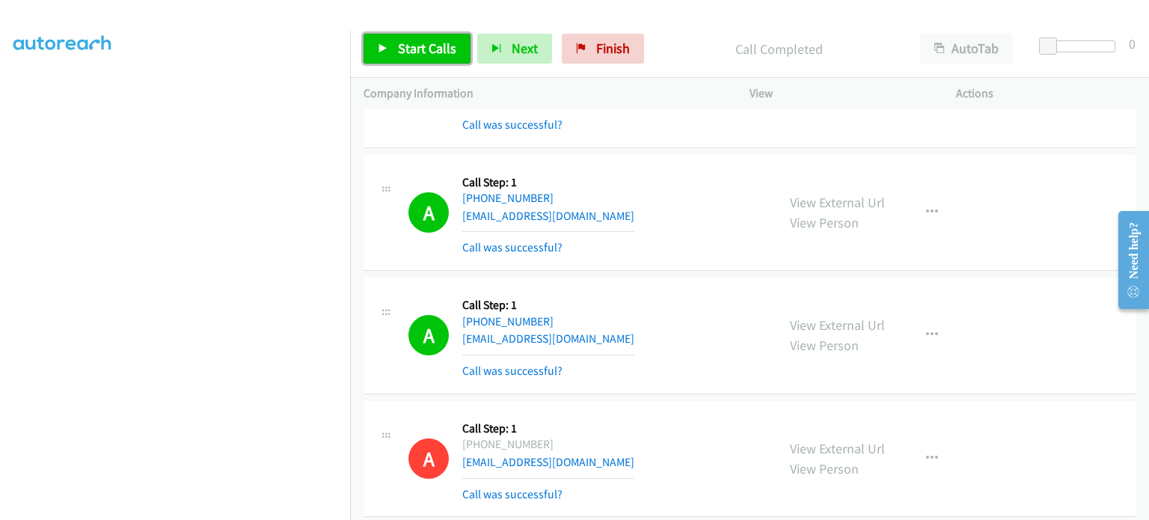
click at [413, 36] on link "Start Calls" at bounding box center [417, 49] width 107 height 30
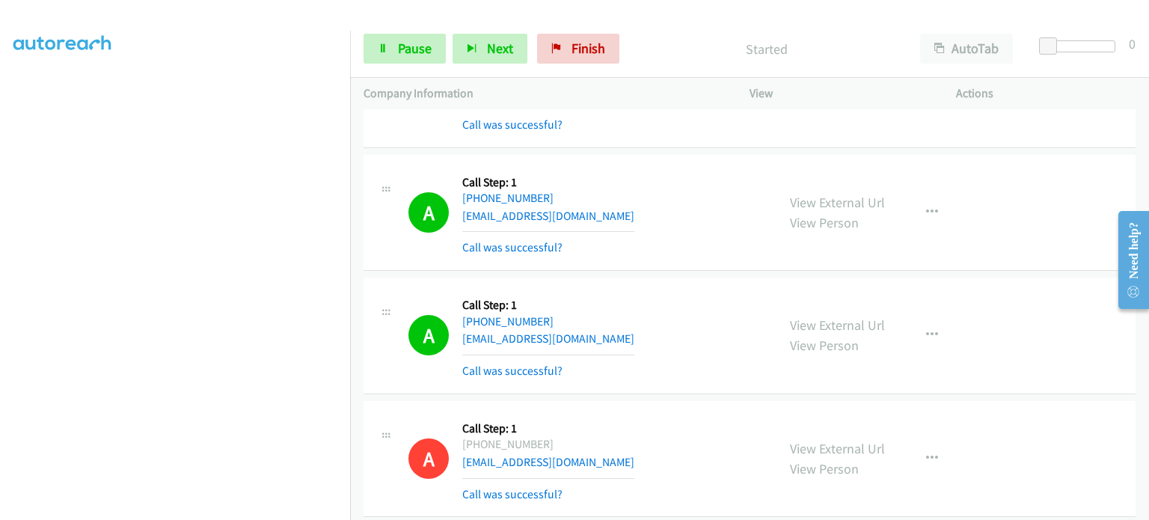
click at [167, 512] on section at bounding box center [174, 165] width 323 height 716
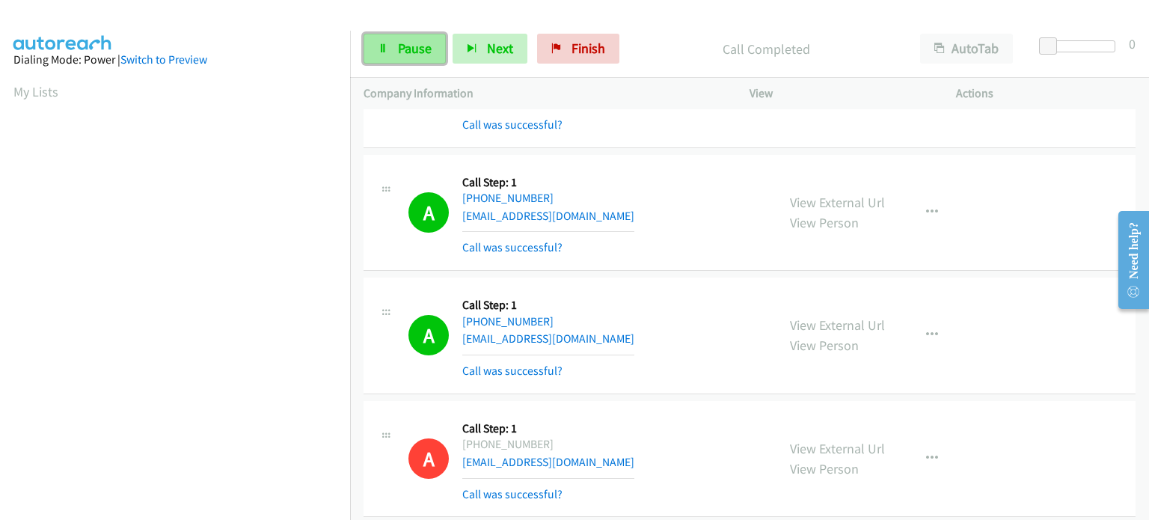
click at [409, 46] on span "Pause" at bounding box center [415, 48] width 34 height 17
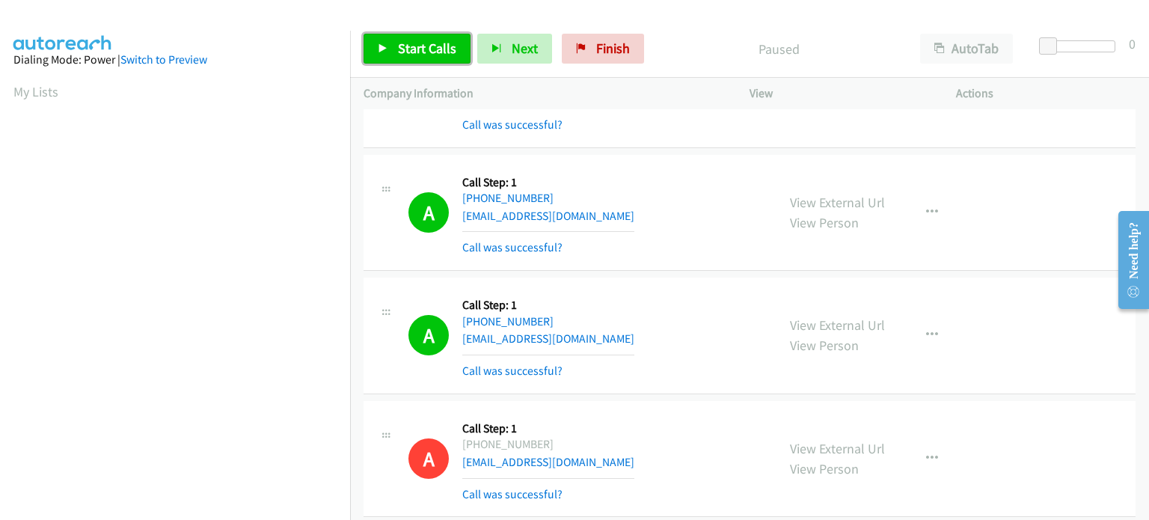
click at [409, 54] on span "Start Calls" at bounding box center [427, 48] width 58 height 17
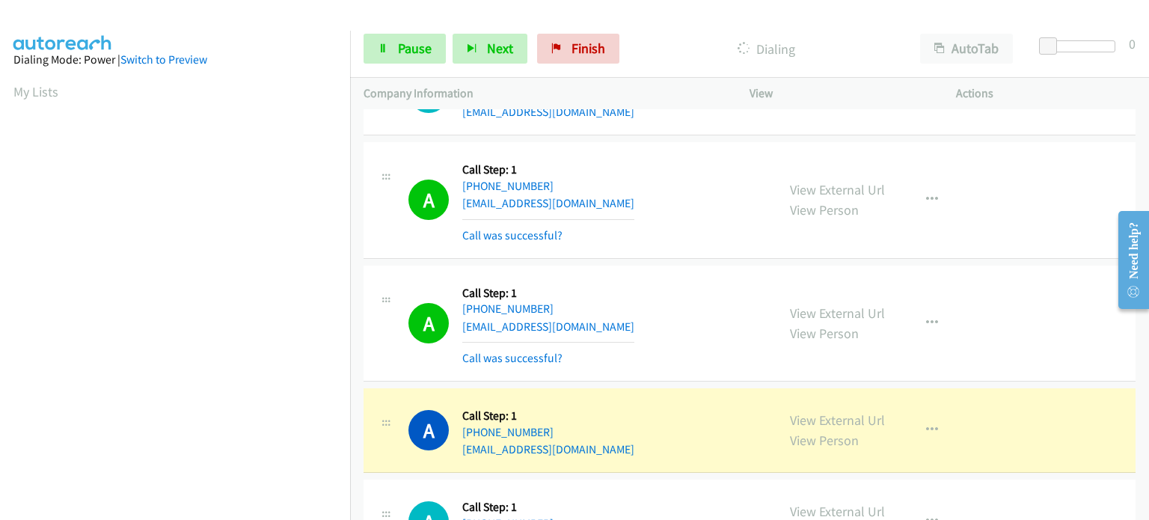
scroll to position [19981, 0]
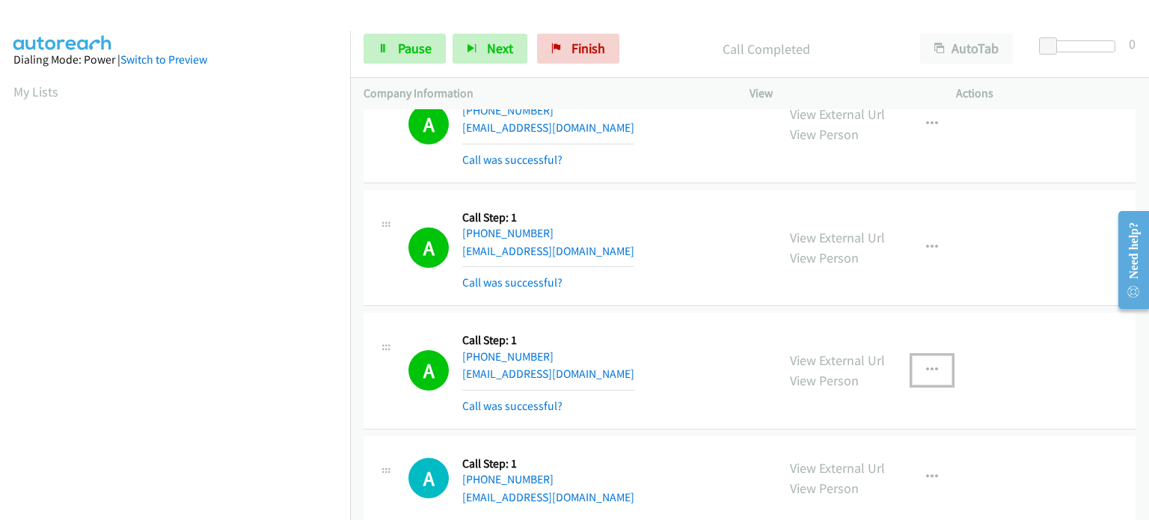
click at [928, 364] on icon "button" at bounding box center [932, 370] width 12 height 12
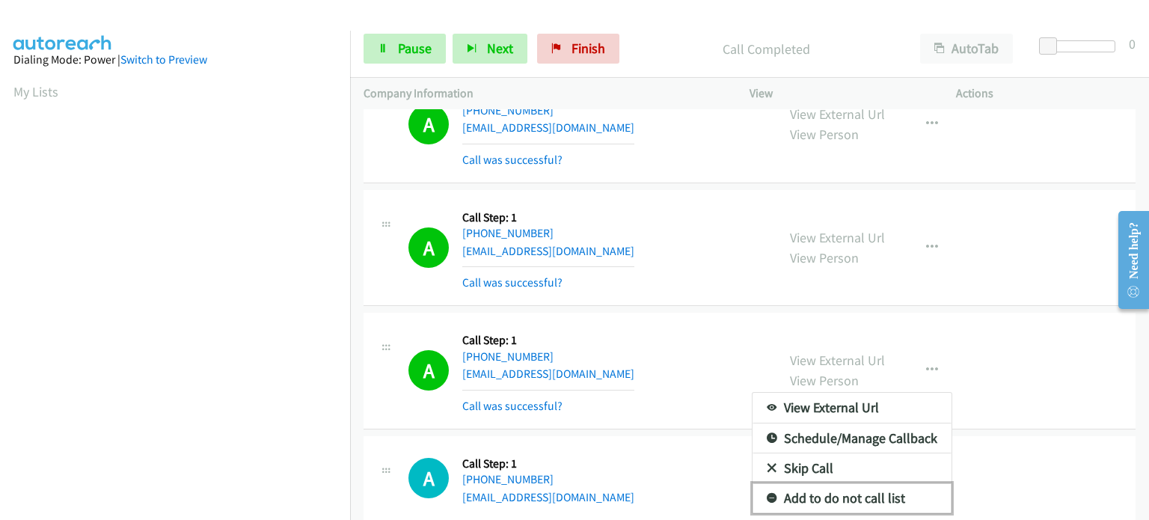
click at [871, 483] on link "Add to do not call list" at bounding box center [852, 498] width 199 height 30
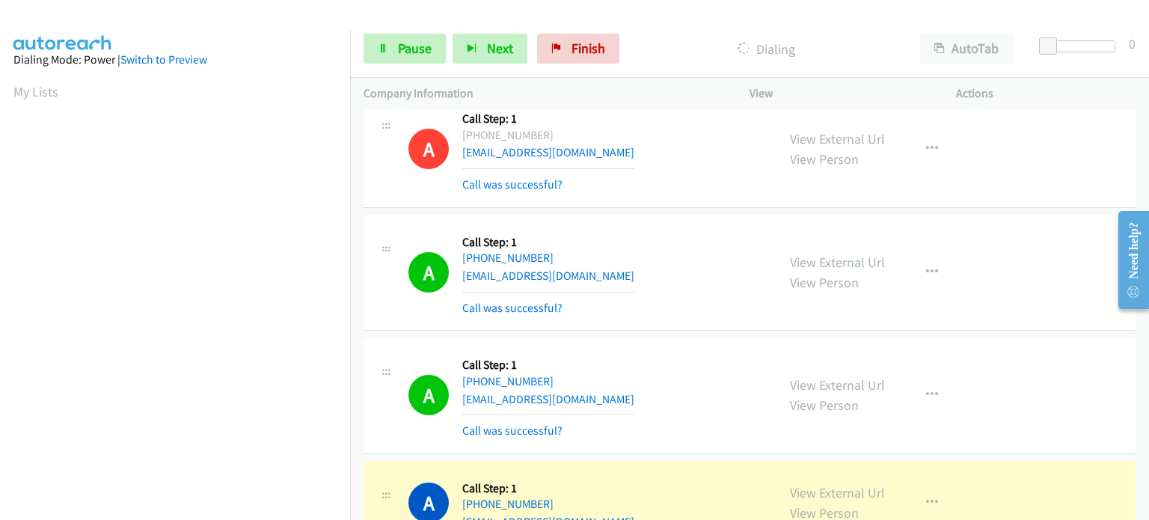
scroll to position [319, 0]
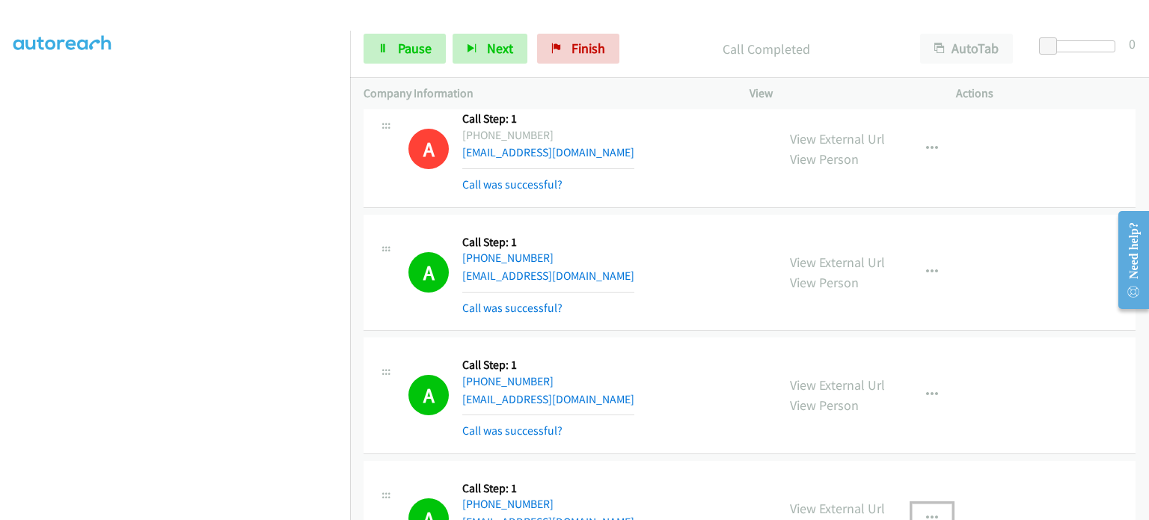
click at [931, 513] on icon "button" at bounding box center [932, 519] width 12 height 12
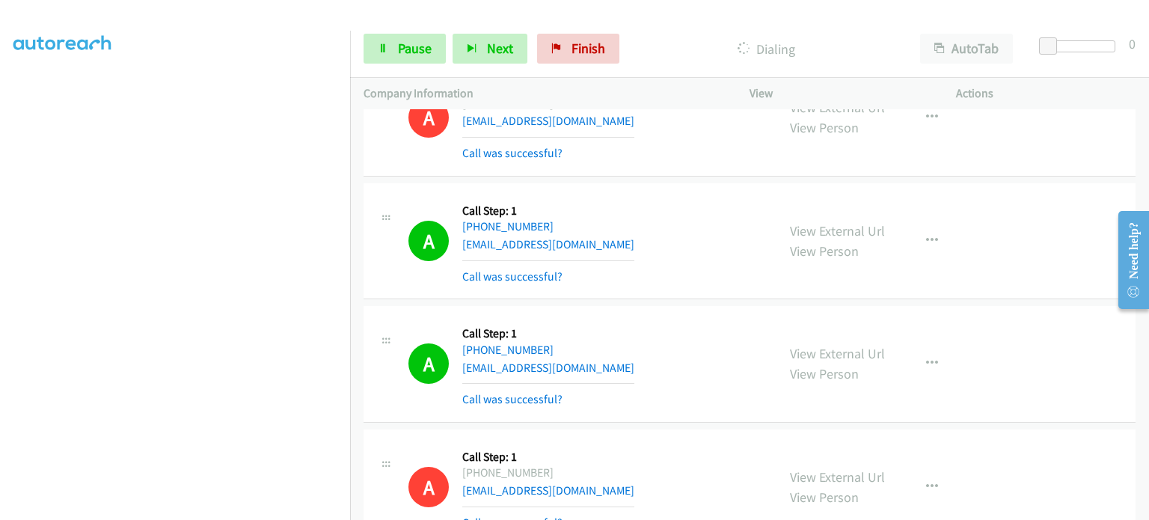
scroll to position [20235, 0]
click at [417, 57] on link "Pause" at bounding box center [405, 49] width 82 height 30
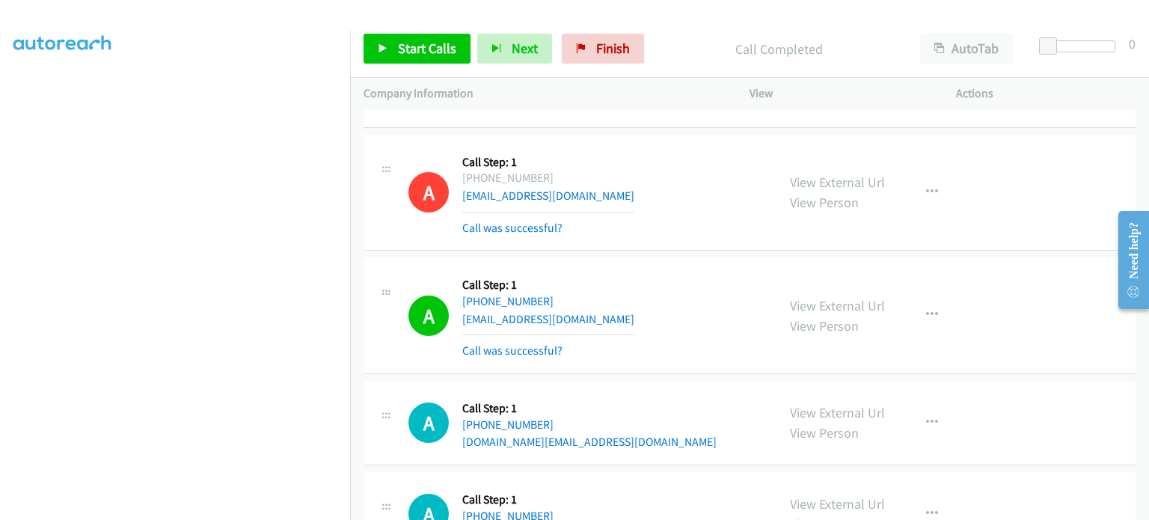
scroll to position [20534, 0]
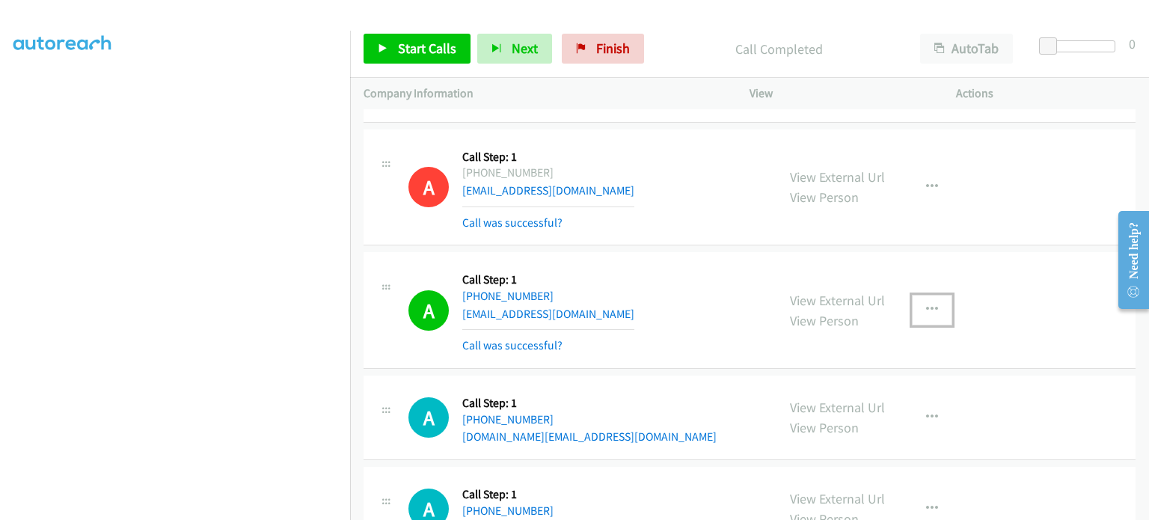
click at [929, 304] on icon "button" at bounding box center [932, 310] width 12 height 12
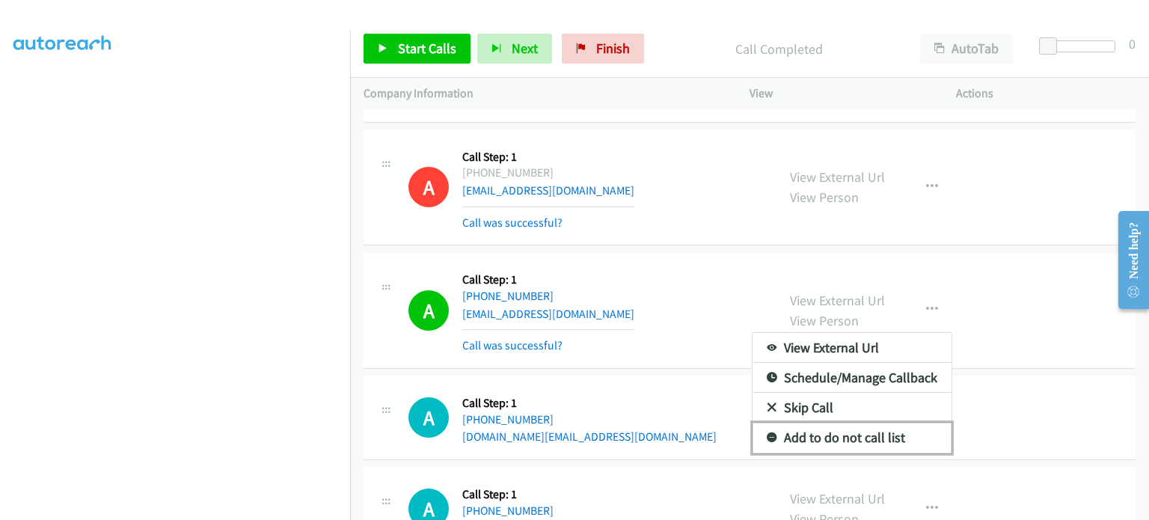
click at [819, 423] on link "Add to do not call list" at bounding box center [852, 438] width 199 height 30
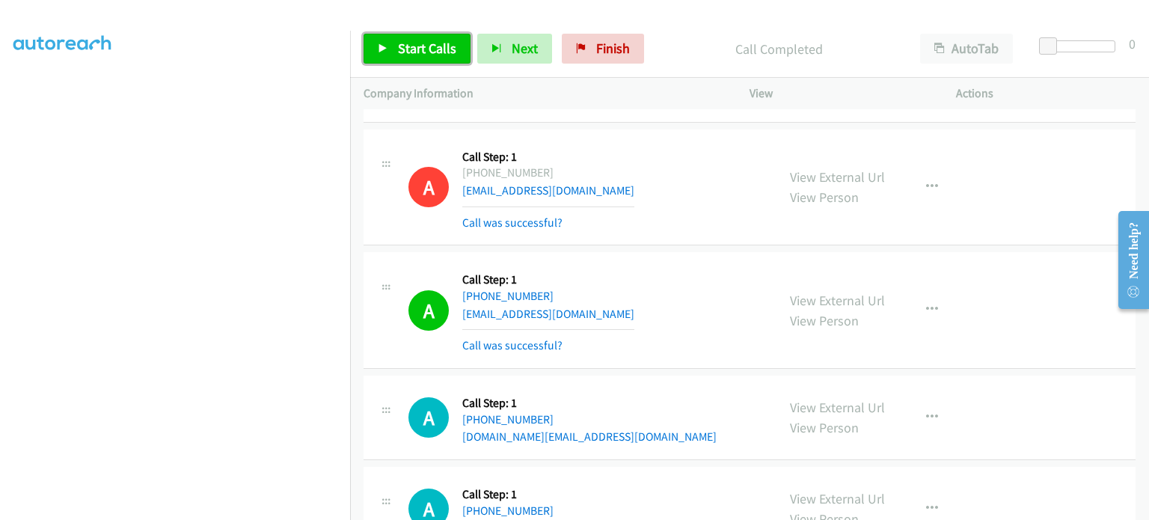
click at [418, 49] on span "Start Calls" at bounding box center [427, 48] width 58 height 17
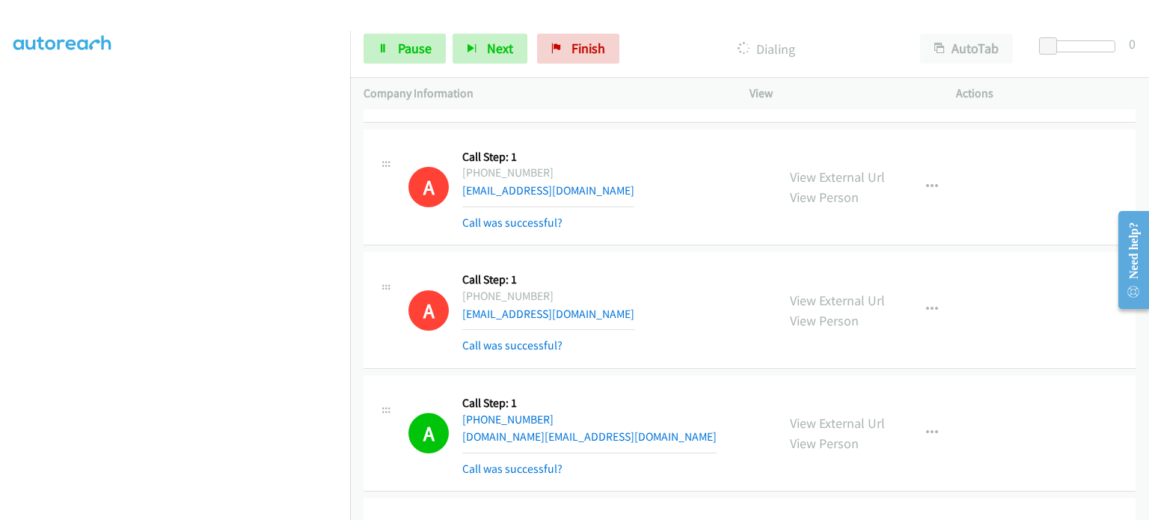
scroll to position [20566, 0]
click at [402, 53] on span "Pause" at bounding box center [415, 48] width 34 height 17
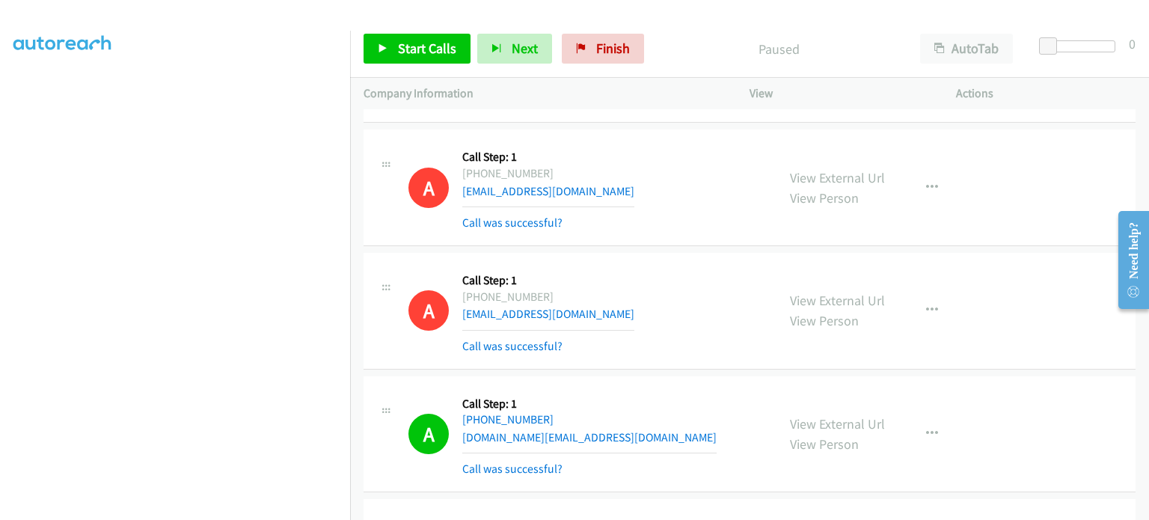
click at [402, 53] on div "Start Calls Pause Next Finish" at bounding box center [507, 49] width 287 height 30
click at [404, 43] on span "Start Calls" at bounding box center [427, 48] width 58 height 17
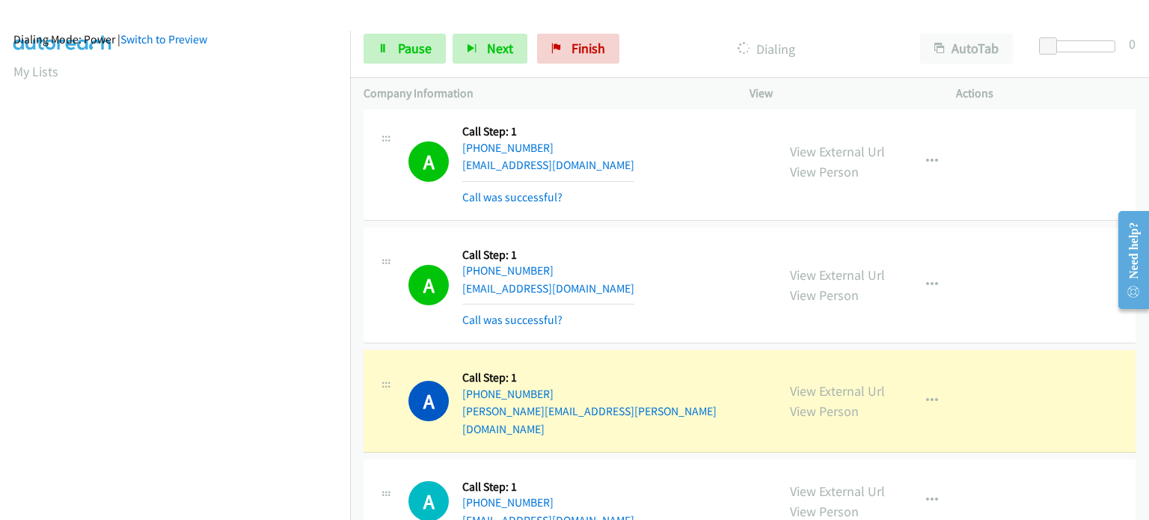
scroll to position [21912, 0]
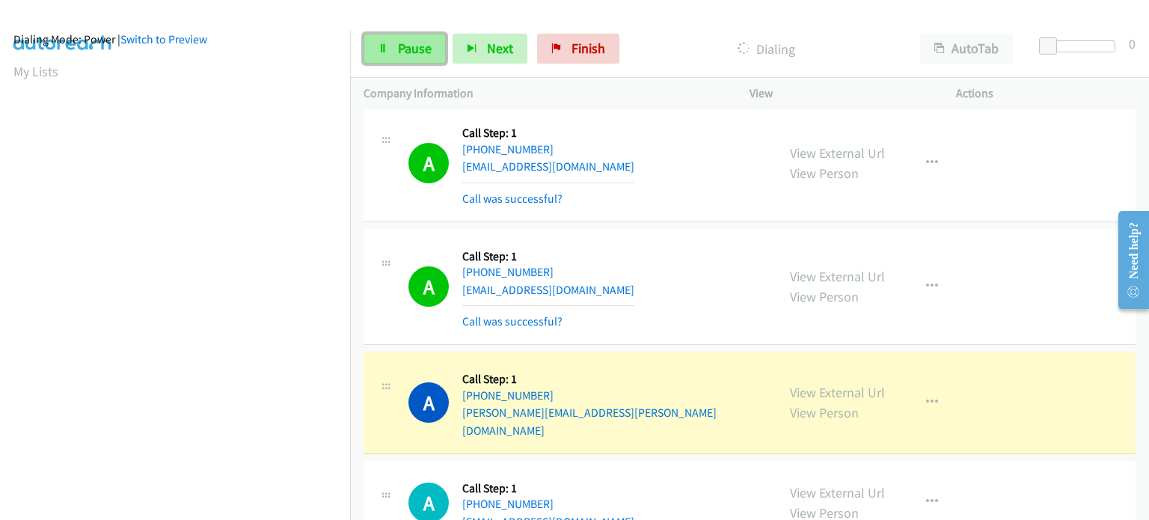
click at [406, 49] on span "Pause" at bounding box center [415, 48] width 34 height 17
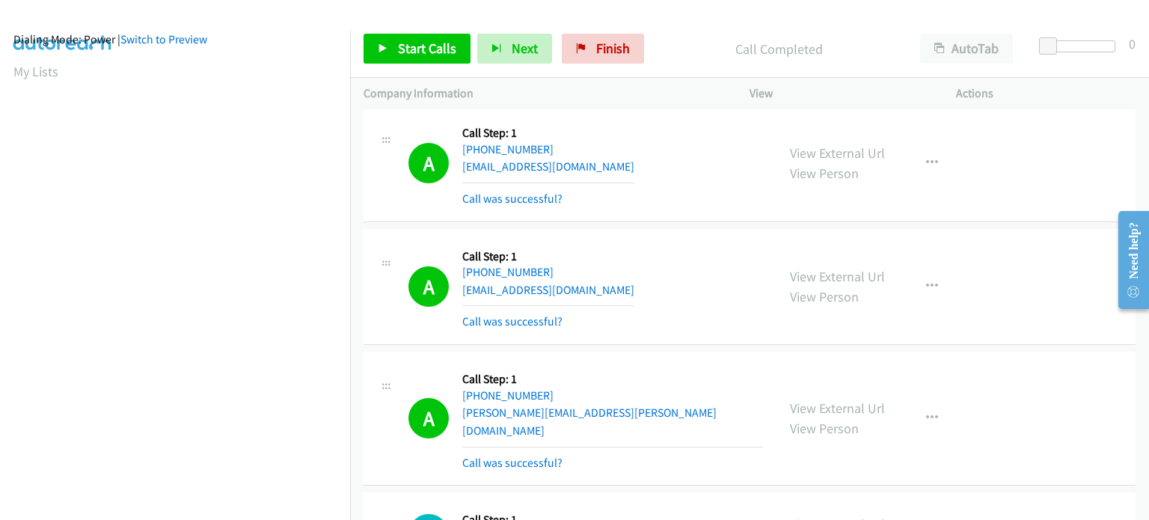
click at [928, 365] on div "View External Url View Person View External Url Email Schedule/Manage Callback …" at bounding box center [887, 418] width 220 height 106
click at [926, 412] on icon "button" at bounding box center [932, 418] width 12 height 12
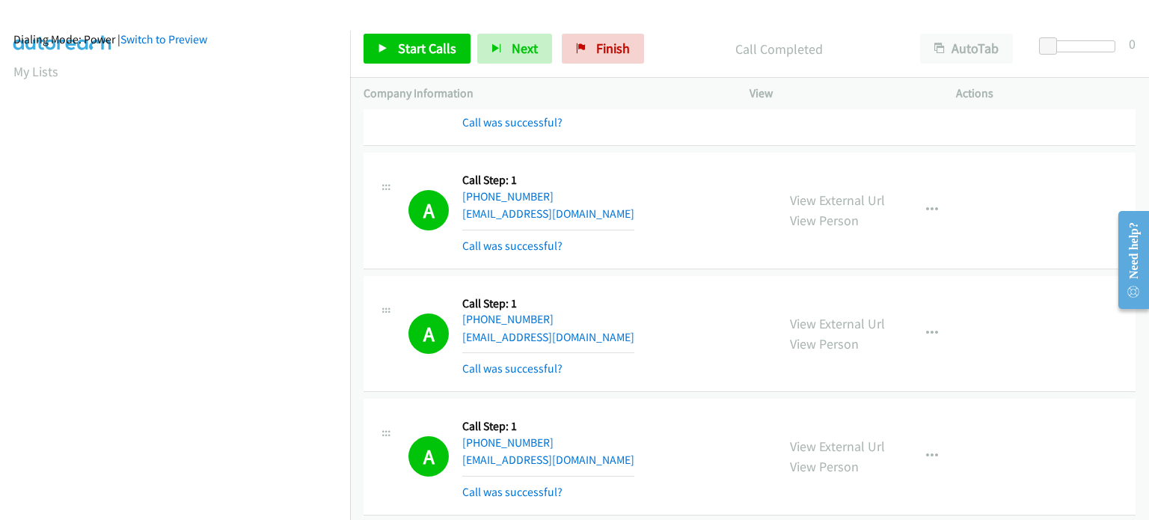
scroll to position [19443, 0]
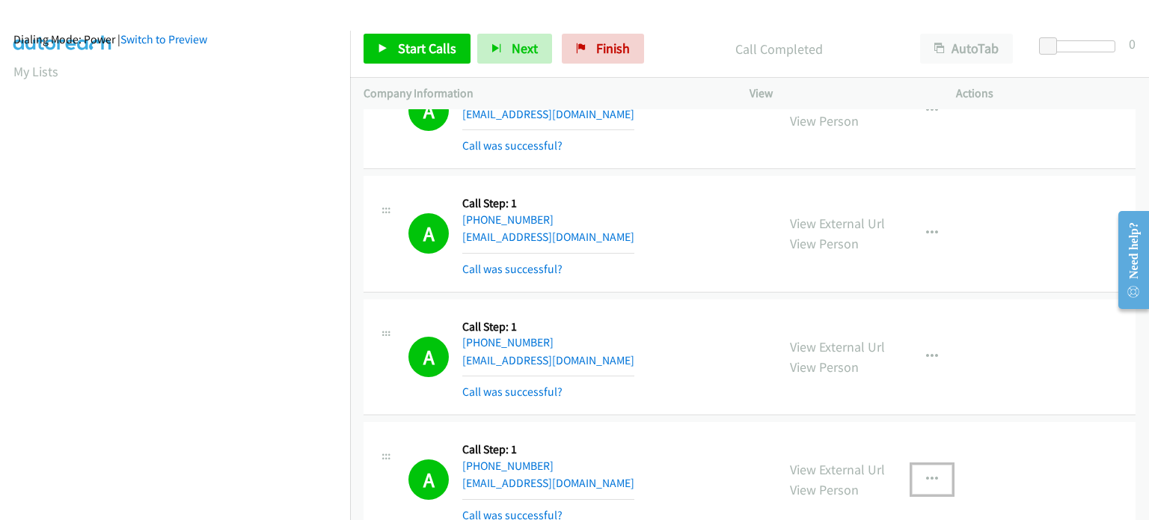
click at [931, 474] on icon "button" at bounding box center [932, 480] width 12 height 12
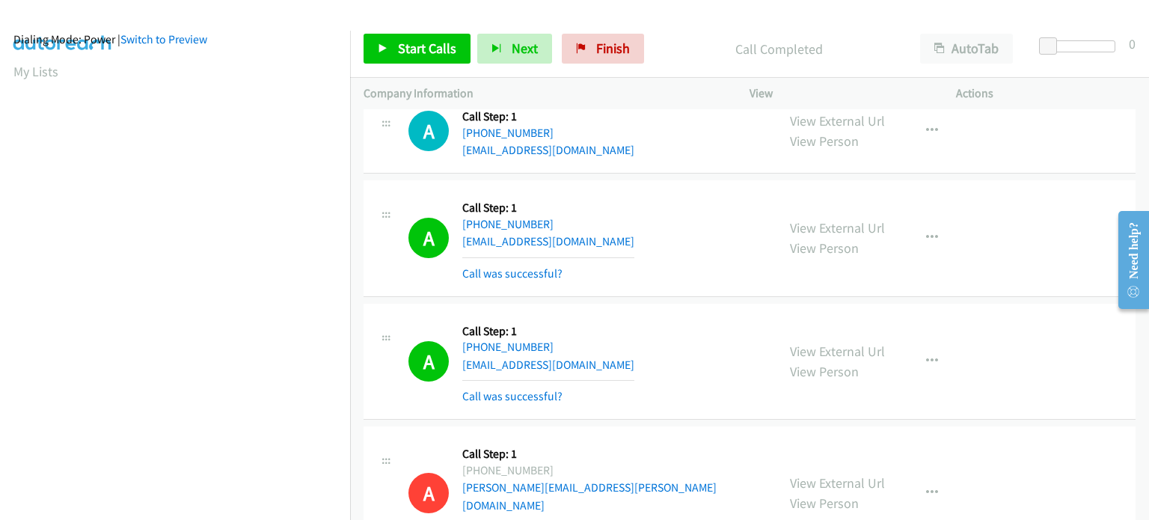
scroll to position [319, 0]
click at [389, 50] on link "Start Calls" at bounding box center [417, 49] width 107 height 30
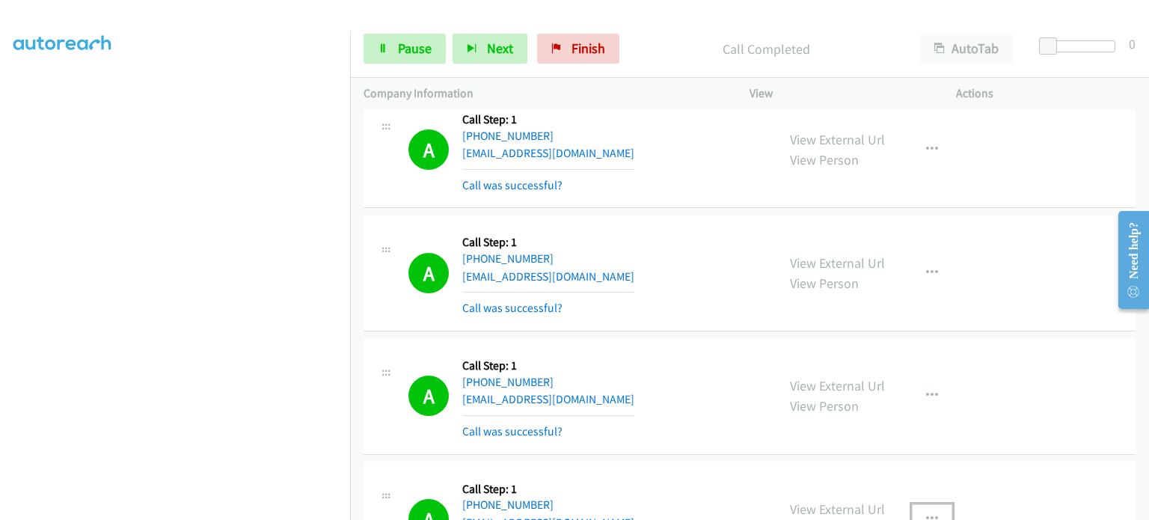
click at [928, 513] on icon "button" at bounding box center [932, 519] width 12 height 12
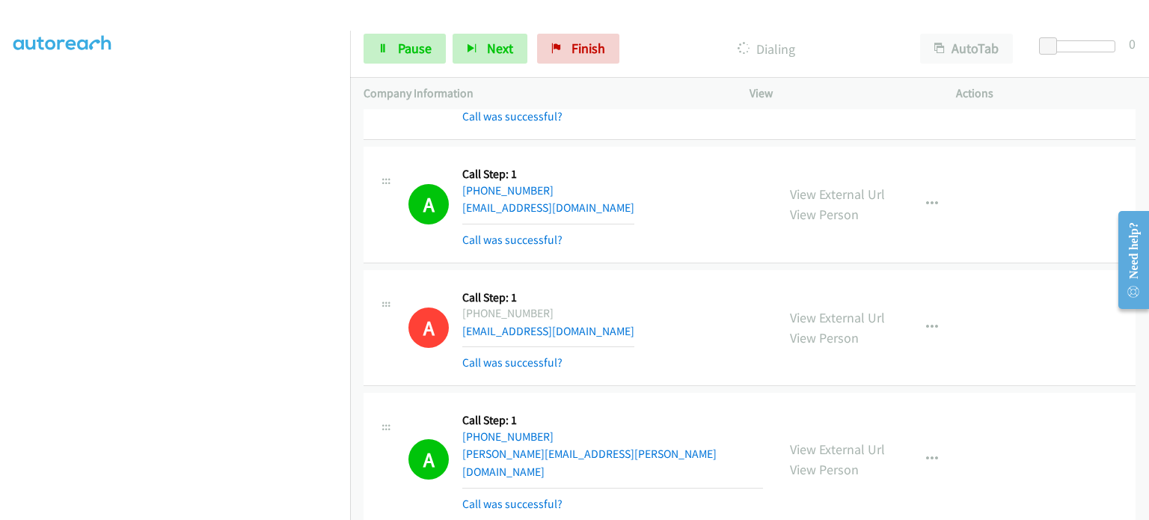
scroll to position [95, 0]
click at [985, 406] on div at bounding box center [574, 260] width 1149 height 520
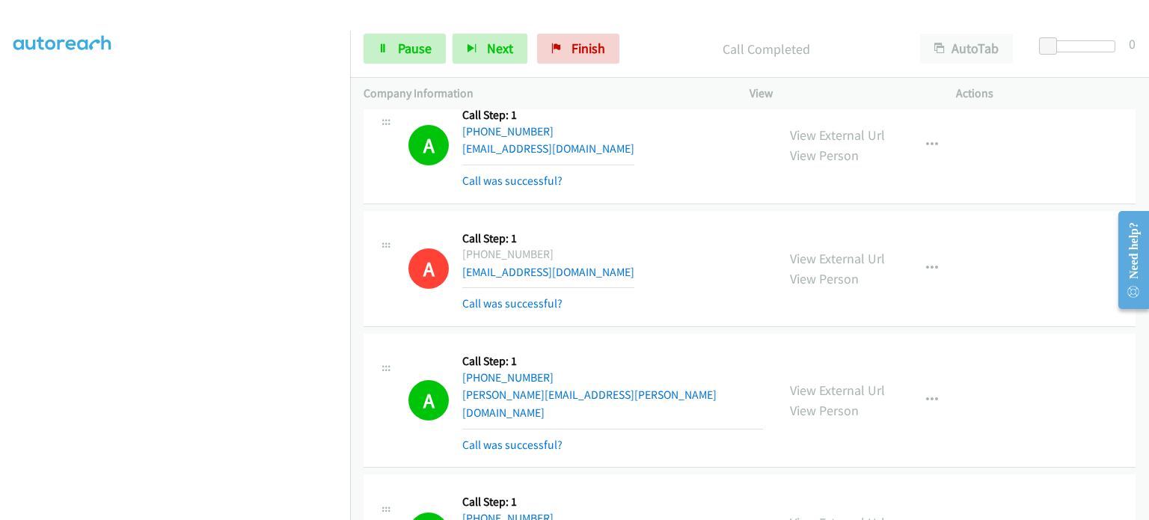
scroll to position [22691, 0]
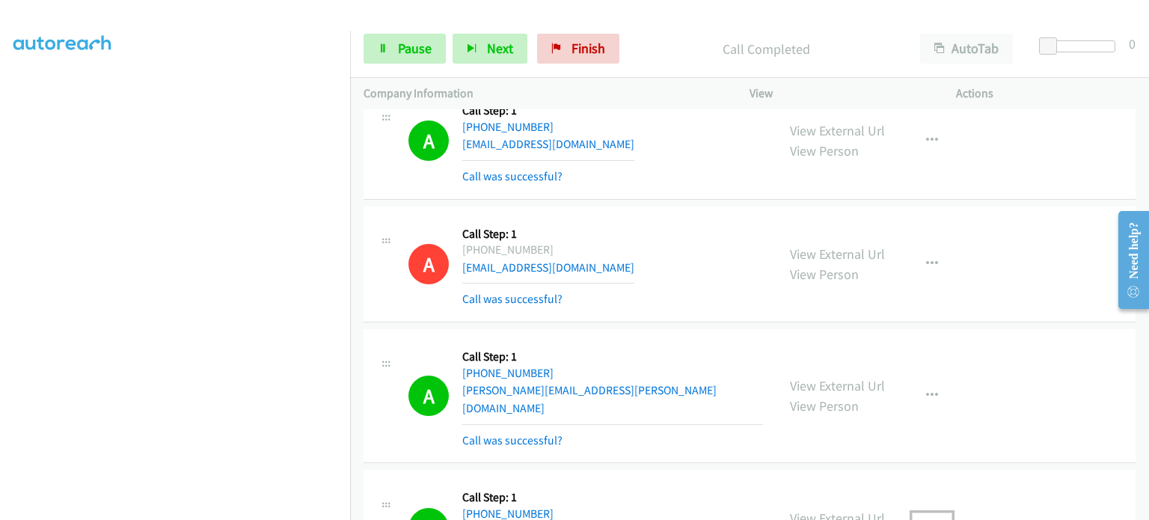
click at [926, 519] on icon "button" at bounding box center [932, 528] width 12 height 12
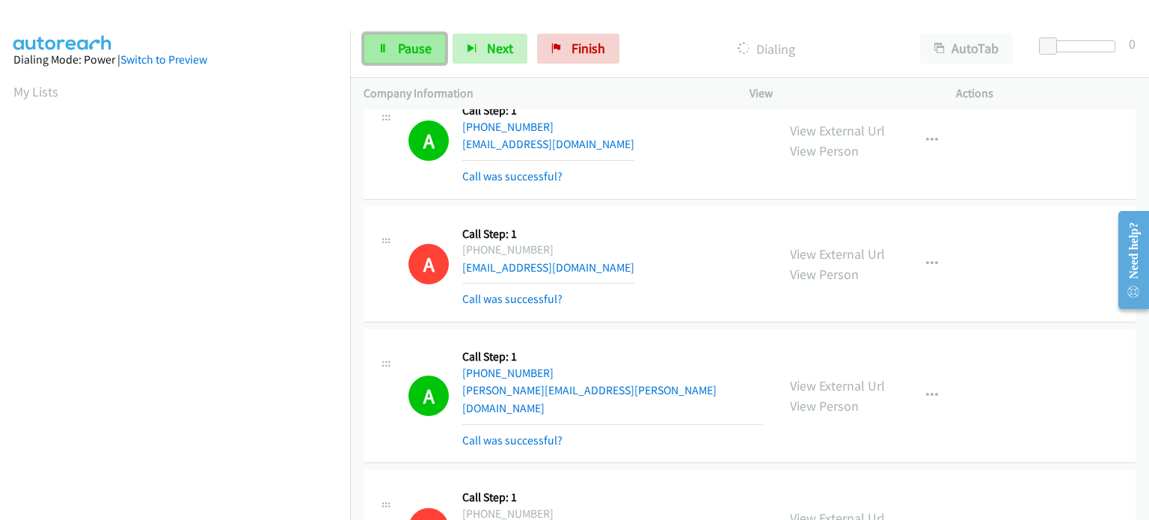
click at [398, 47] on span "Pause" at bounding box center [415, 48] width 34 height 17
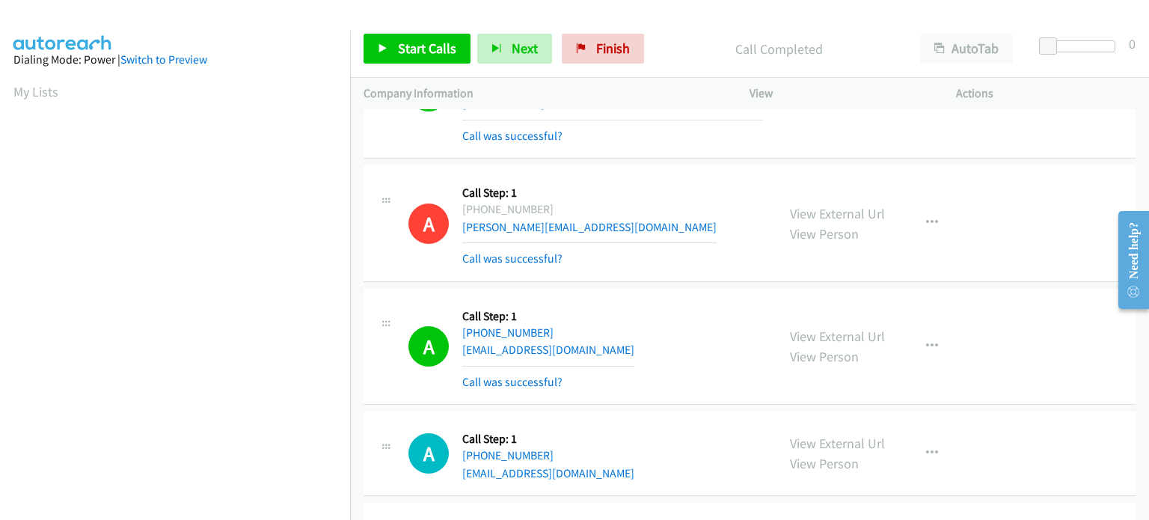
scroll to position [22991, 0]
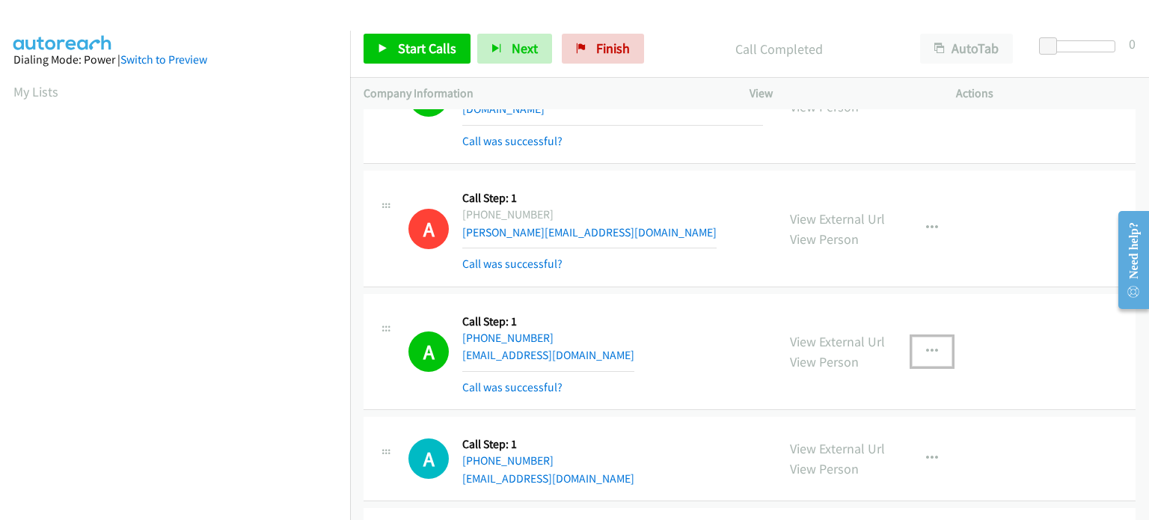
click at [926, 346] on icon "button" at bounding box center [932, 352] width 12 height 12
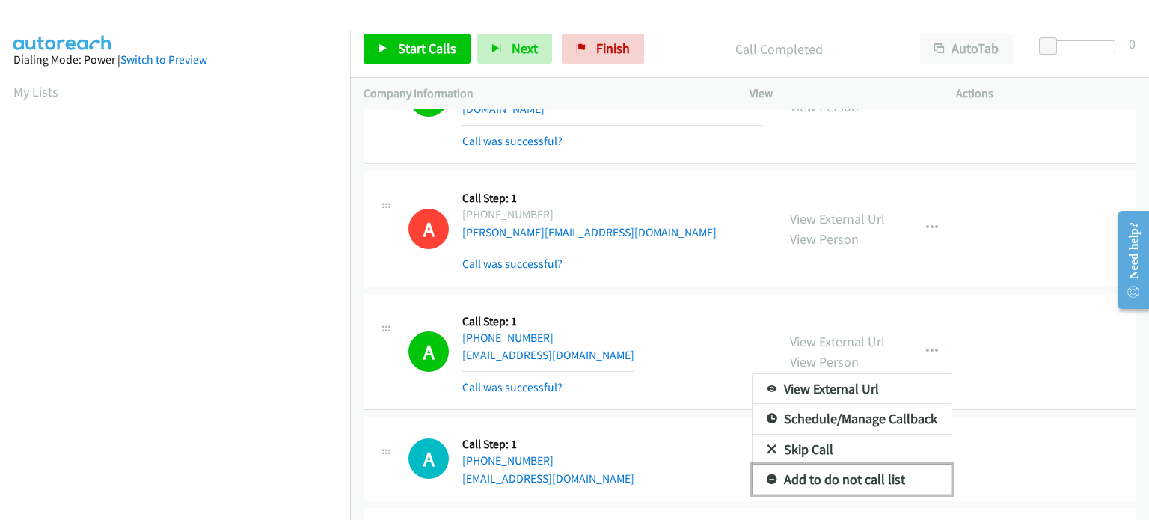
click at [820, 465] on link "Add to do not call list" at bounding box center [852, 480] width 199 height 30
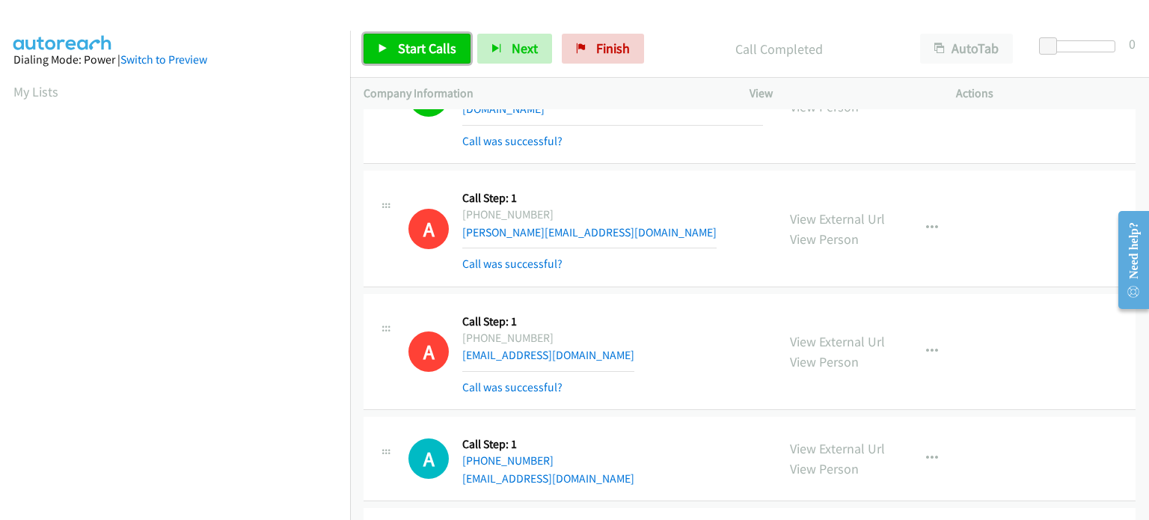
click at [417, 53] on span "Start Calls" at bounding box center [427, 48] width 58 height 17
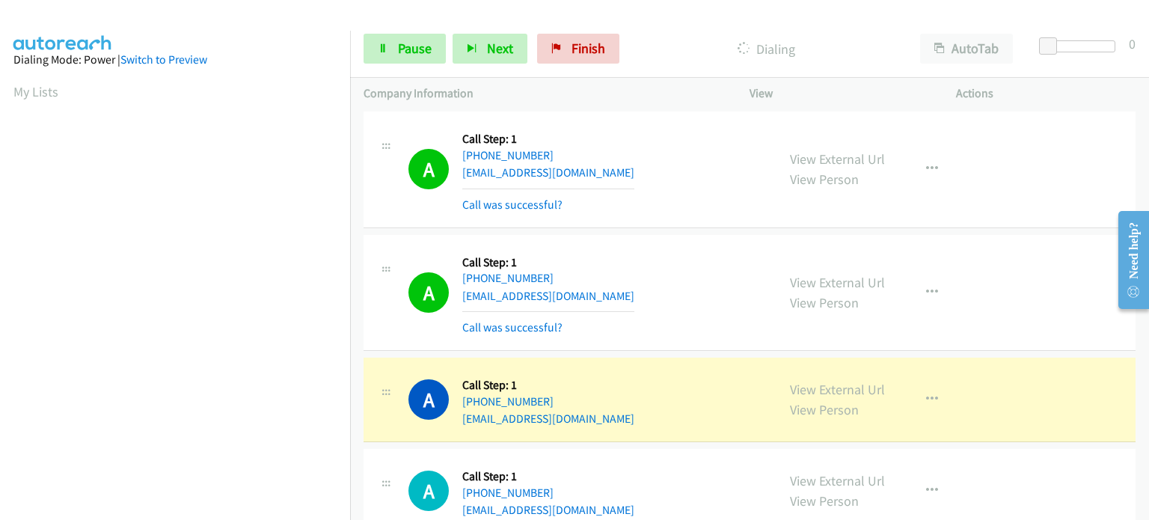
scroll to position [23439, 0]
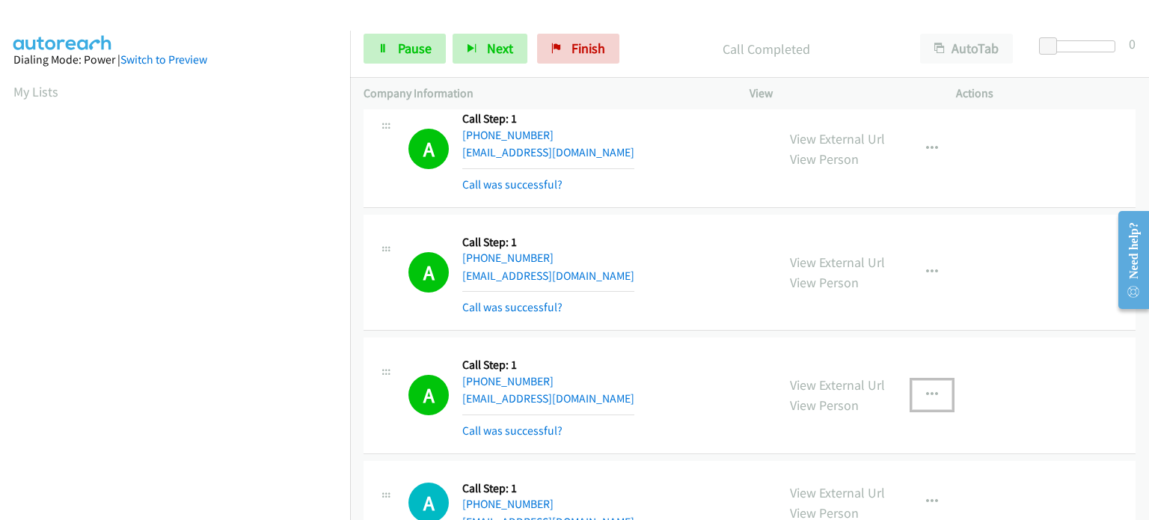
click at [929, 389] on icon "button" at bounding box center [932, 395] width 12 height 12
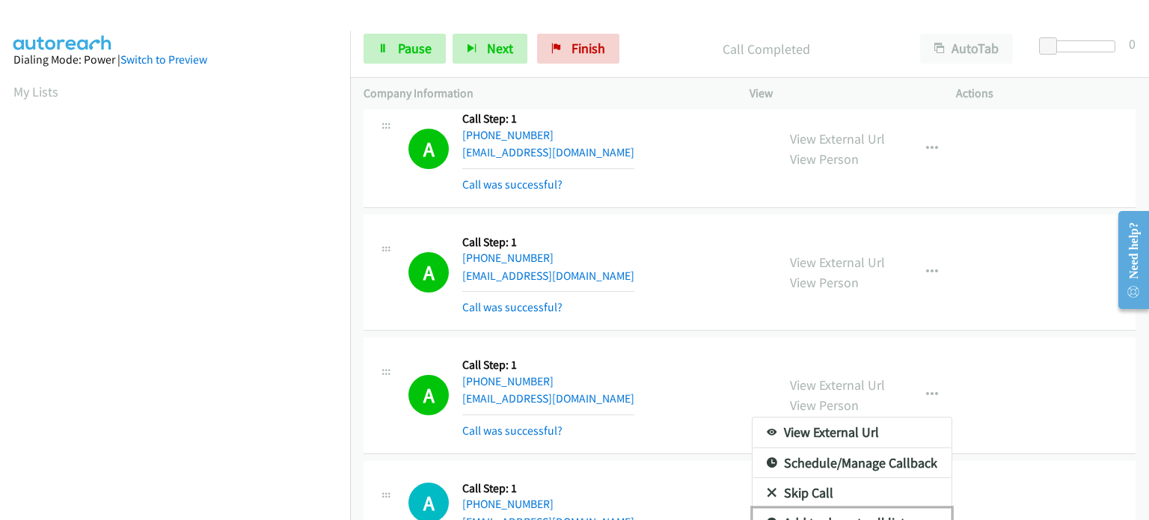
click at [891, 508] on link "Add to do not call list" at bounding box center [852, 523] width 199 height 30
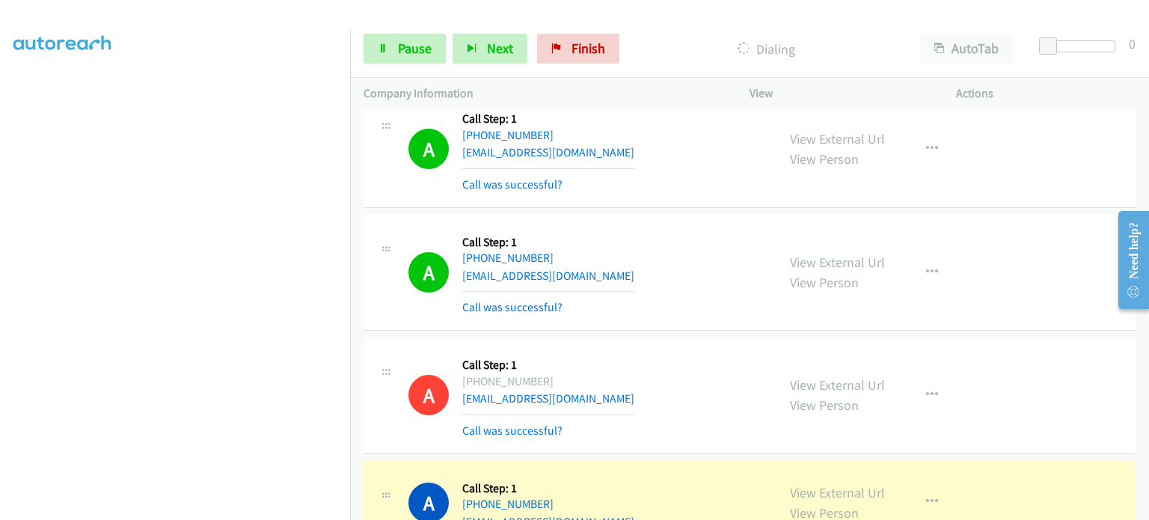
scroll to position [319, 0]
click at [253, 507] on section at bounding box center [174, 165] width 323 height 716
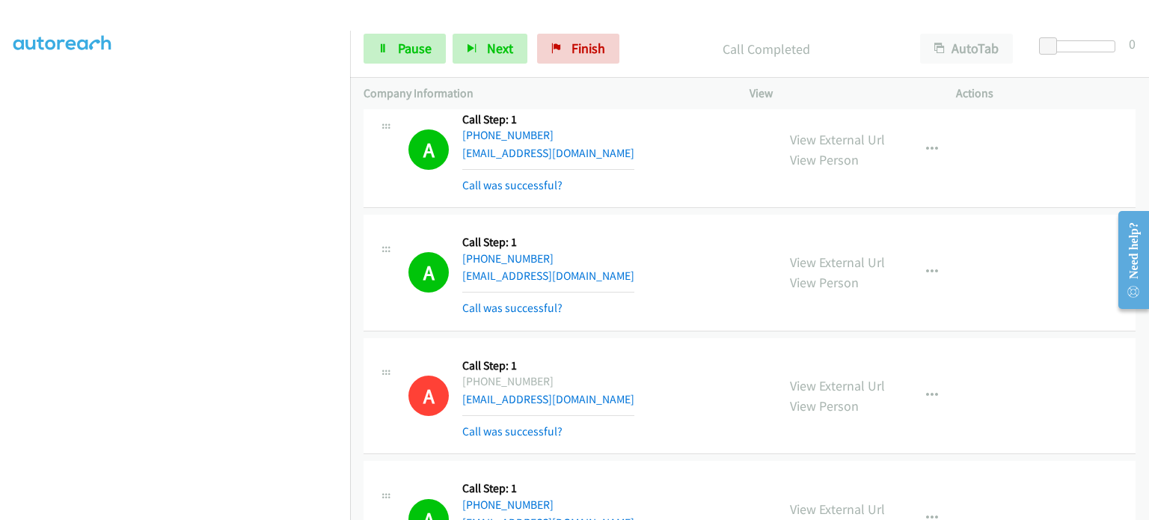
scroll to position [20, 0]
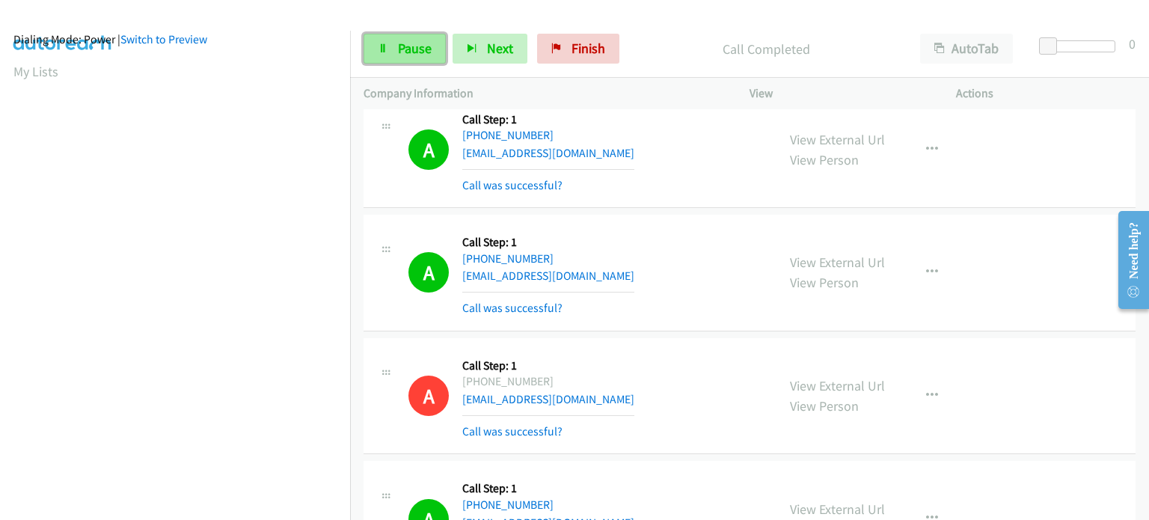
click at [404, 52] on span "Pause" at bounding box center [415, 48] width 34 height 17
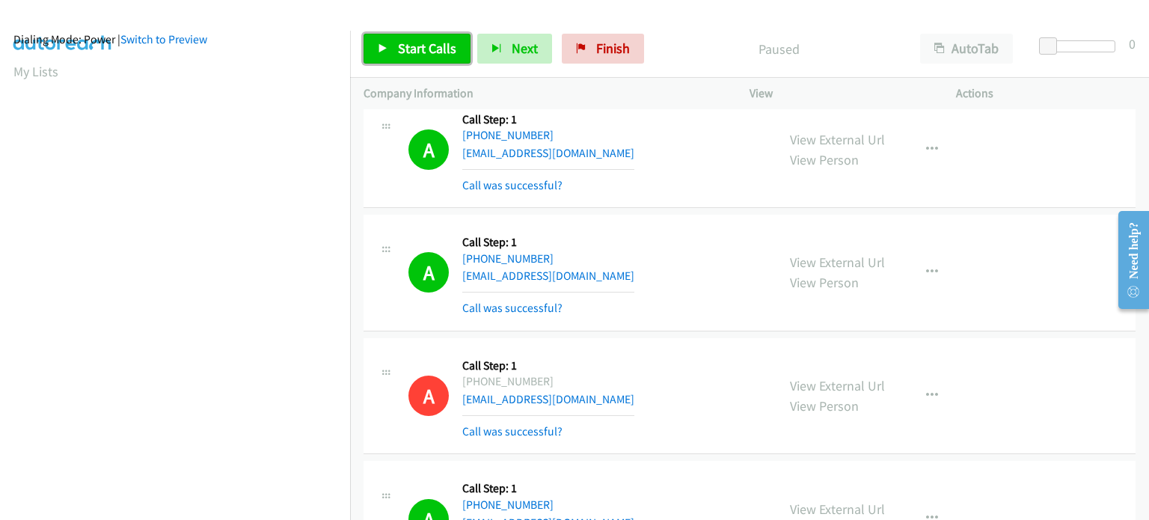
click at [404, 52] on span "Start Calls" at bounding box center [427, 48] width 58 height 17
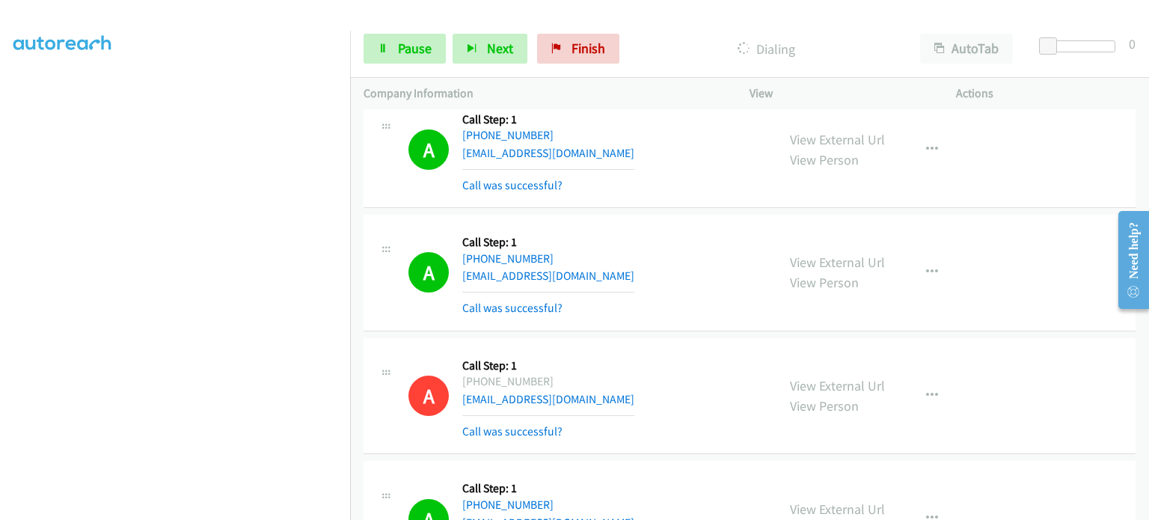
scroll to position [0, 0]
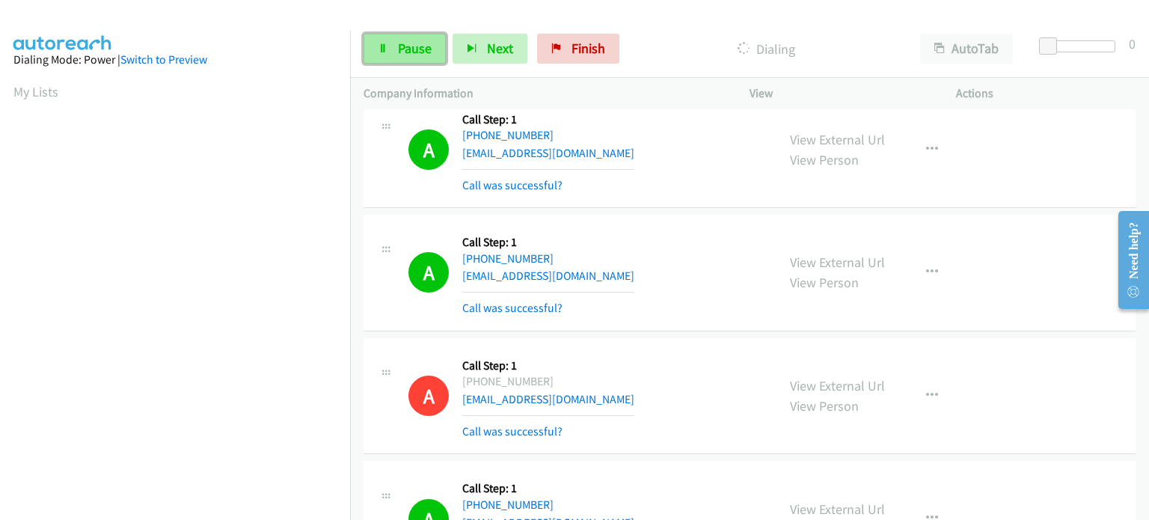
click at [377, 55] on link "Pause" at bounding box center [405, 49] width 82 height 30
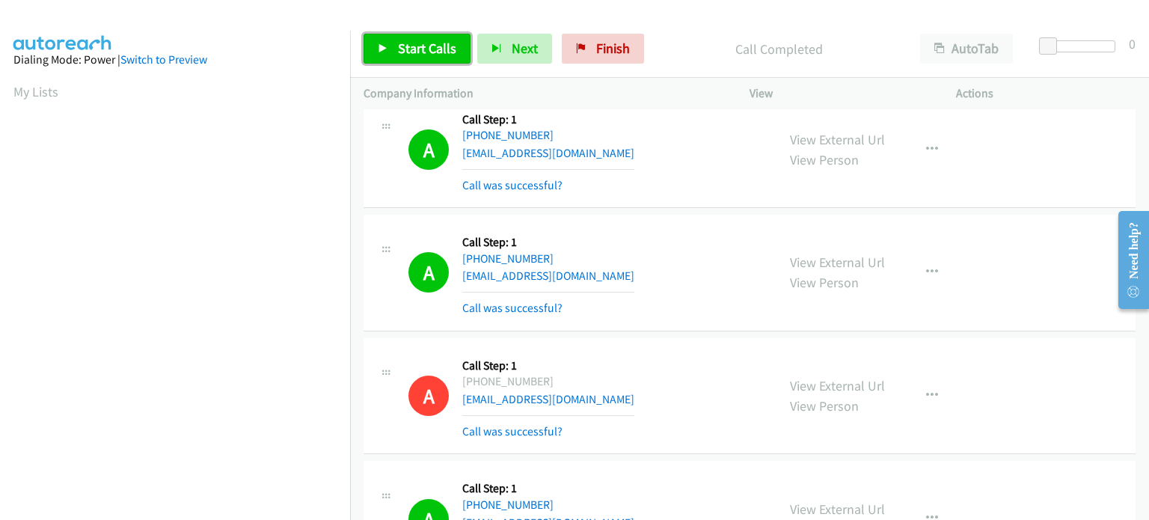
click at [389, 52] on link "Start Calls" at bounding box center [417, 49] width 107 height 30
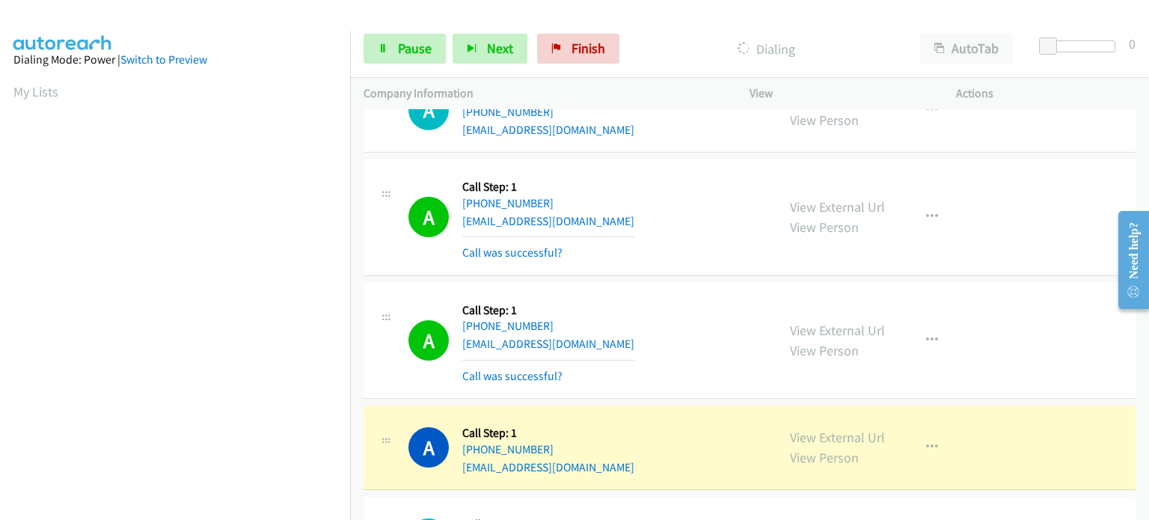
scroll to position [25341, 0]
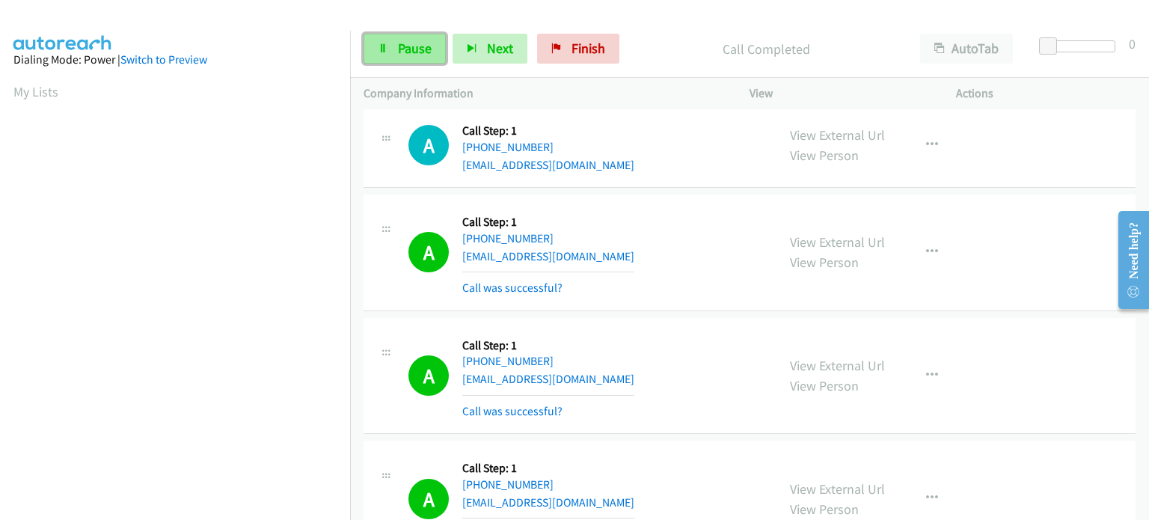
click at [400, 47] on span "Pause" at bounding box center [415, 48] width 34 height 17
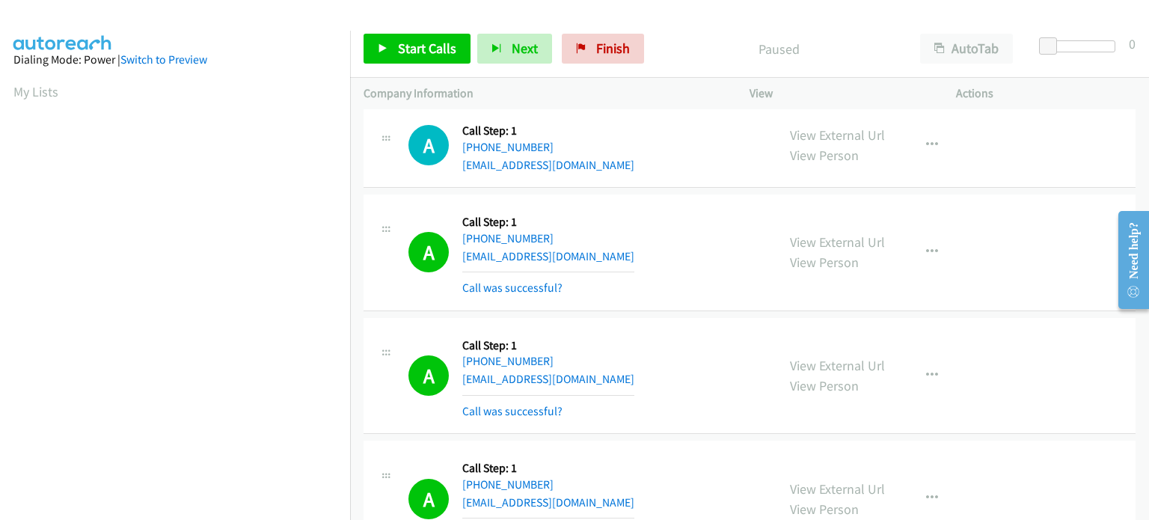
scroll to position [85, 0]
click at [407, 49] on span "Start Calls" at bounding box center [427, 48] width 58 height 17
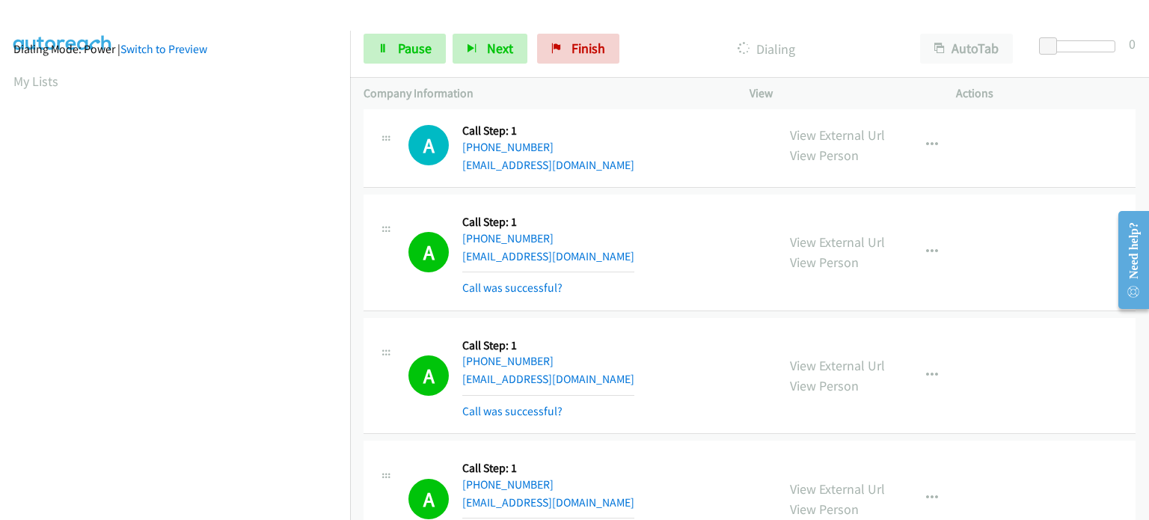
scroll to position [0, 0]
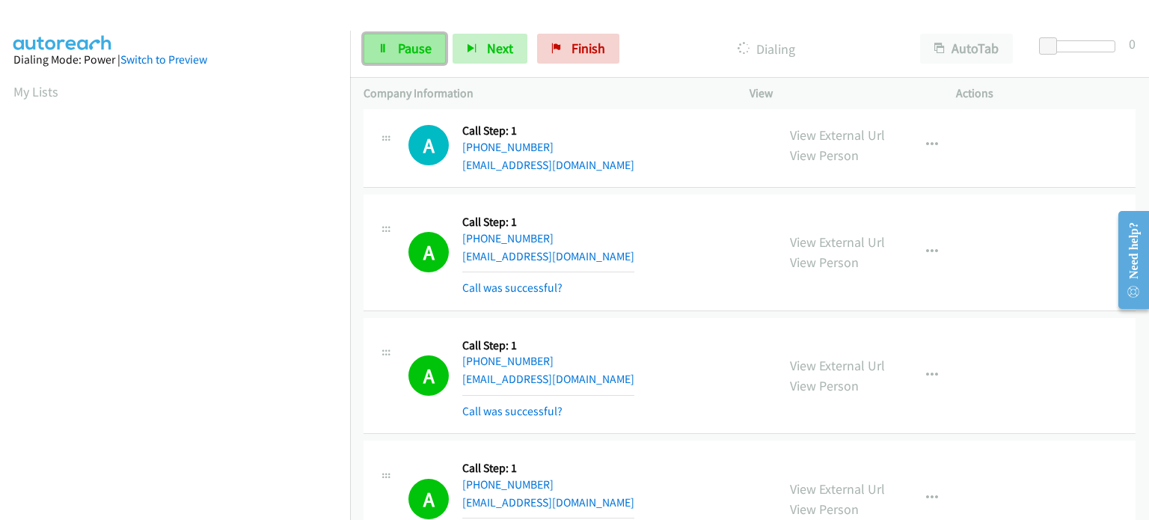
click at [402, 50] on span "Pause" at bounding box center [415, 48] width 34 height 17
